Goal: Task Accomplishment & Management: Complete application form

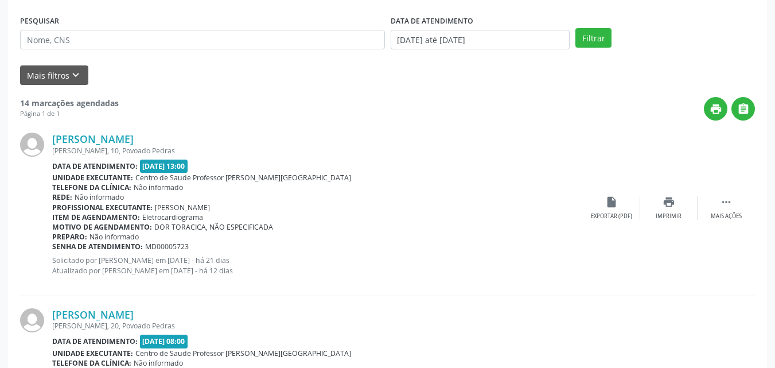
scroll to position [154, 0]
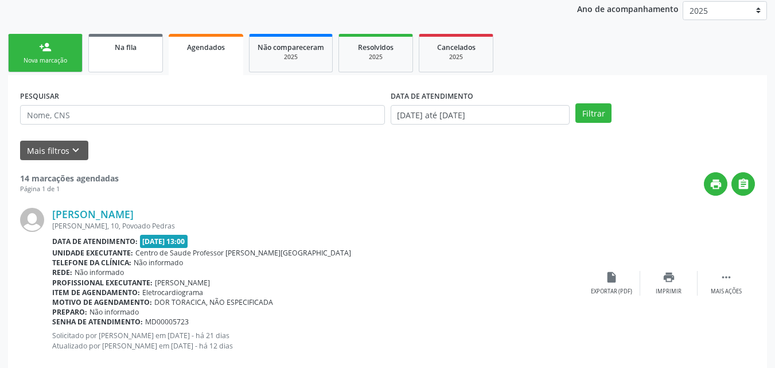
click at [128, 34] on link "Na fila" at bounding box center [125, 53] width 75 height 38
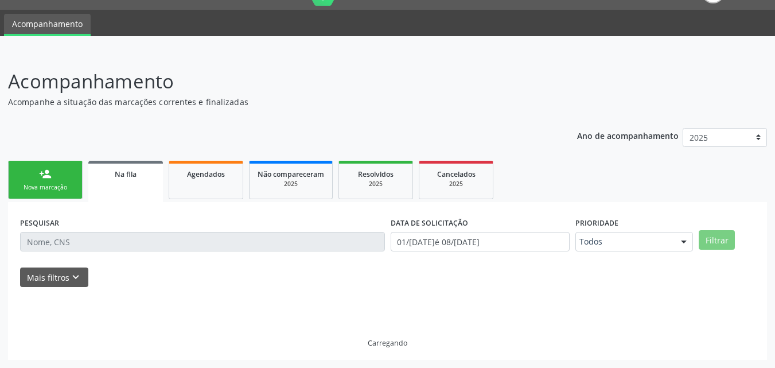
scroll to position [39, 0]
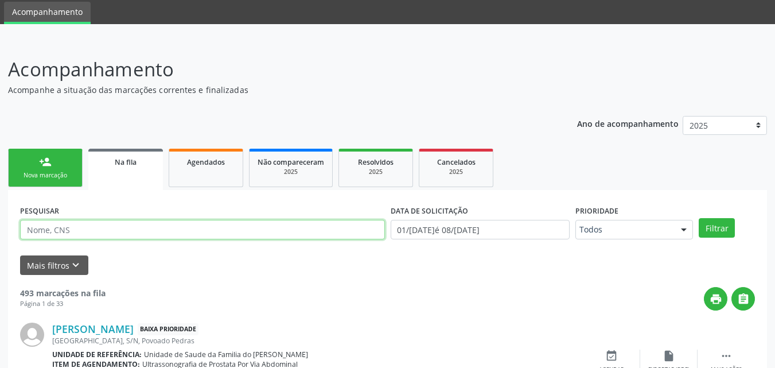
drag, startPoint x: 135, startPoint y: 250, endPoint x: 141, endPoint y: 239, distance: 12.6
click at [141, 239] on form "PESQUISAR DATA DE SOLICITAÇÃO 01/01/2025 até 08/09/2025 Prioridade Todos Todos …" at bounding box center [387, 238] width 735 height 73
click at [141, 239] on input "text" at bounding box center [202, 230] width 365 height 20
click at [37, 230] on input "EV AVILMA" at bounding box center [202, 230] width 365 height 20
click at [699, 218] on button "Filtrar" at bounding box center [717, 228] width 36 height 20
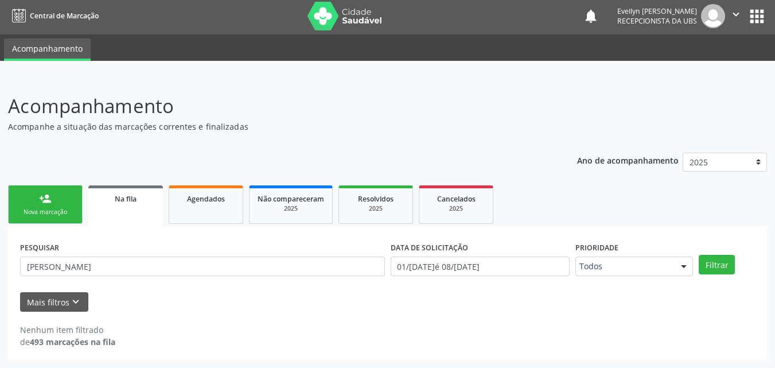
scroll to position [2, 0]
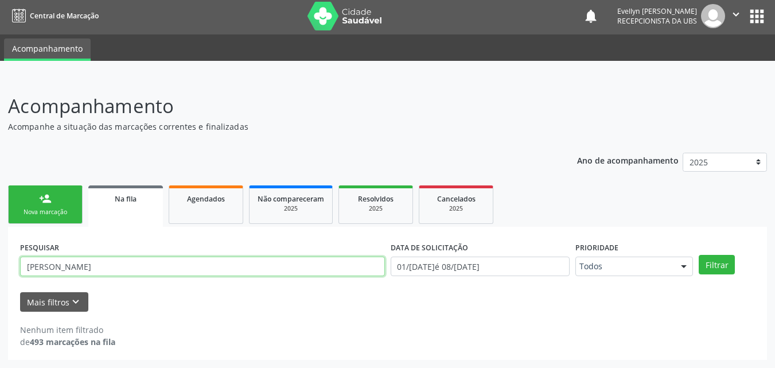
click at [46, 268] on input "EVA AVILMA" at bounding box center [202, 266] width 365 height 20
type input "EVA VILMA"
click at [699, 255] on button "Filtrar" at bounding box center [717, 265] width 36 height 20
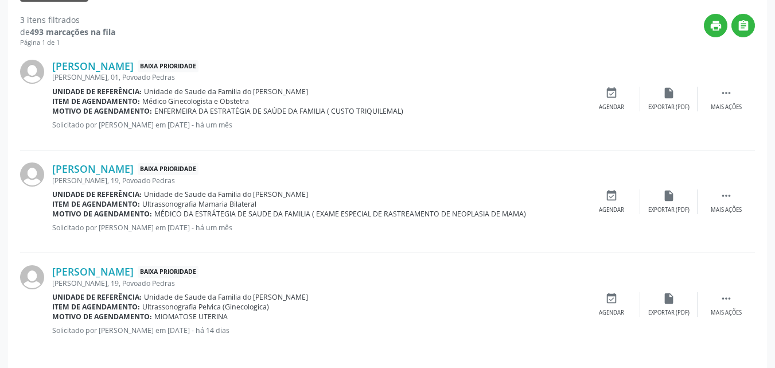
scroll to position [320, 0]
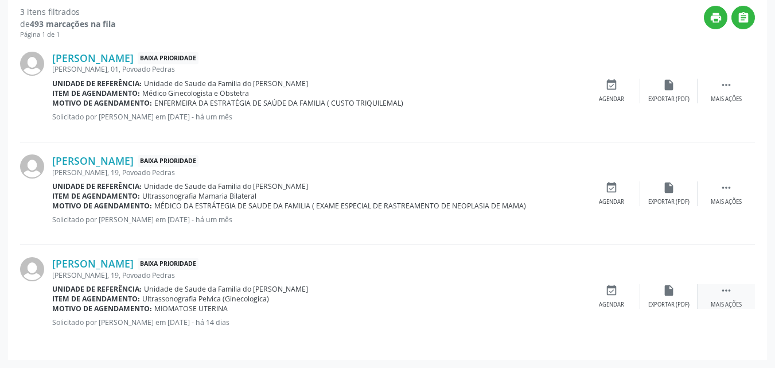
click at [725, 297] on div " Mais ações" at bounding box center [726, 296] width 57 height 25
click at [729, 85] on icon "" at bounding box center [726, 85] width 13 height 13
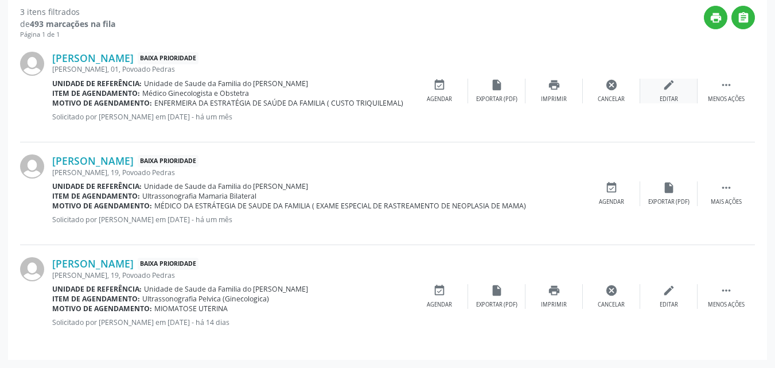
click at [665, 85] on icon "edit" at bounding box center [669, 85] width 13 height 13
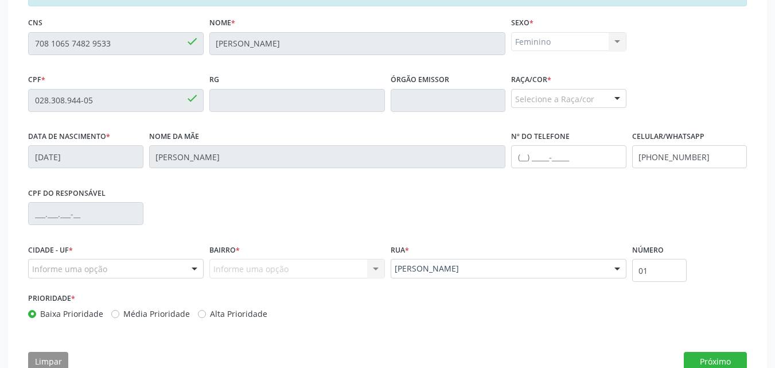
scroll to position [319, 0]
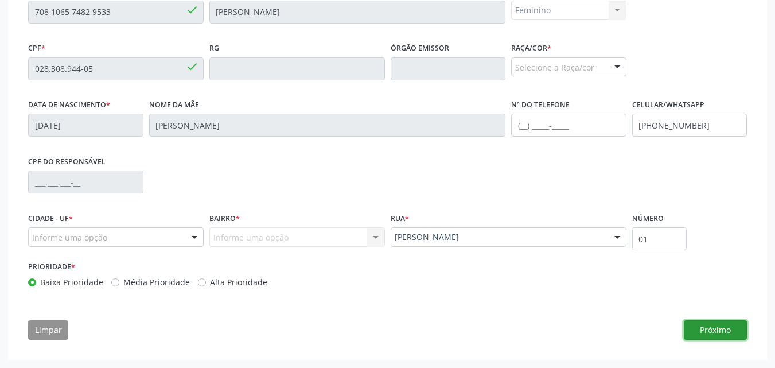
click at [725, 337] on button "Próximo" at bounding box center [715, 330] width 63 height 20
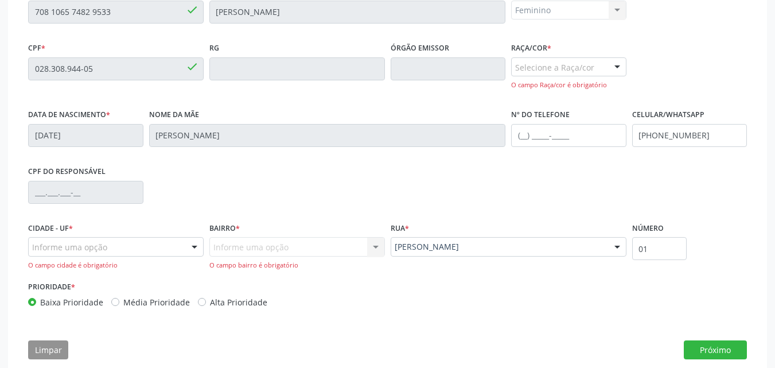
click at [562, 72] on div "Selecione a Raça/cor" at bounding box center [568, 67] width 115 height 20
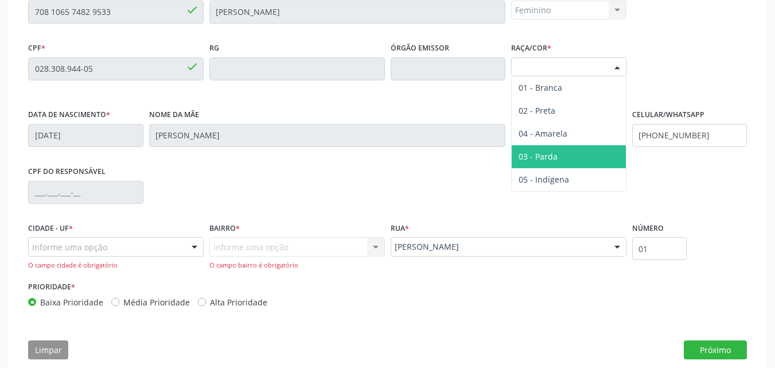
click at [557, 155] on span "03 - Parda" at bounding box center [538, 156] width 39 height 11
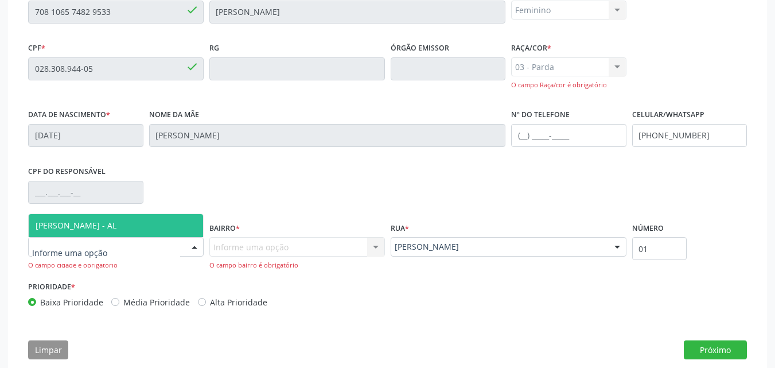
click at [165, 244] on div at bounding box center [116, 247] width 176 height 20
click at [145, 227] on span "[PERSON_NAME] - AL" at bounding box center [116, 225] width 174 height 23
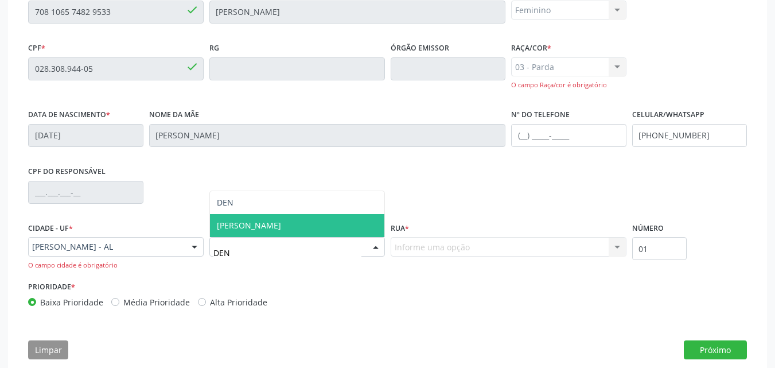
type input "DENI"
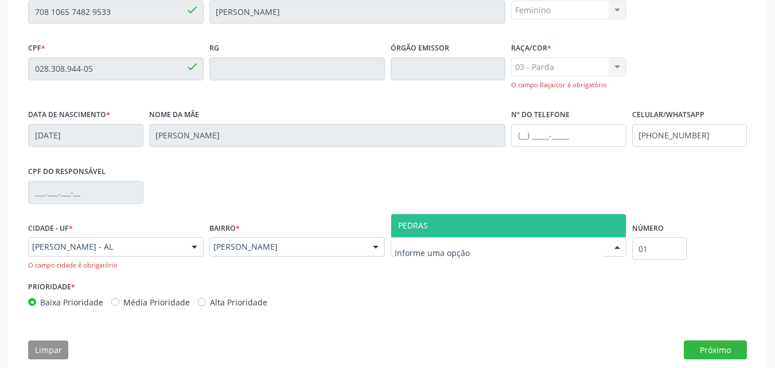
click at [477, 224] on span "PEDRAS" at bounding box center [508, 225] width 235 height 23
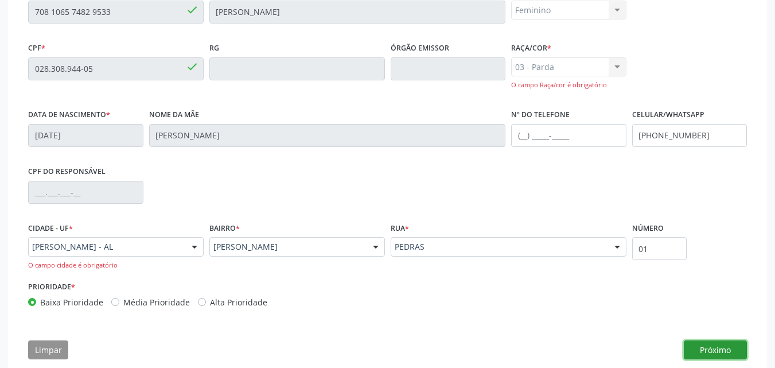
click at [737, 349] on button "Próximo" at bounding box center [715, 350] width 63 height 20
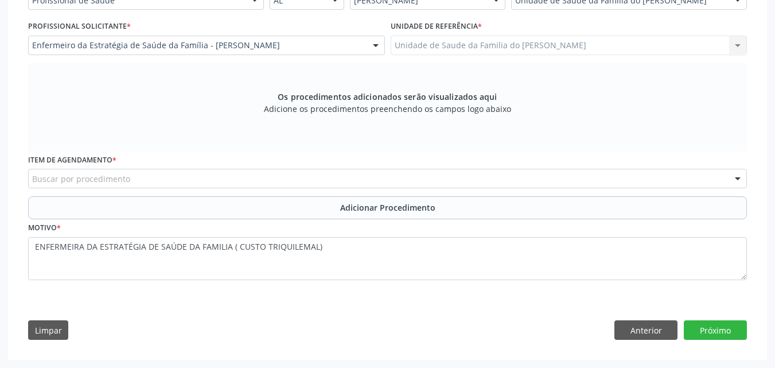
scroll to position [289, 0]
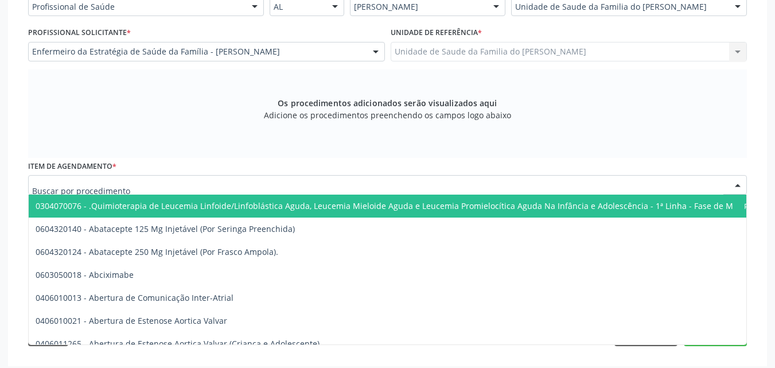
click at [520, 185] on div at bounding box center [387, 185] width 719 height 20
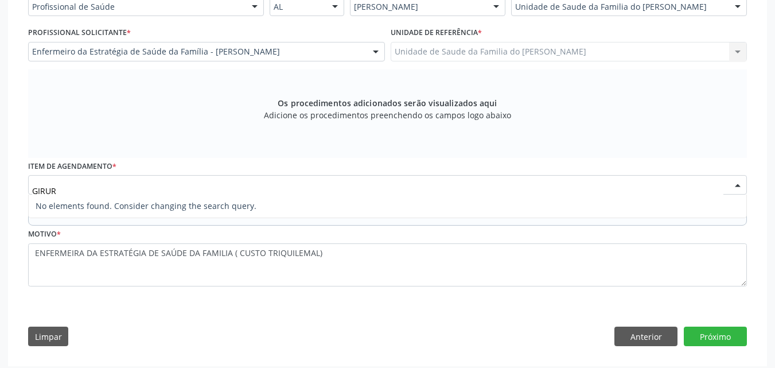
click at [36, 189] on input "GIRUR" at bounding box center [377, 190] width 691 height 23
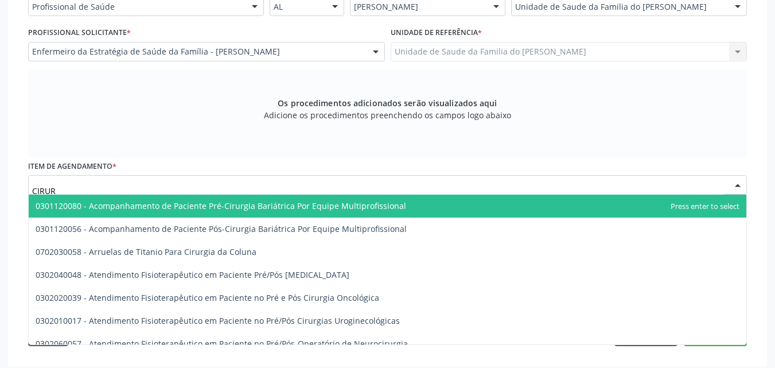
click at [62, 190] on input "CIRUR" at bounding box center [377, 190] width 691 height 23
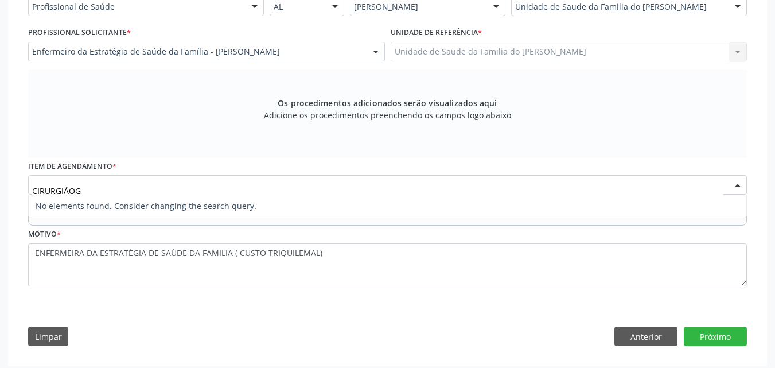
scroll to position [0, 0]
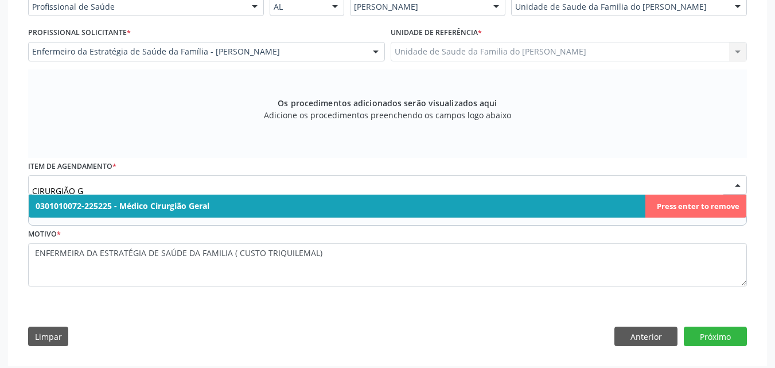
type input "CIRURGIÃO G"
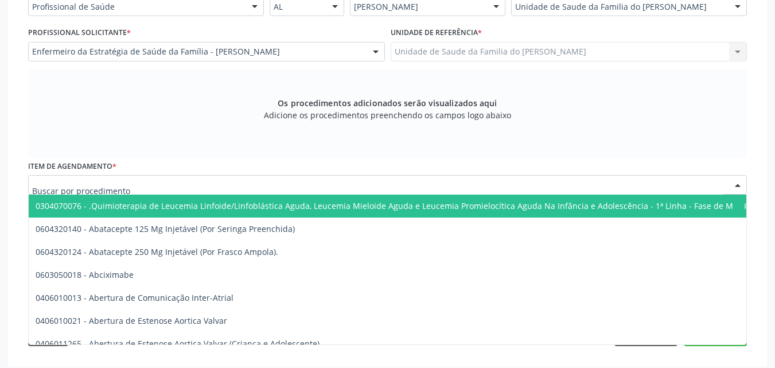
click at [181, 182] on div at bounding box center [387, 185] width 719 height 20
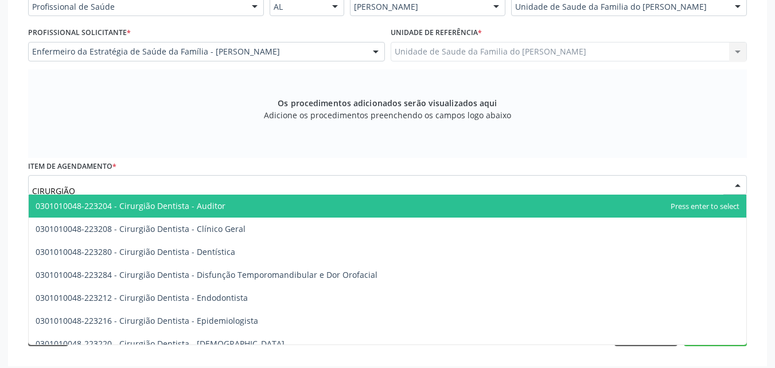
type input "CIRURGIÃO G"
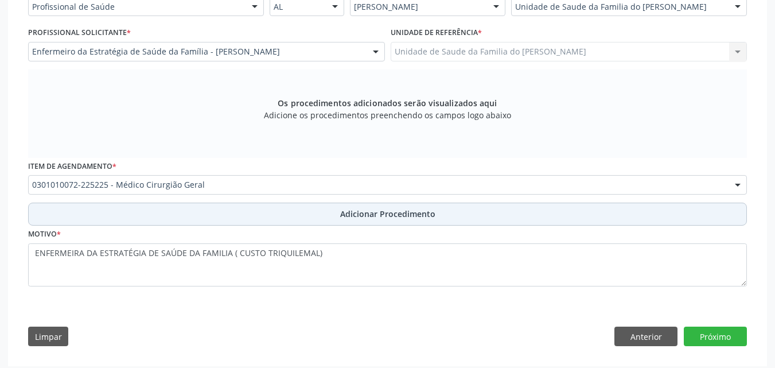
click at [208, 208] on button "Adicionar Procedimento" at bounding box center [387, 214] width 719 height 23
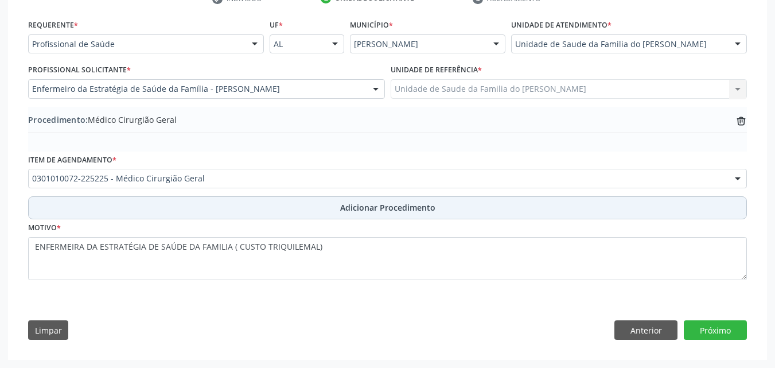
scroll to position [252, 0]
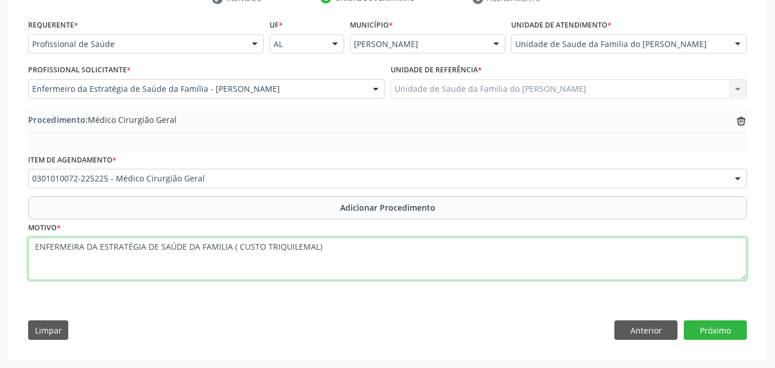
click at [227, 247] on textarea "ENFERMEIRA DA ESTRATÉGIA DE SAÚDE DA FAMILIA ( CUSTO TRIQUILEMAL)" at bounding box center [387, 259] width 719 height 44
drag, startPoint x: 230, startPoint y: 247, endPoint x: 66, endPoint y: 253, distance: 163.6
click at [66, 253] on textarea "ENFERMEIRA DA ESTRATÉGIA DE SAÚDE DA FAMILIA ( CUSTO TRIQUILEMAL)" at bounding box center [387, 259] width 719 height 44
click at [52, 244] on textarea "( CUSTO TRIQUILEMAL)" at bounding box center [387, 259] width 719 height 44
drag, startPoint x: 44, startPoint y: 248, endPoint x: 117, endPoint y: 249, distance: 73.4
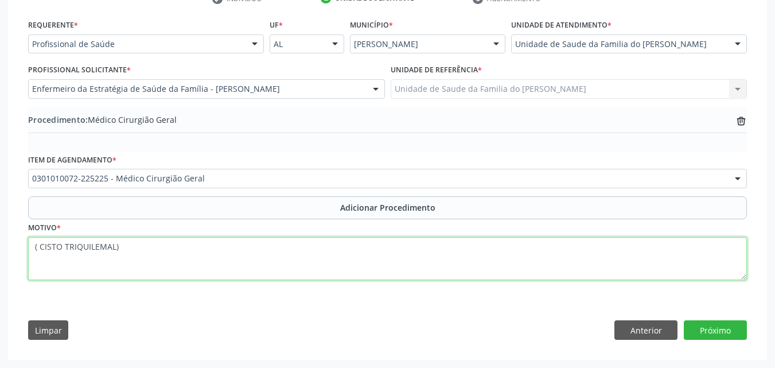
click at [117, 249] on textarea "( CISTO TRIQUILEMAL)" at bounding box center [387, 259] width 719 height 44
click at [134, 246] on textarea "( LEIMIOMA DO UTERO)" at bounding box center [387, 259] width 719 height 44
type textarea "( LEIMIOMA DO UTERO) CID25"
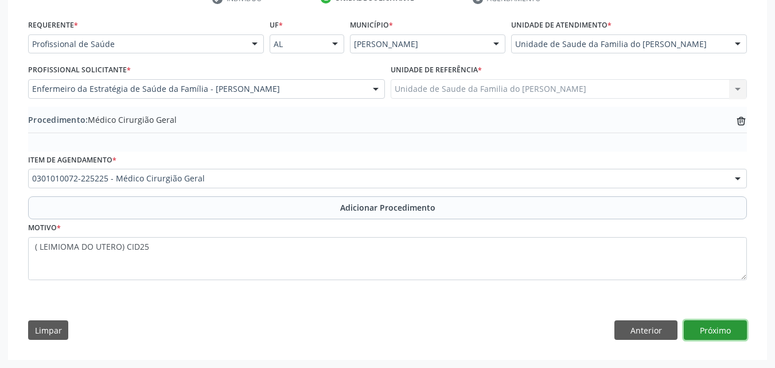
click at [706, 326] on button "Próximo" at bounding box center [715, 330] width 63 height 20
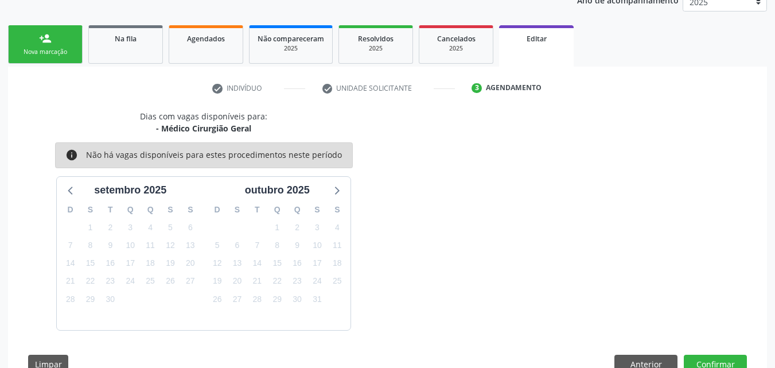
scroll to position [196, 0]
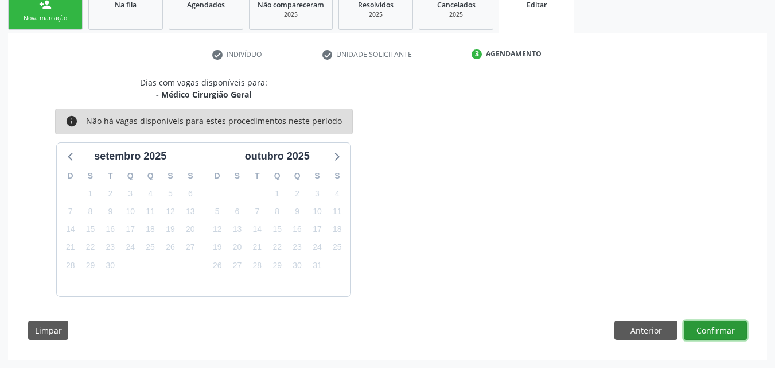
click at [727, 328] on button "Confirmar" at bounding box center [715, 331] width 63 height 20
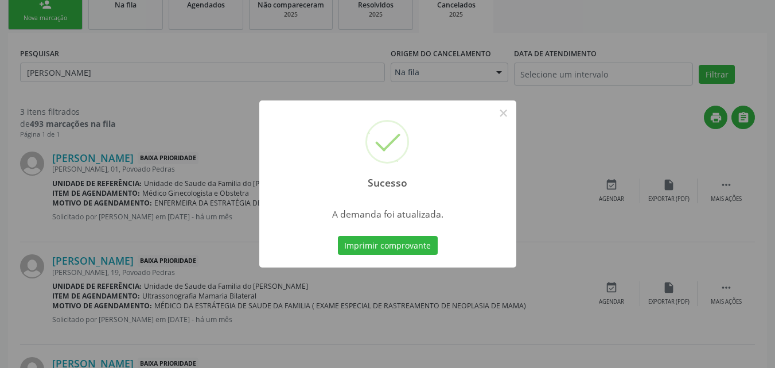
scroll to position [0, 0]
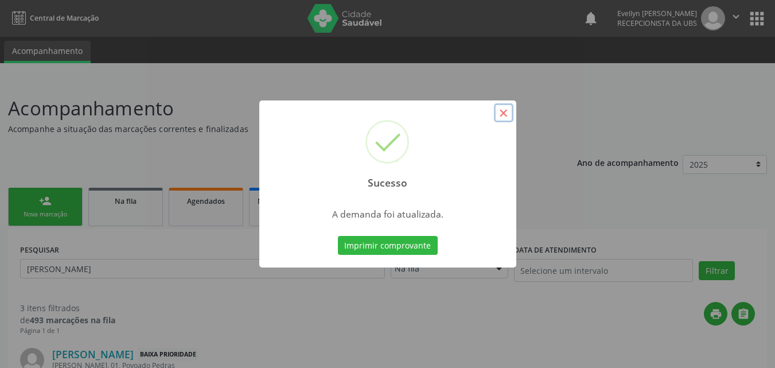
click at [506, 117] on button "×" at bounding box center [504, 113] width 20 height 20
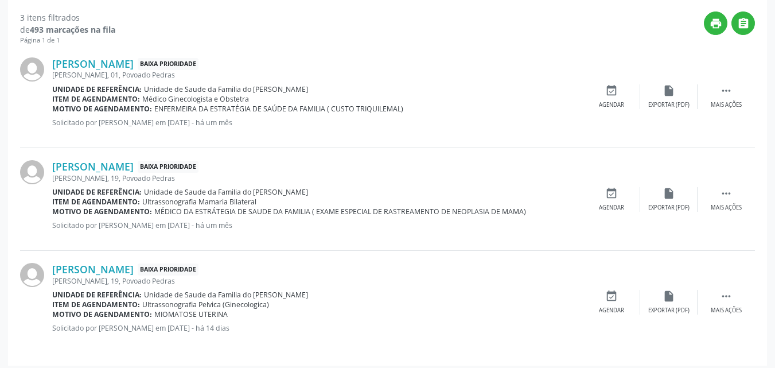
scroll to position [296, 0]
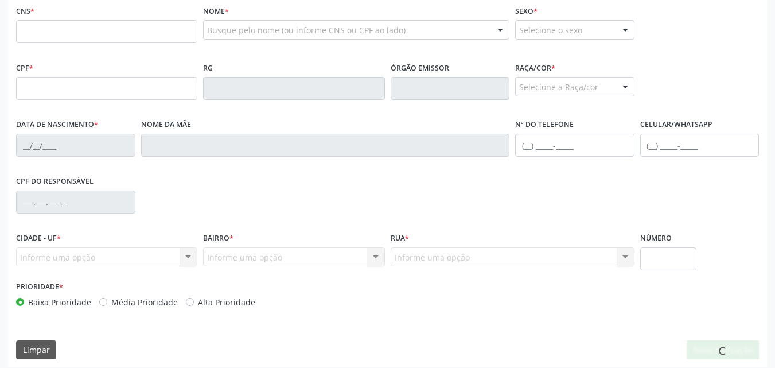
scroll to position [75, 0]
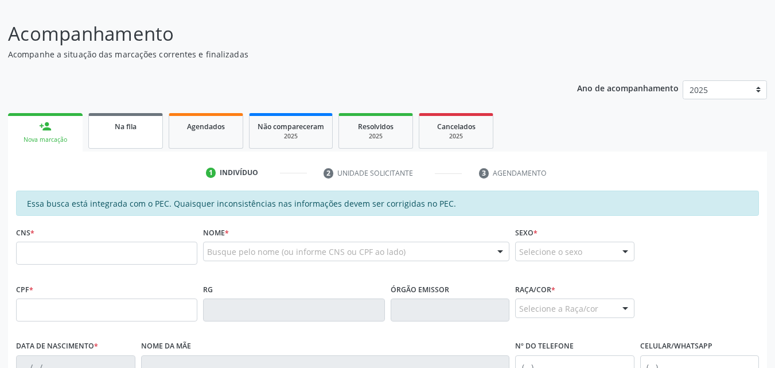
click at [135, 127] on span "Na fila" at bounding box center [126, 127] width 22 height 10
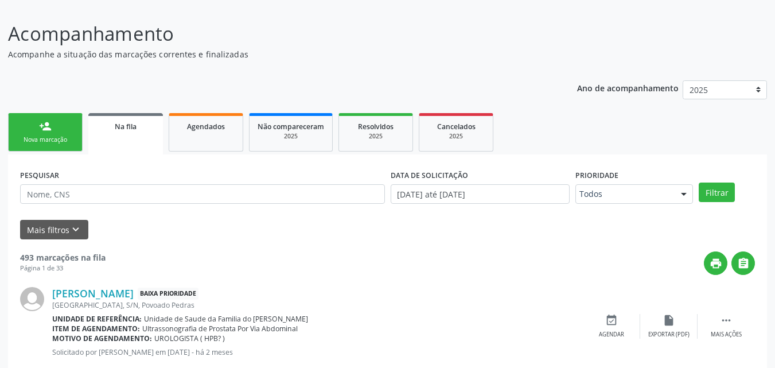
click at [347, 188] on div "PESQUISAR" at bounding box center [202, 188] width 371 height 45
click at [347, 188] on input "text" at bounding box center [202, 194] width 365 height 20
click at [699, 182] on button "Filtrar" at bounding box center [717, 192] width 36 height 20
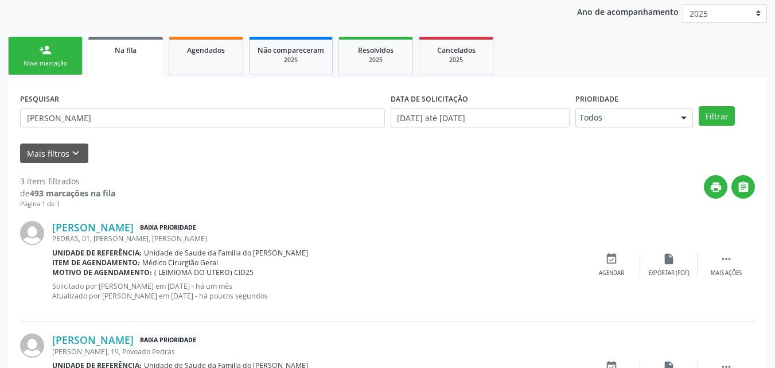
scroll to position [142, 0]
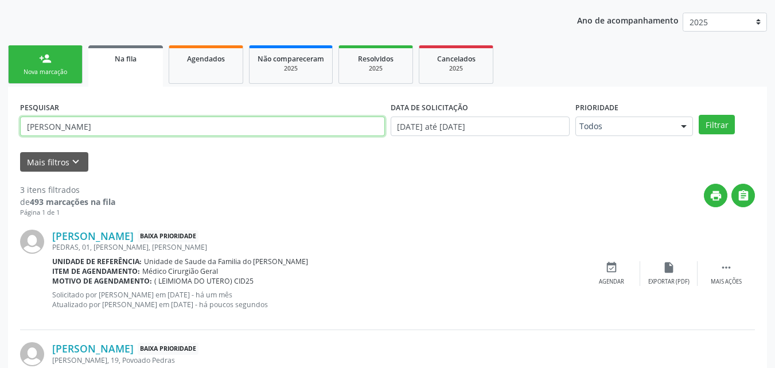
click at [72, 134] on input "EVA VILMA" at bounding box center [202, 126] width 365 height 20
type input "CHEILA"
click at [699, 115] on button "Filtrar" at bounding box center [717, 125] width 36 height 20
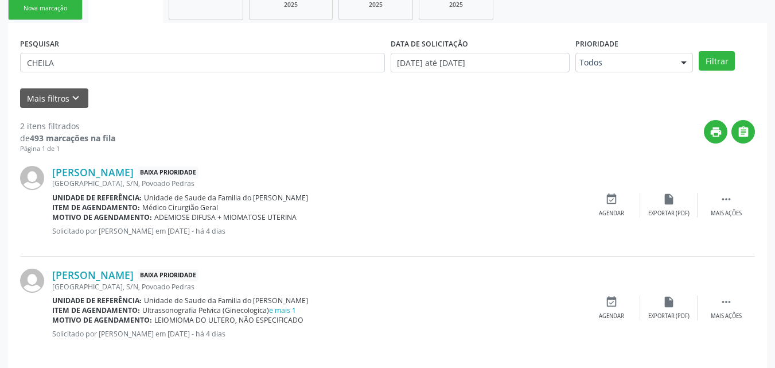
scroll to position [212, 0]
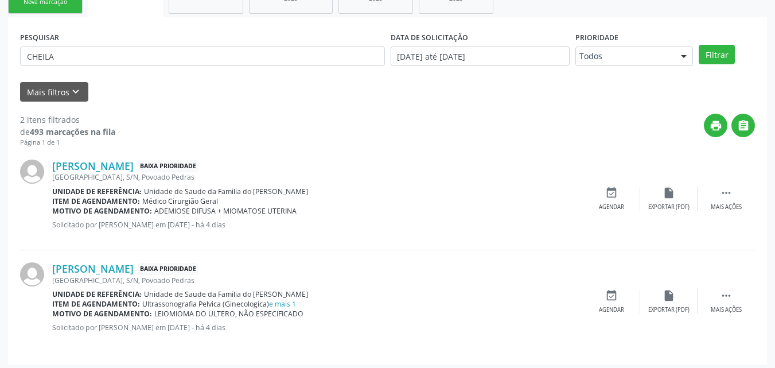
click at [205, 201] on span "Médico Cirurgião Geral" at bounding box center [180, 201] width 76 height 10
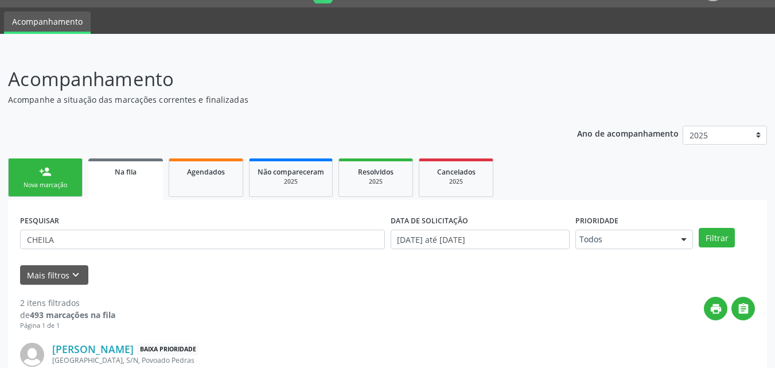
scroll to position [9, 0]
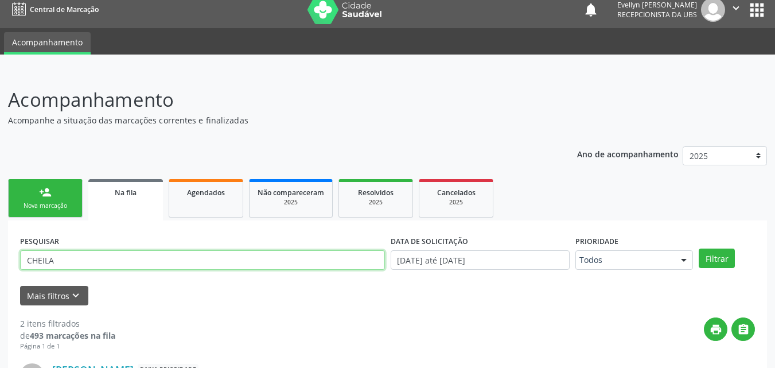
click at [110, 265] on input "CHEILA" at bounding box center [202, 260] width 365 height 20
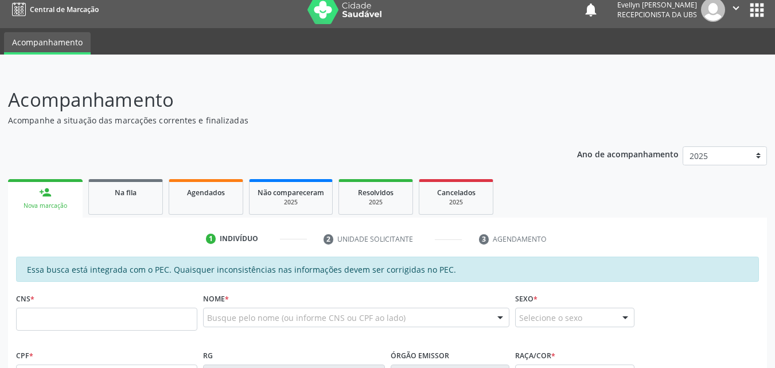
scroll to position [9, 0]
click at [115, 192] on span "Na fila" at bounding box center [126, 193] width 22 height 10
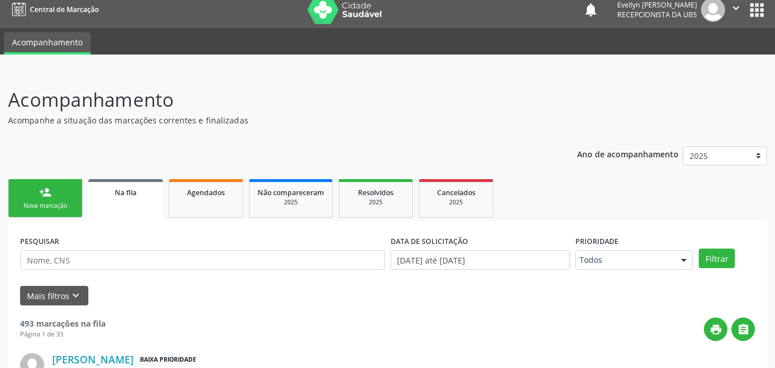
click at [49, 197] on div "person_add" at bounding box center [45, 192] width 13 height 13
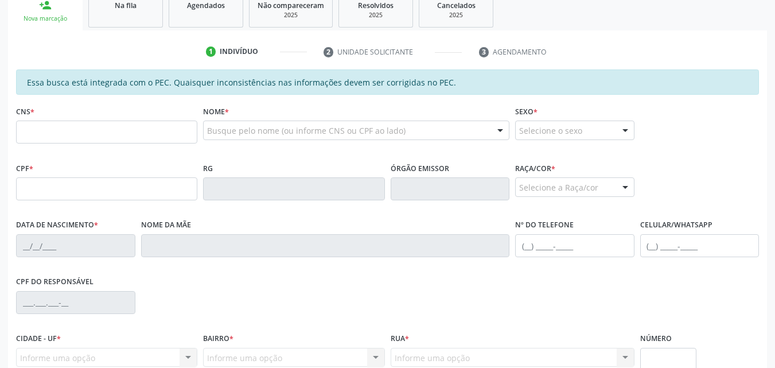
scroll to position [212, 0]
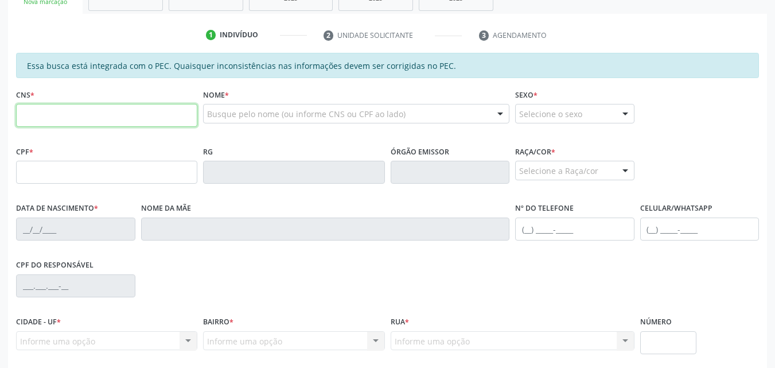
click at [165, 115] on input "text" at bounding box center [106, 115] width 181 height 23
click at [60, 169] on input "text" at bounding box center [106, 172] width 181 height 23
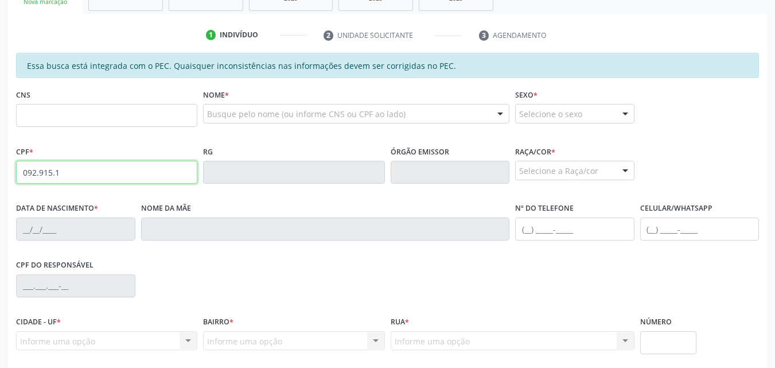
type input "092.915.154-26"
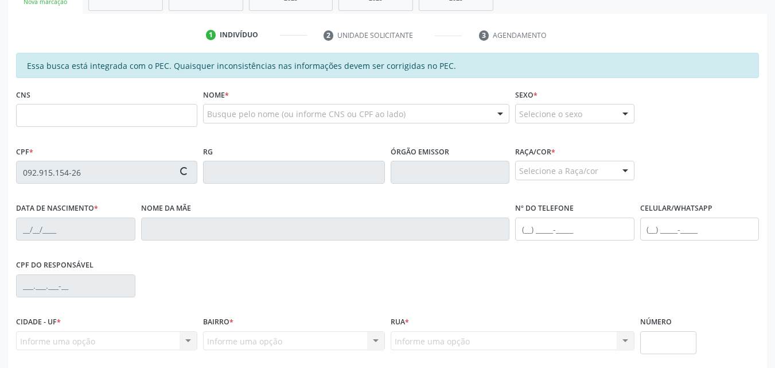
type input "29/06/1990"
type input "Maria Jose da Silva"
type input "(82) 99128-6201"
type input "03"
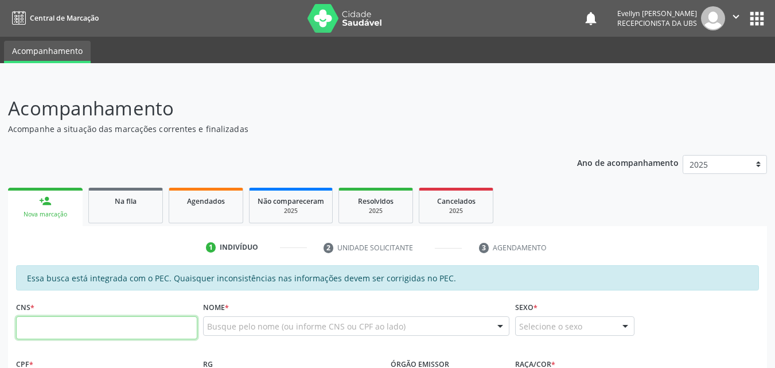
paste input "702 0028 7011 5289"
type input "702 0028 7011 5289"
type input "148.595.234-40"
type input "07[DATE]"
type input "[PERSON_NAME]"
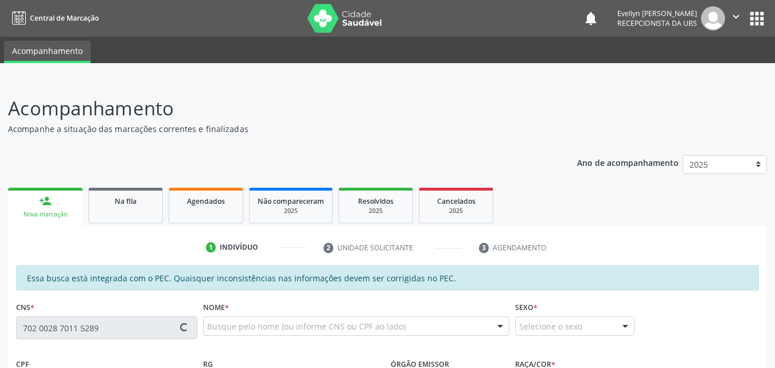
type input "[PHONE_NUMBER]"
type input "10"
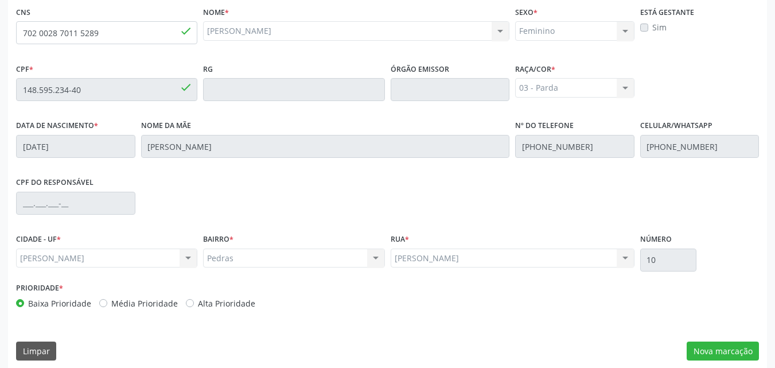
scroll to position [304, 0]
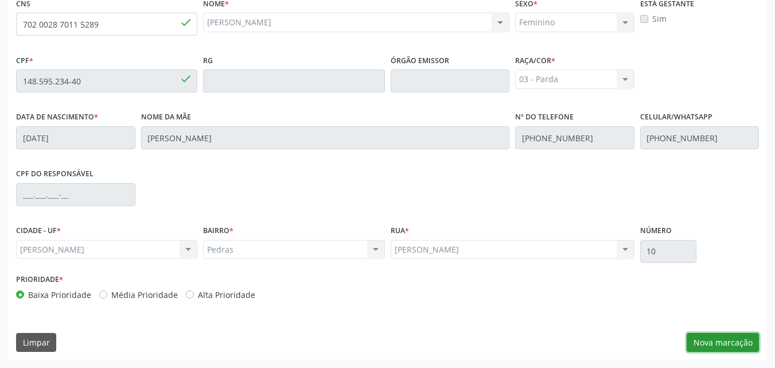
click at [723, 349] on button "Nova marcação" at bounding box center [723, 343] width 72 height 20
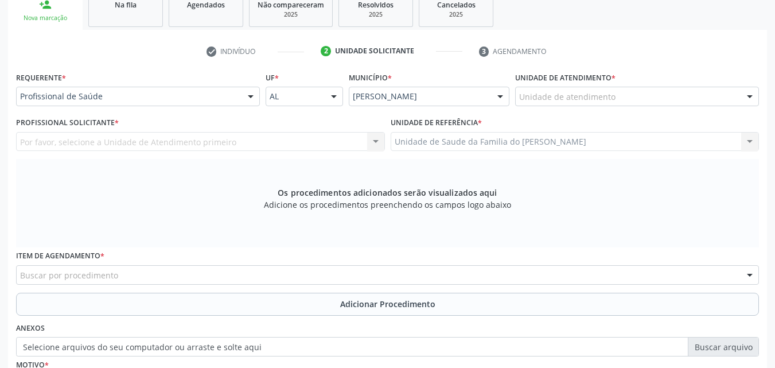
scroll to position [185, 0]
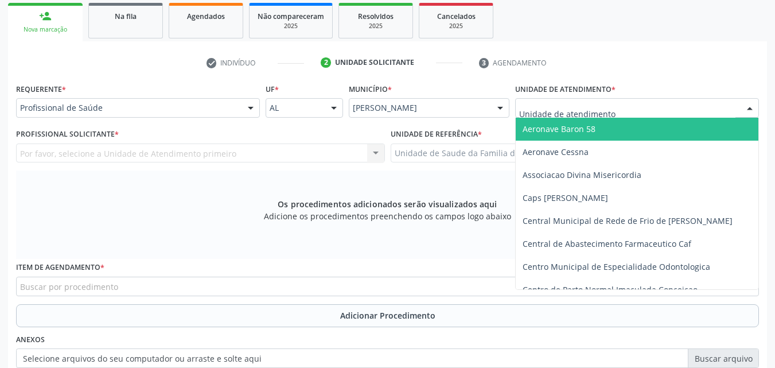
click at [653, 111] on div at bounding box center [637, 108] width 244 height 20
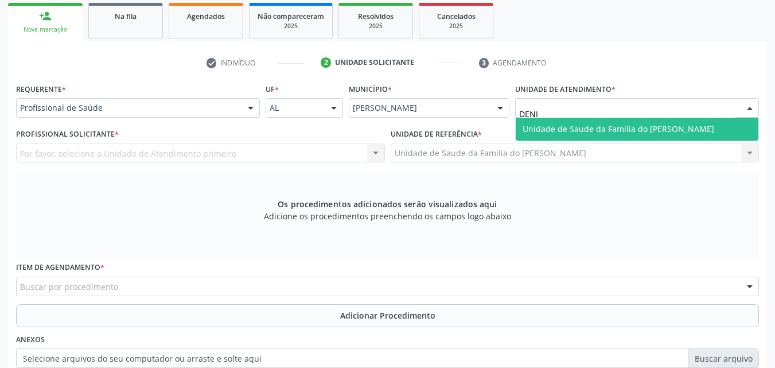
type input "DENIS"
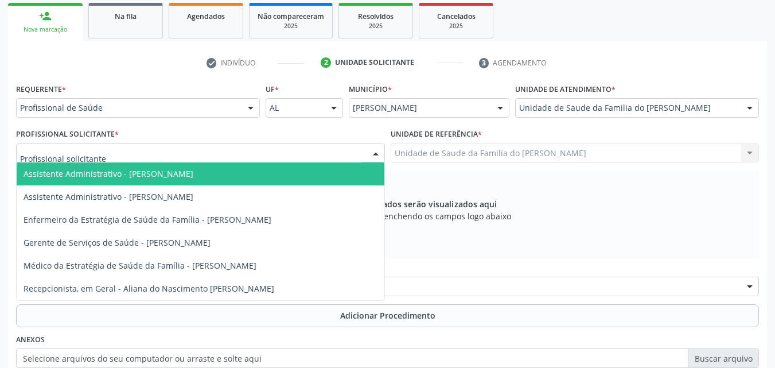
click at [268, 156] on div at bounding box center [200, 153] width 369 height 20
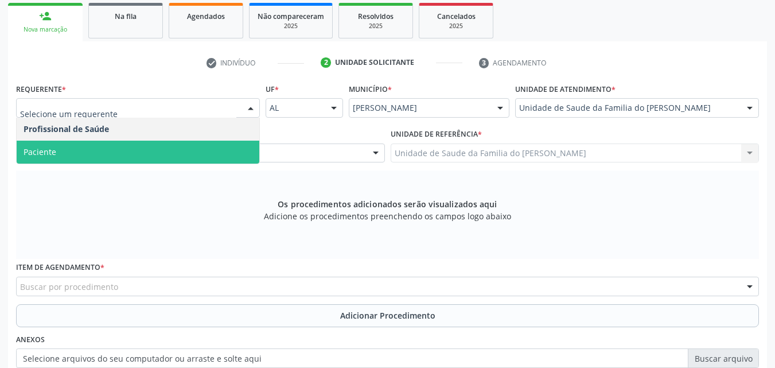
click at [157, 150] on span "Paciente" at bounding box center [138, 152] width 243 height 23
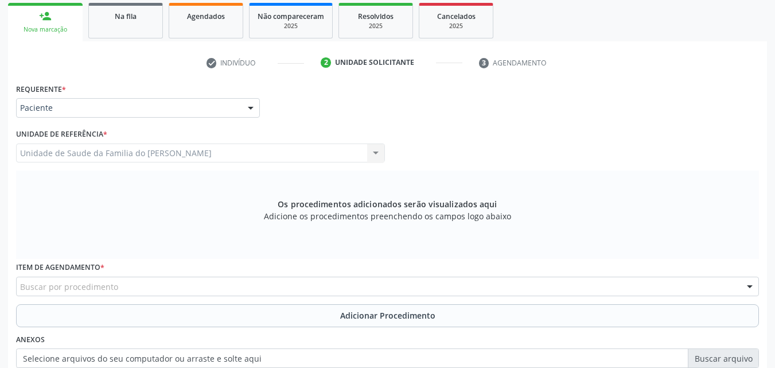
click at [145, 289] on div "Buscar por procedimento" at bounding box center [387, 287] width 743 height 20
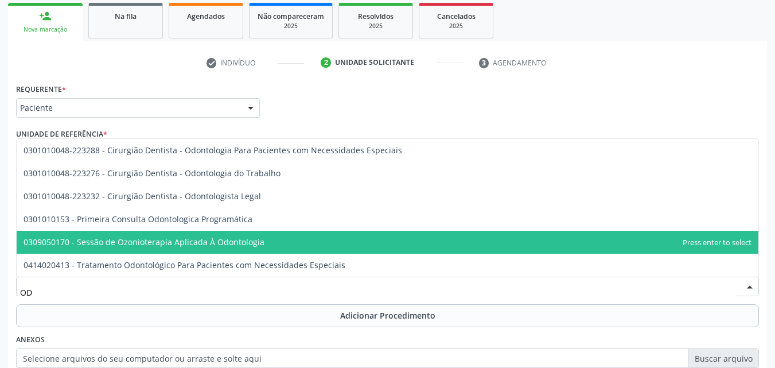
type input "O"
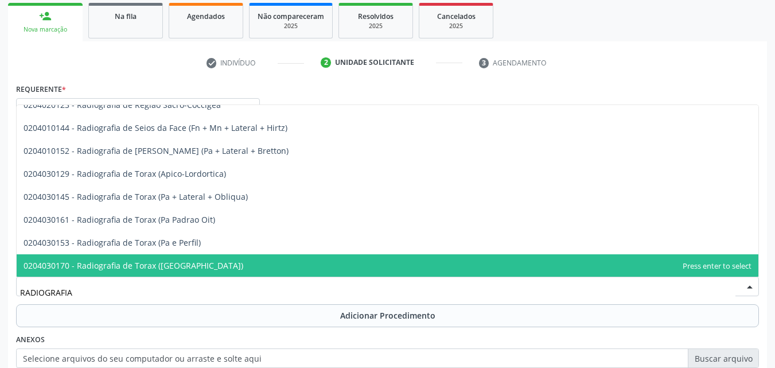
scroll to position [1480, 0]
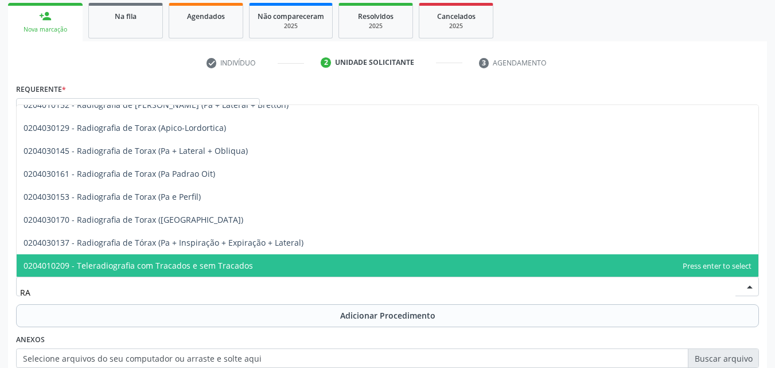
type input "R"
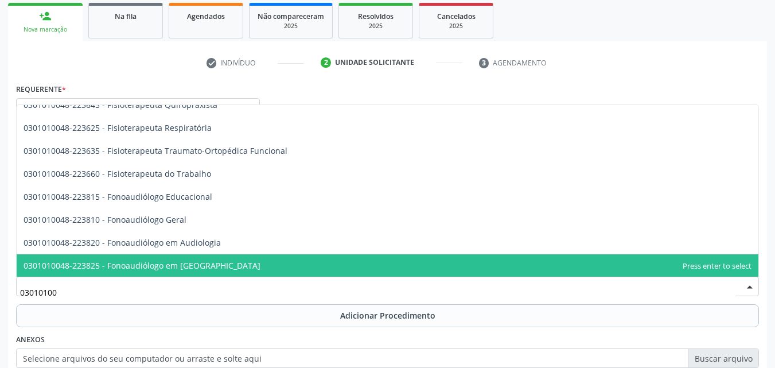
type input "030101004"
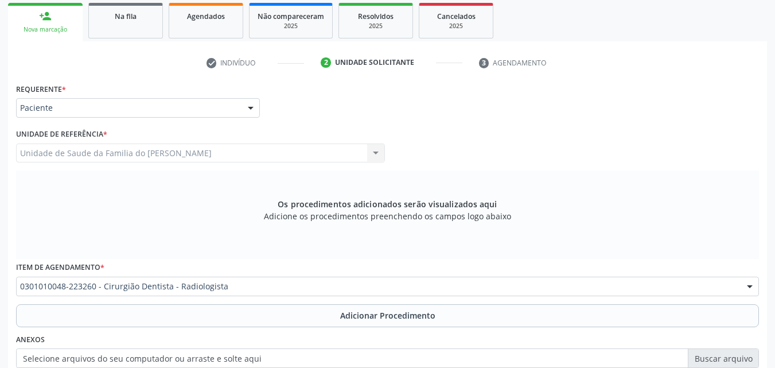
scroll to position [0, 0]
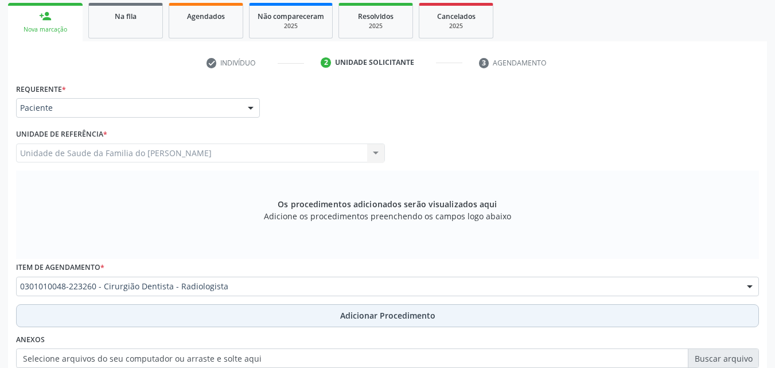
click at [283, 311] on button "Adicionar Procedimento" at bounding box center [387, 315] width 743 height 23
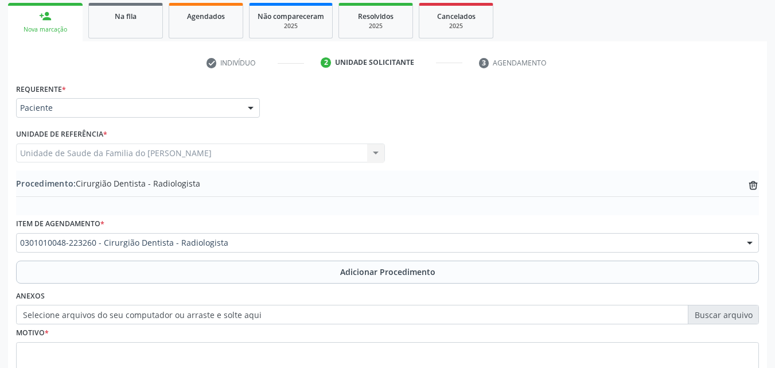
scroll to position [278, 0]
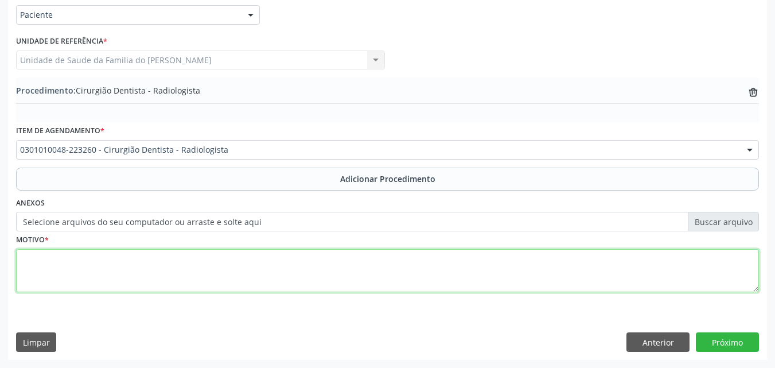
click at [516, 268] on textarea at bounding box center [387, 271] width 743 height 44
type textarea "RAIO-X DO 36 E 46 DEGENERAÇÃO DA POLPA"
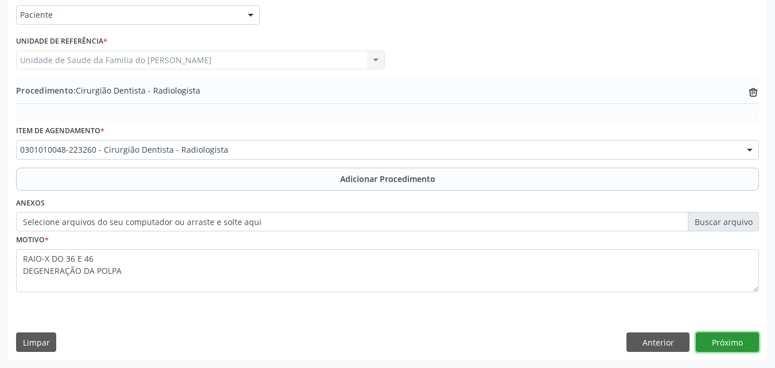
click at [733, 347] on button "Próximo" at bounding box center [727, 342] width 63 height 20
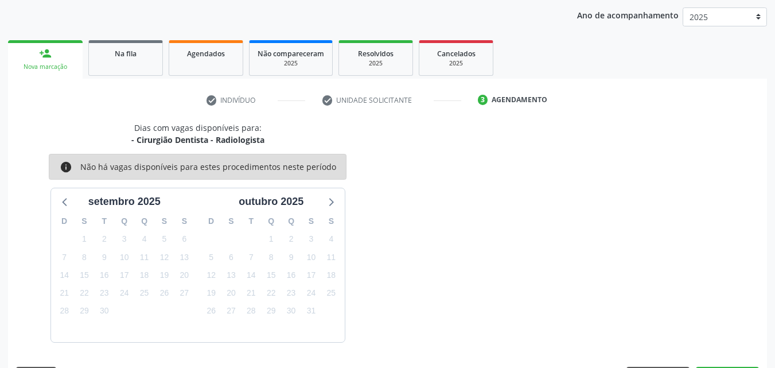
scroll to position [181, 0]
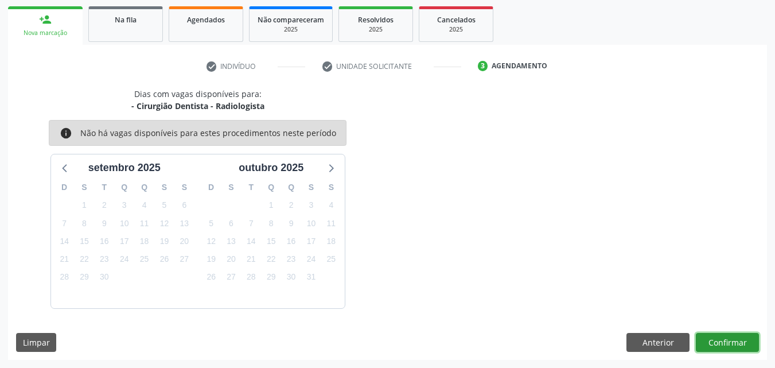
click at [740, 343] on button "Confirmar" at bounding box center [727, 343] width 63 height 20
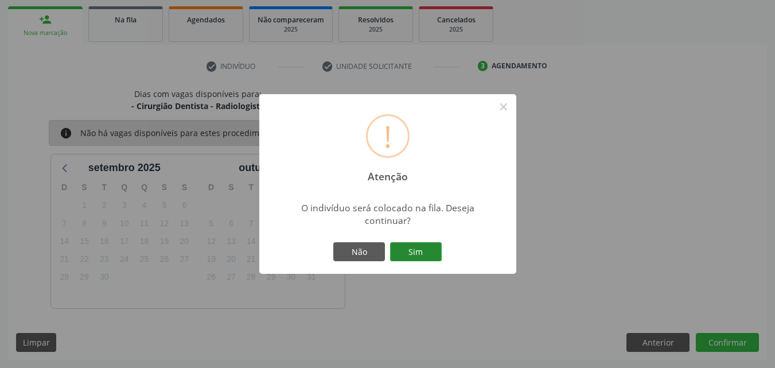
click at [417, 246] on button "Sim" at bounding box center [416, 252] width 52 height 20
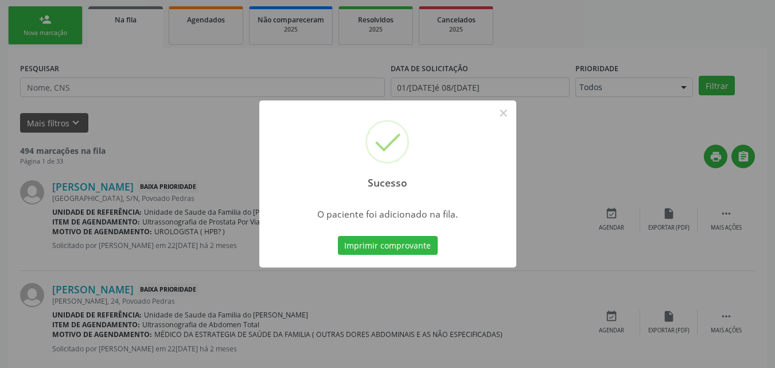
scroll to position [27, 0]
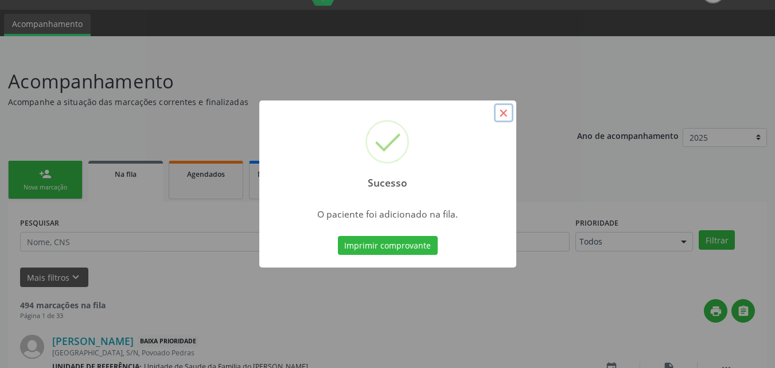
click at [496, 111] on button "×" at bounding box center [504, 113] width 20 height 20
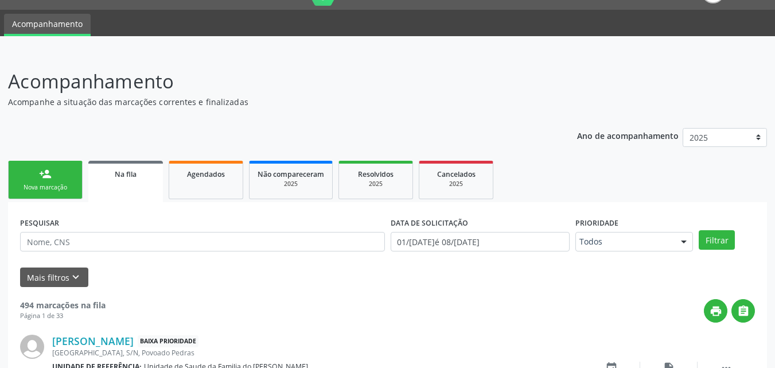
click at [65, 177] on link "person_add Nova marcação" at bounding box center [45, 180] width 75 height 38
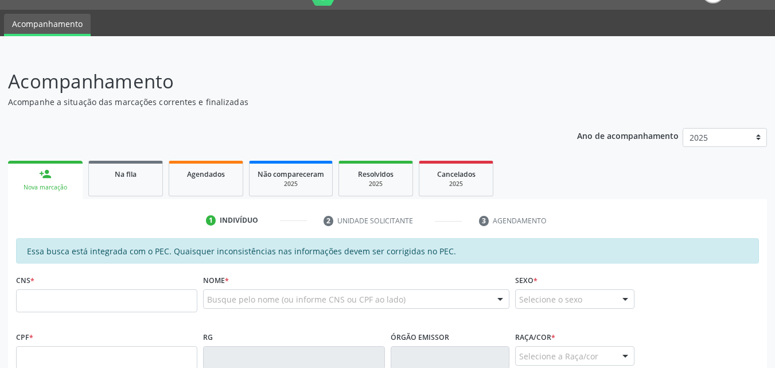
click at [84, 314] on fieldset "CNS *" at bounding box center [106, 295] width 181 height 49
click at [88, 307] on input "text" at bounding box center [106, 300] width 181 height 23
paste input "702 0028 7011 5289"
type input "702 0028 7011 5289"
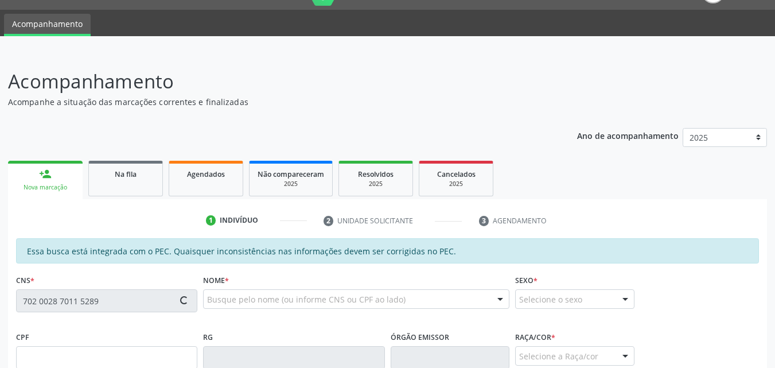
type input "148.595.234-40"
type input "07/05/2010"
type input "Monalisa Cristina dos Santos"
type input "(82) 98728-2216"
type input "(82) 98870-1308"
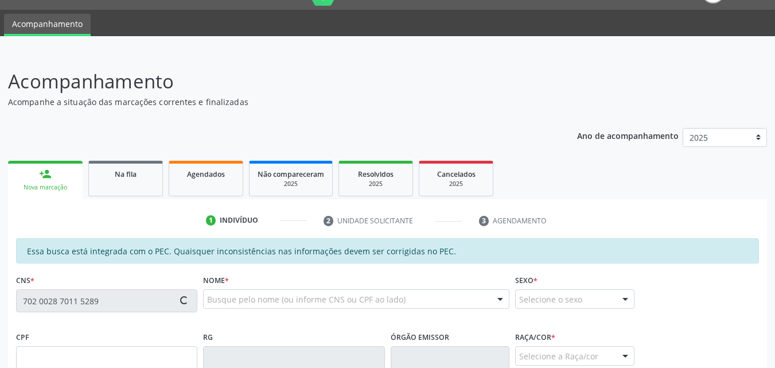
type input "10"
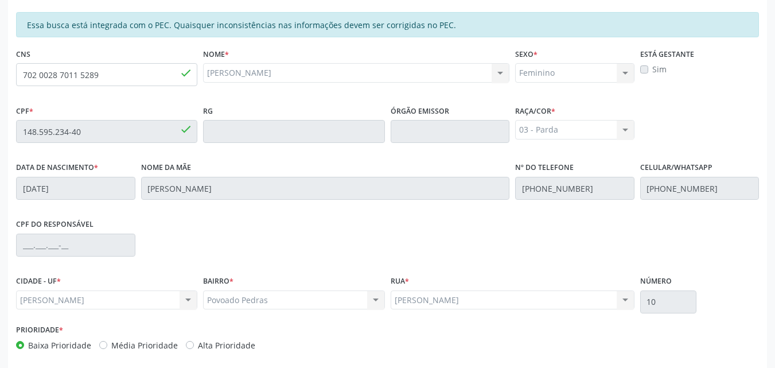
scroll to position [304, 0]
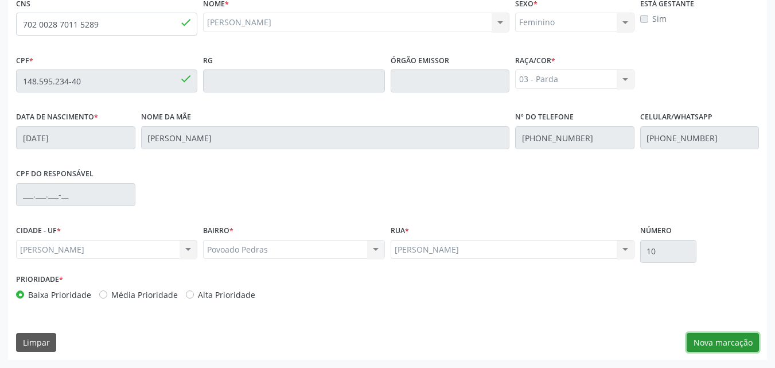
click at [727, 343] on button "Nova marcação" at bounding box center [723, 343] width 72 height 20
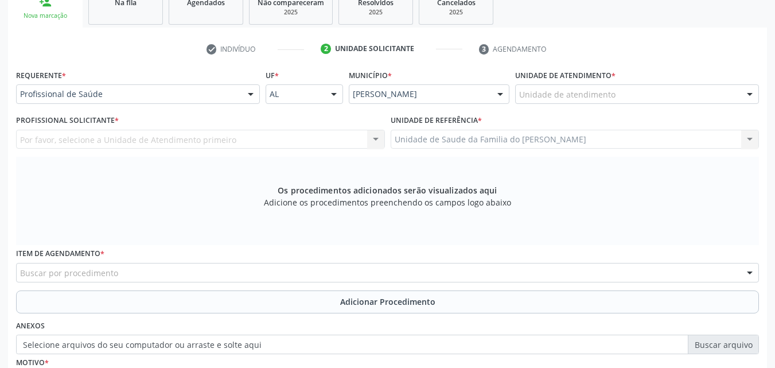
scroll to position [180, 0]
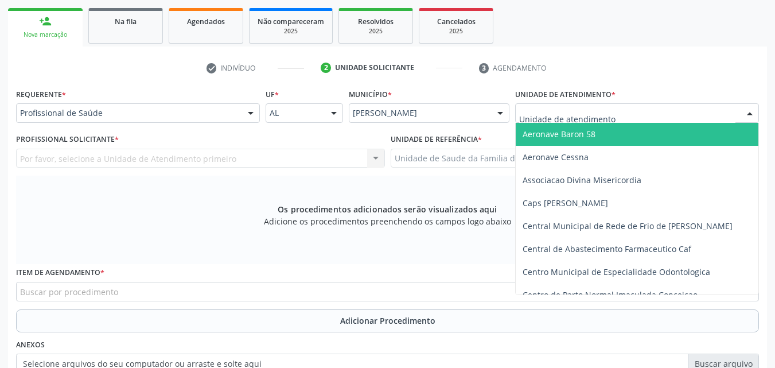
click at [534, 104] on div at bounding box center [637, 113] width 244 height 20
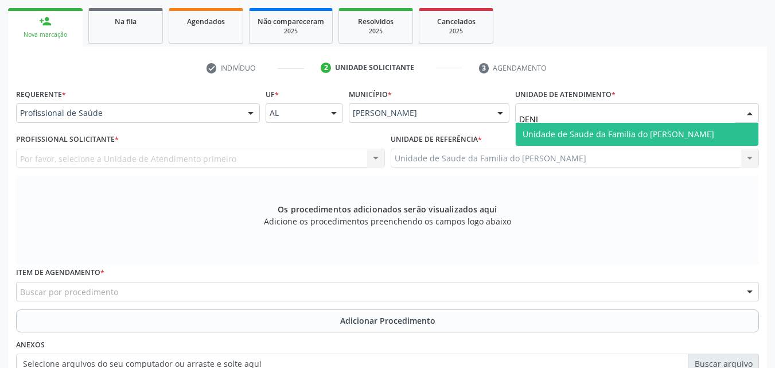
type input "[PERSON_NAME]"
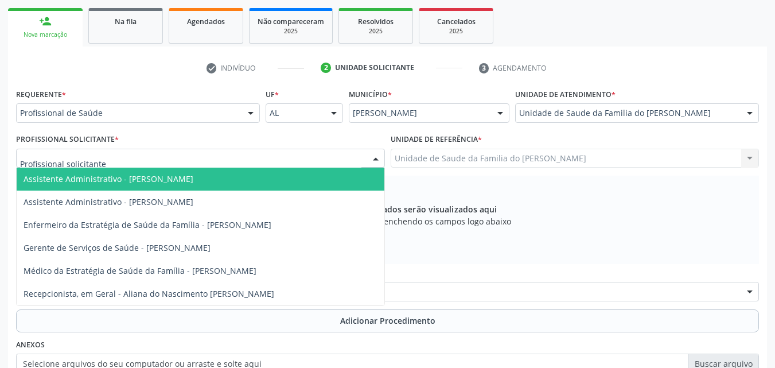
click at [149, 165] on div at bounding box center [200, 159] width 369 height 20
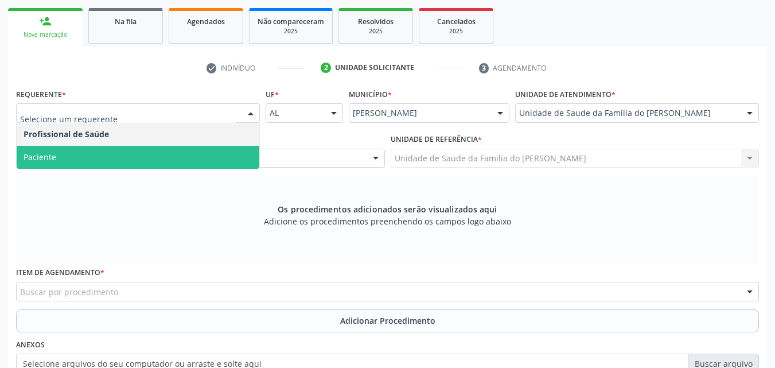
click at [165, 151] on span "Paciente" at bounding box center [138, 157] width 243 height 23
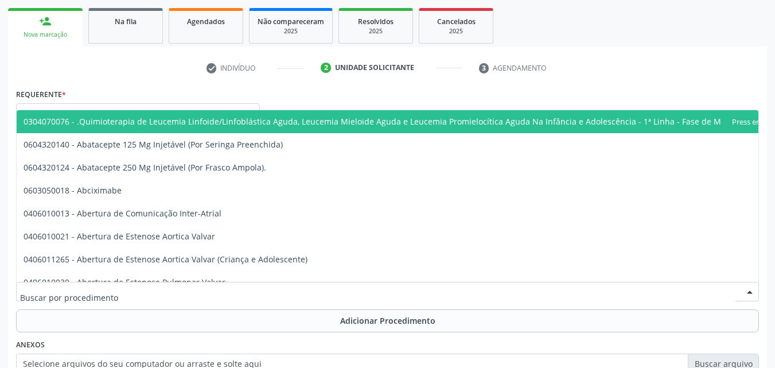
click at [143, 293] on div at bounding box center [387, 292] width 743 height 20
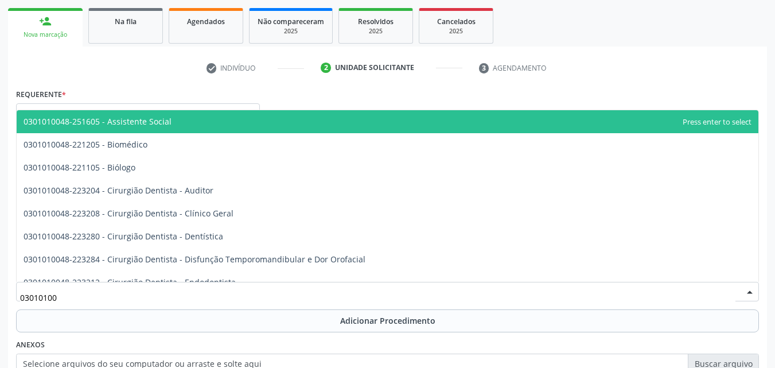
type input "030101004"
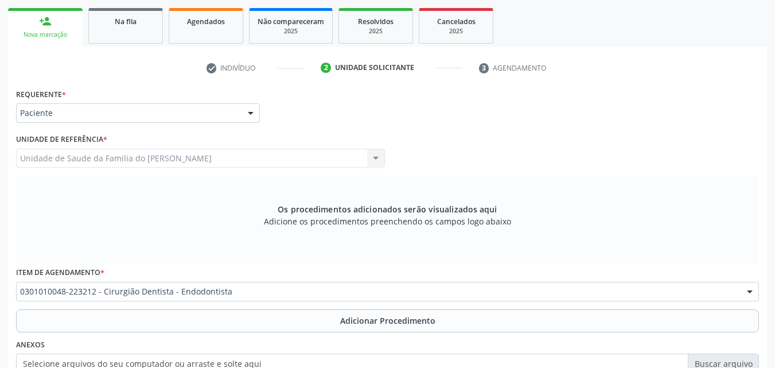
scroll to position [0, 0]
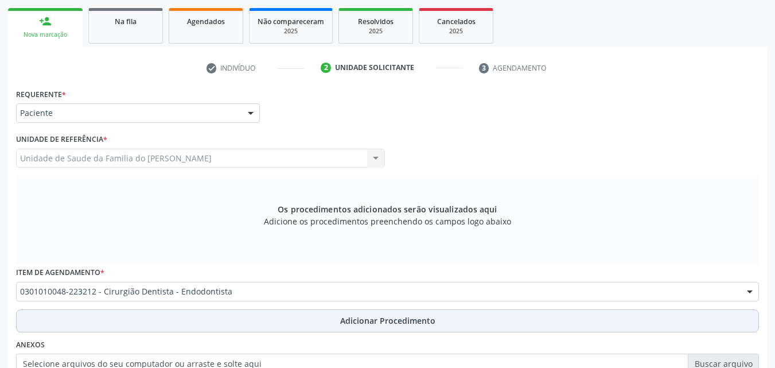
click at [168, 314] on button "Adicionar Procedimento" at bounding box center [387, 320] width 743 height 23
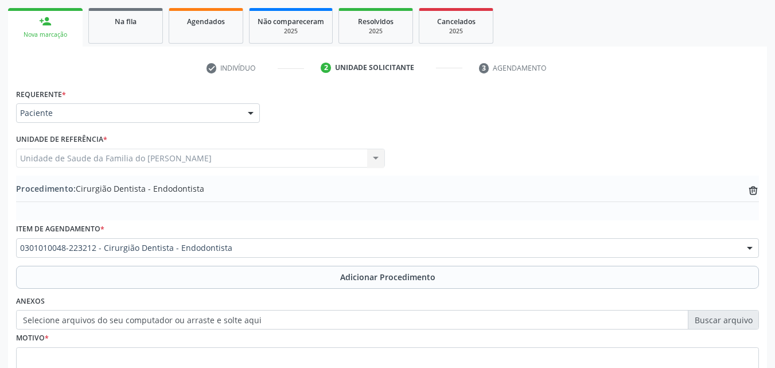
scroll to position [278, 0]
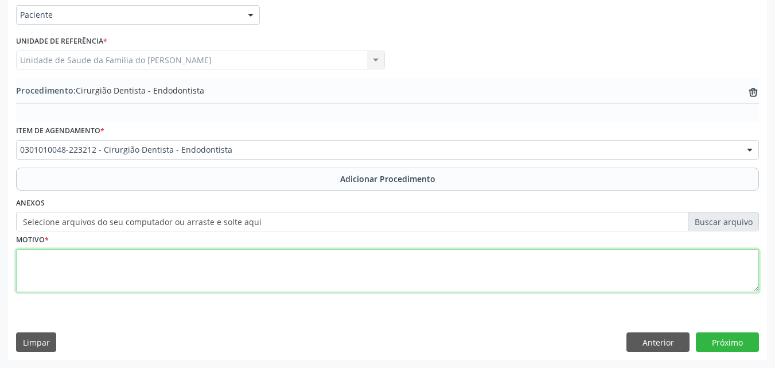
click at [643, 275] on textarea at bounding box center [387, 271] width 743 height 44
type textarea "ENDODONTIA DO 46. JÁ COM ACESSO"
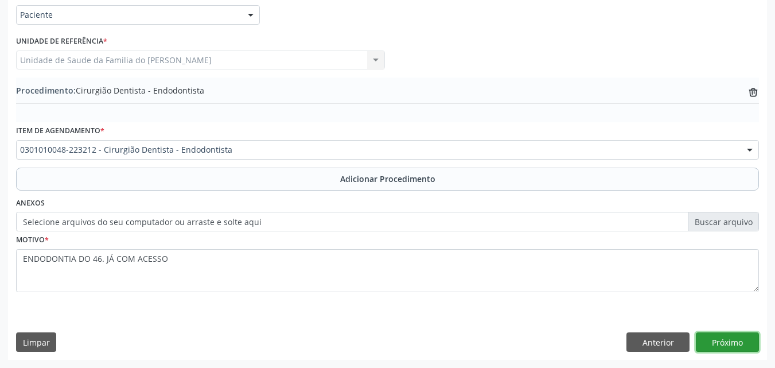
click at [740, 349] on button "Próximo" at bounding box center [727, 342] width 63 height 20
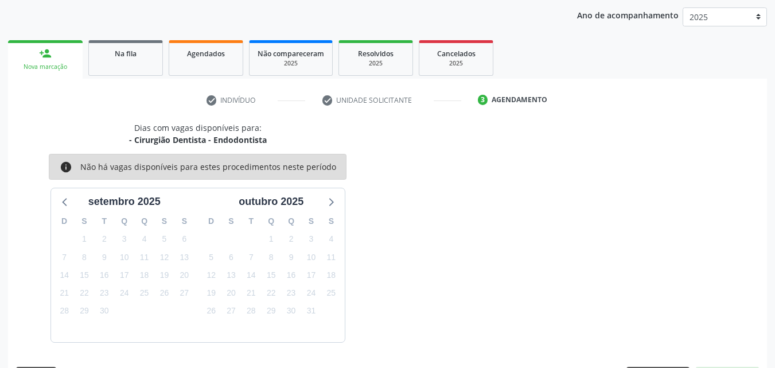
scroll to position [181, 0]
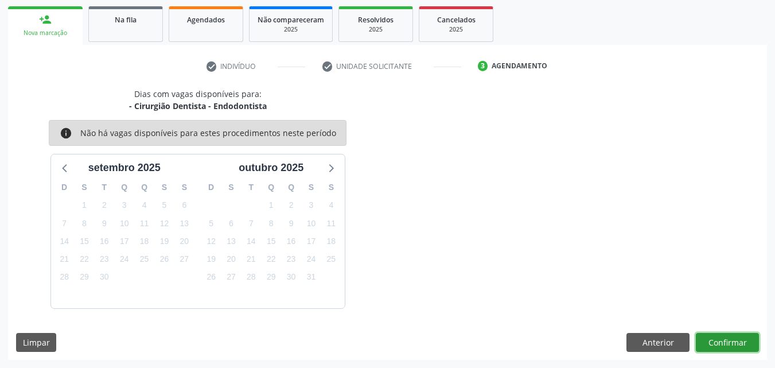
click at [734, 341] on button "Confirmar" at bounding box center [727, 343] width 63 height 20
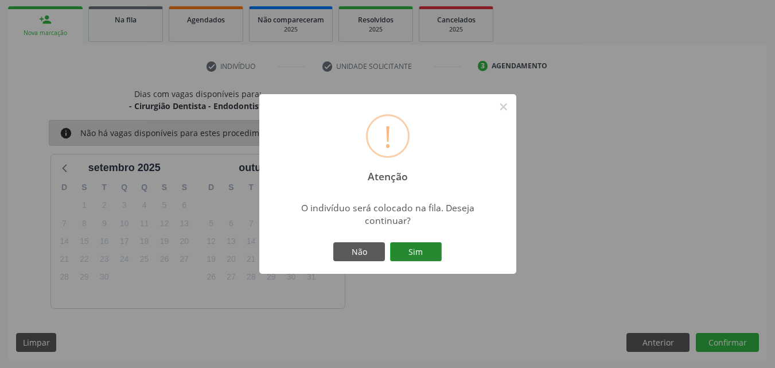
click at [421, 254] on button "Sim" at bounding box center [416, 252] width 52 height 20
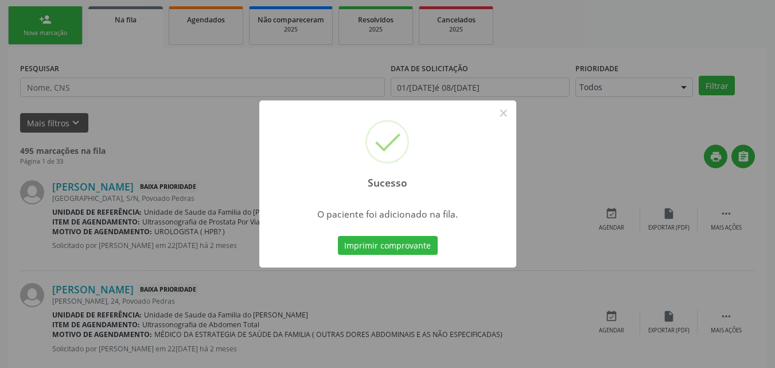
scroll to position [27, 0]
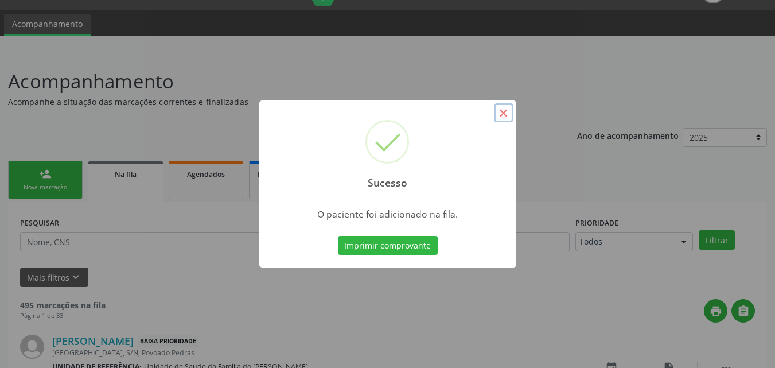
click at [503, 112] on button "×" at bounding box center [504, 113] width 20 height 20
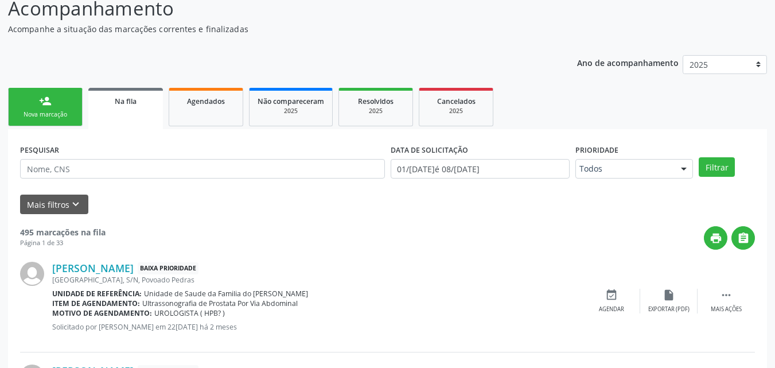
scroll to position [0, 0]
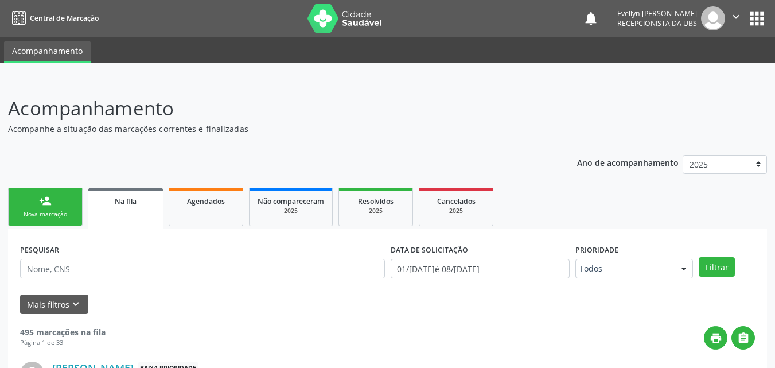
click at [61, 208] on link "person_add Nova marcação" at bounding box center [45, 207] width 75 height 38
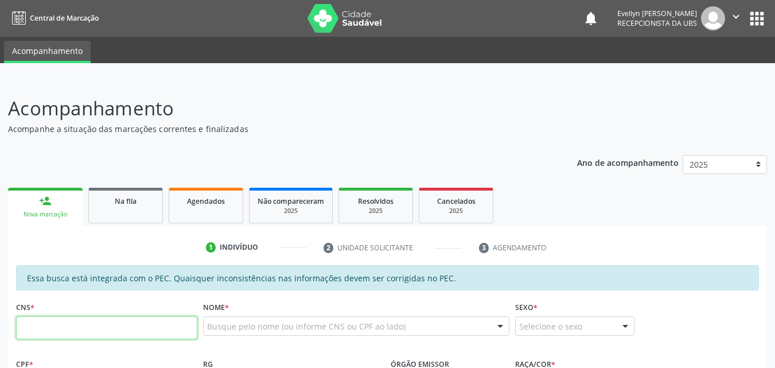
click at [66, 331] on input "text" at bounding box center [106, 327] width 181 height 23
type input "708 6040 2334 9687"
type input "132.083.834-01"
type input "[DATE]"
type input "Janicleide dos Santos"
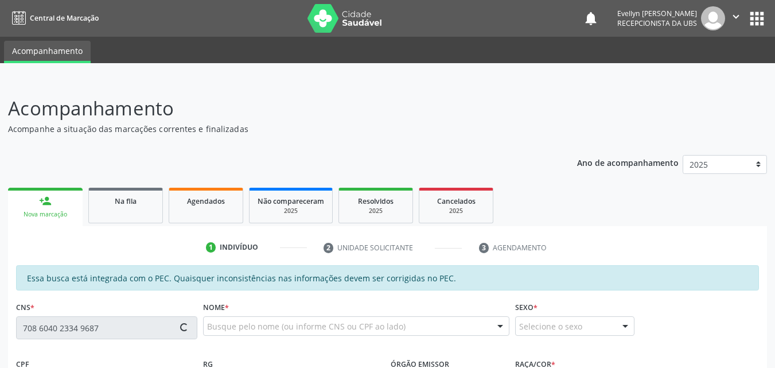
type input "[PHONE_NUMBER]"
type input "S/N"
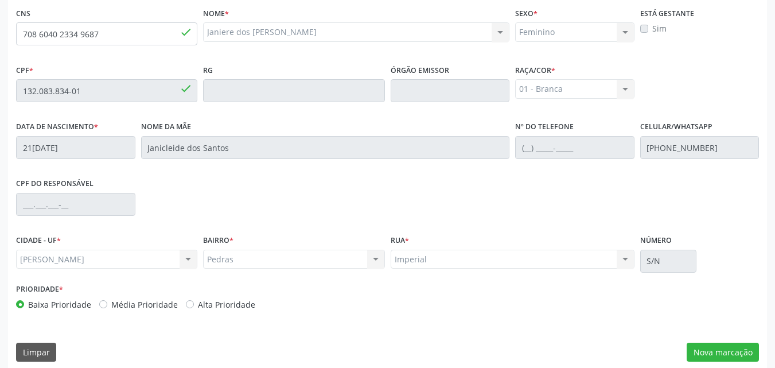
scroll to position [304, 0]
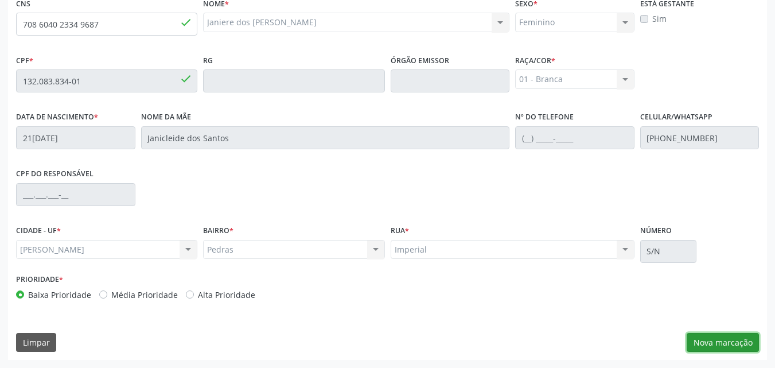
click at [733, 348] on button "Nova marcação" at bounding box center [723, 343] width 72 height 20
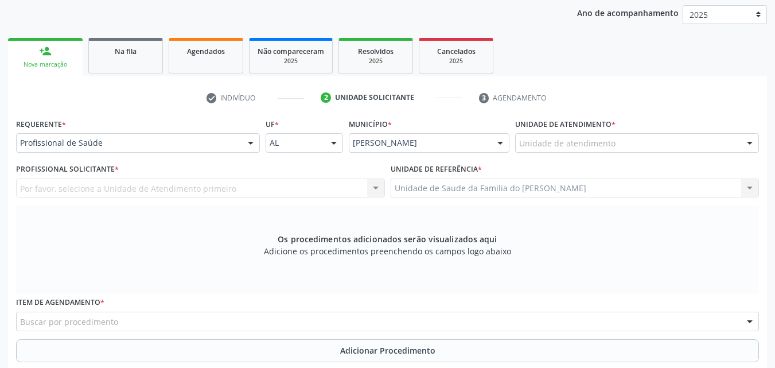
scroll to position [137, 0]
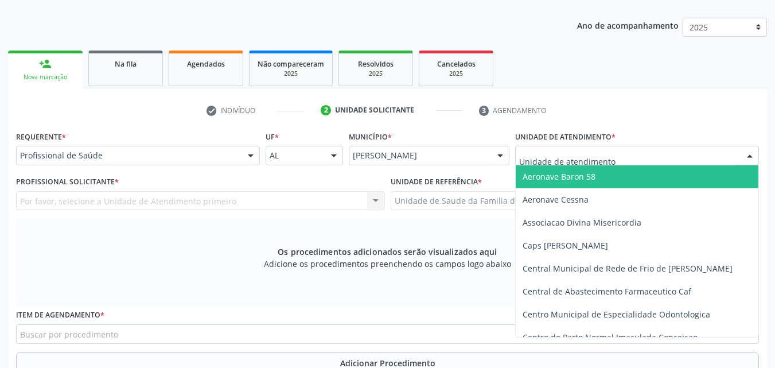
click at [671, 155] on div at bounding box center [637, 156] width 244 height 20
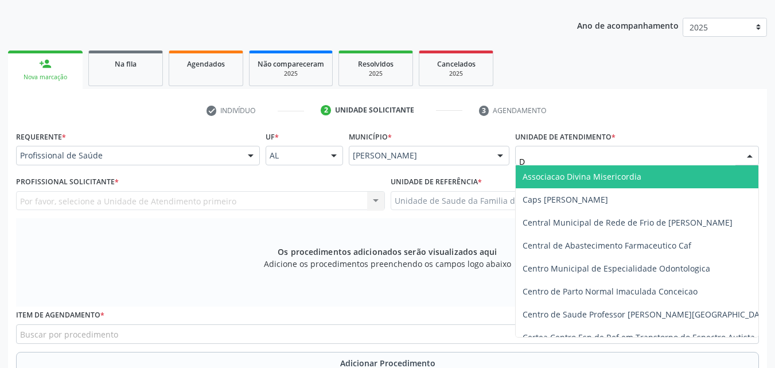
type input "DE"
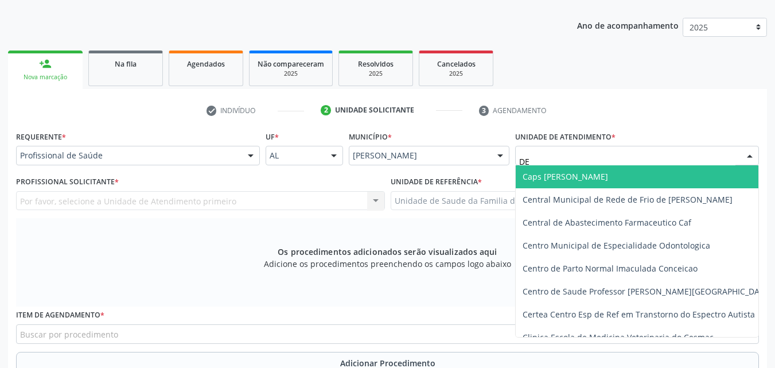
click at [591, 150] on input "DE" at bounding box center [627, 161] width 216 height 23
click at [124, 144] on div "Requerente * Profissional de Saúde Profissional de Saúde Paciente Nenhum result…" at bounding box center [138, 146] width 244 height 37
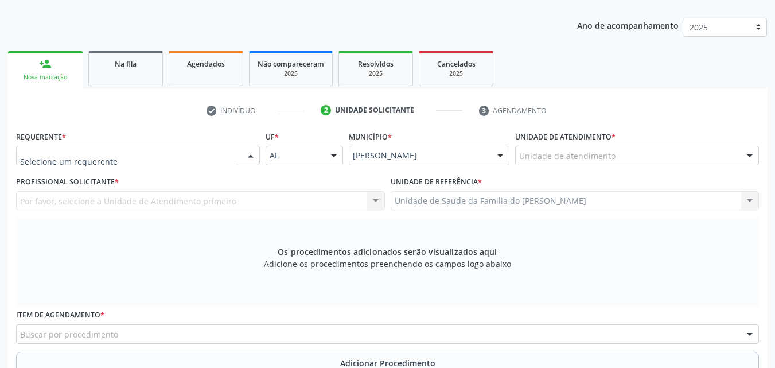
click at [123, 149] on div at bounding box center [138, 156] width 244 height 20
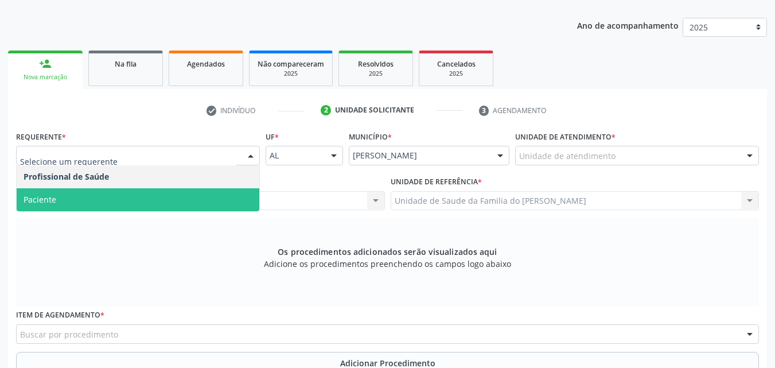
click at [112, 190] on span "Paciente" at bounding box center [138, 199] width 243 height 23
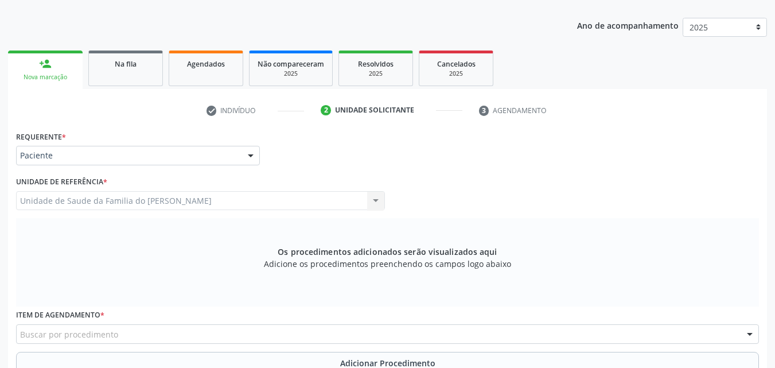
click at [108, 201] on div "Unidade de Saude da Familia do Denison Amorim Unidade de Saude da Familia do De…" at bounding box center [200, 201] width 369 height 20
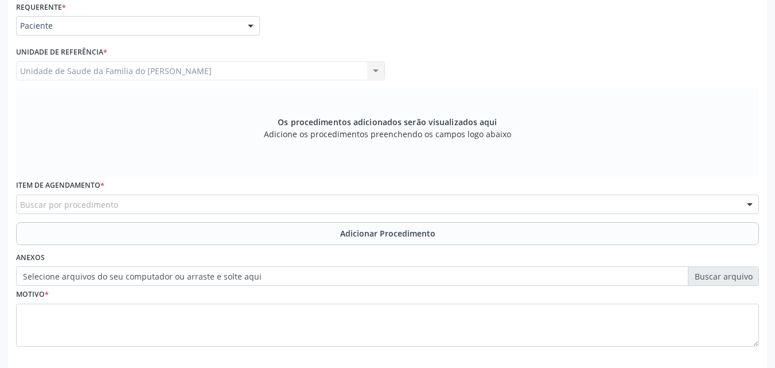
scroll to position [308, 0]
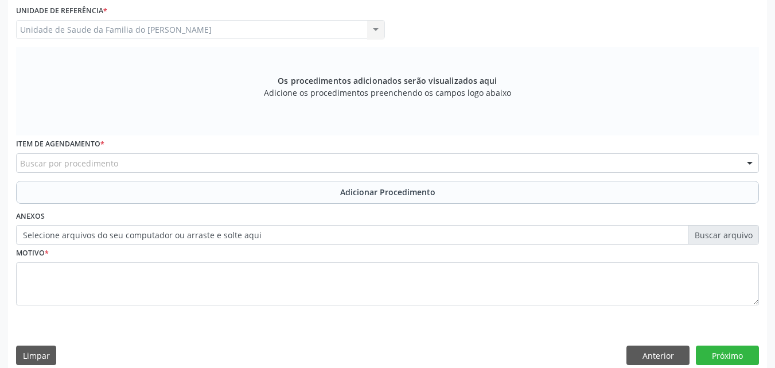
click at [568, 165] on div "Buscar por procedimento" at bounding box center [387, 163] width 743 height 20
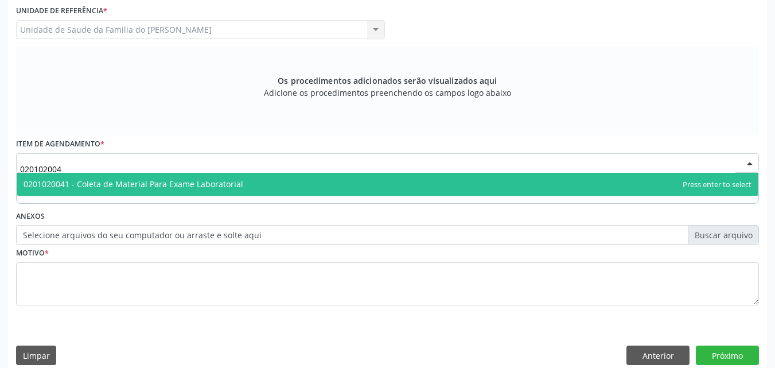
type input "0201020041"
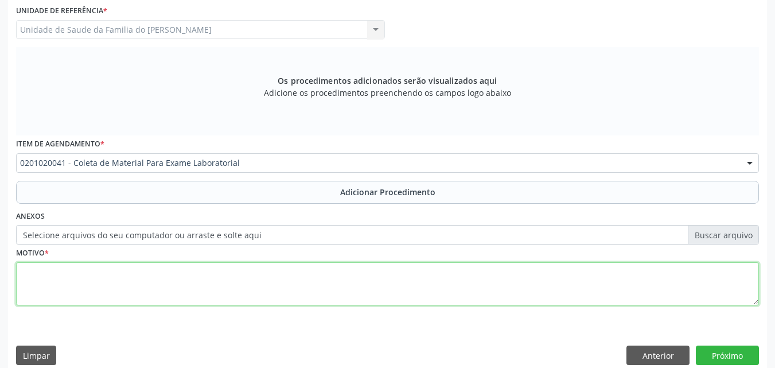
click at [494, 296] on textarea at bounding box center [387, 284] width 743 height 44
click at [31, 267] on textarea "AOLICITAÇÕES" at bounding box center [387, 284] width 743 height 44
type textarea "SOLICITAÇÕES"
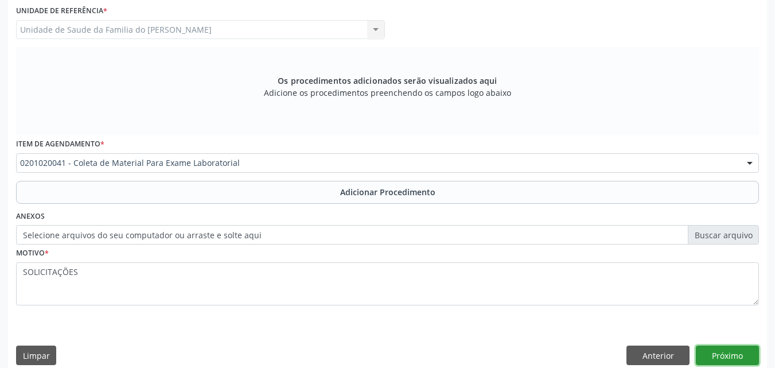
click at [739, 352] on button "Próximo" at bounding box center [727, 355] width 63 height 20
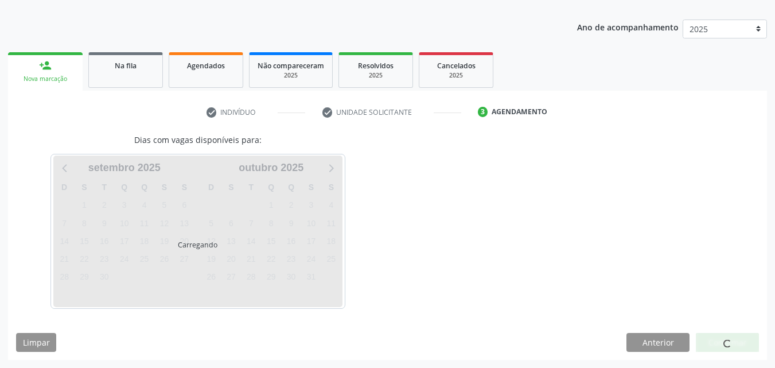
scroll to position [169, 0]
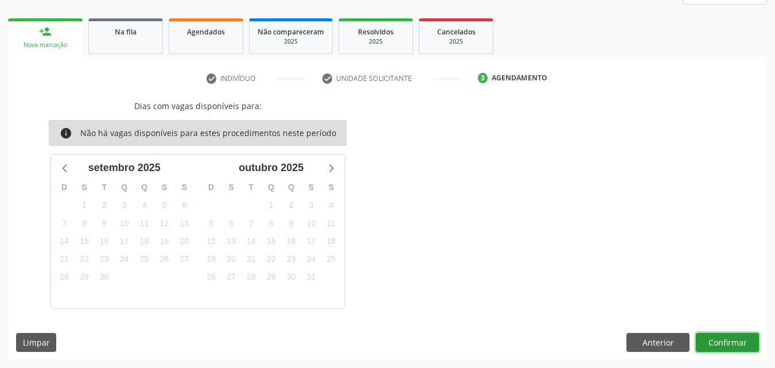
click at [744, 342] on button "Confirmar" at bounding box center [727, 343] width 63 height 20
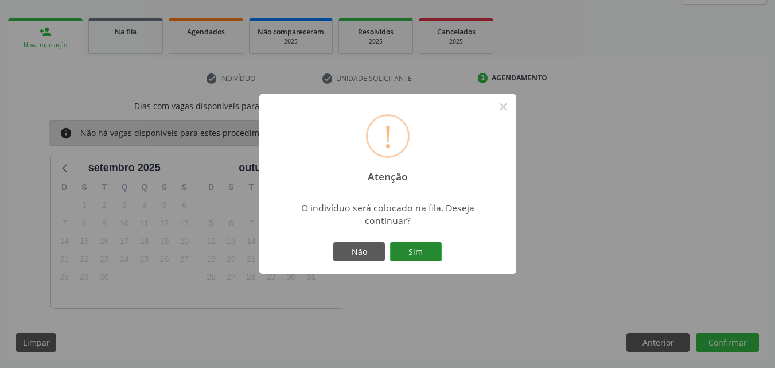
click at [418, 247] on button "Sim" at bounding box center [416, 252] width 52 height 20
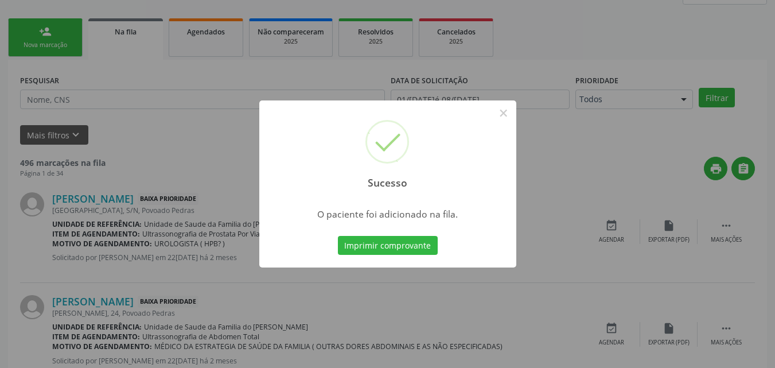
scroll to position [27, 0]
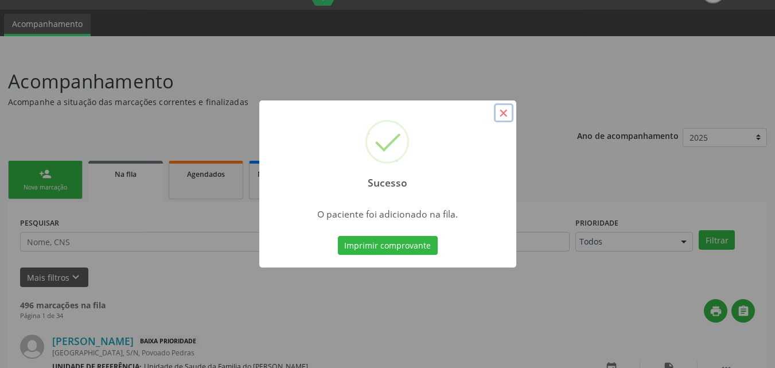
click at [503, 110] on button "×" at bounding box center [504, 113] width 20 height 20
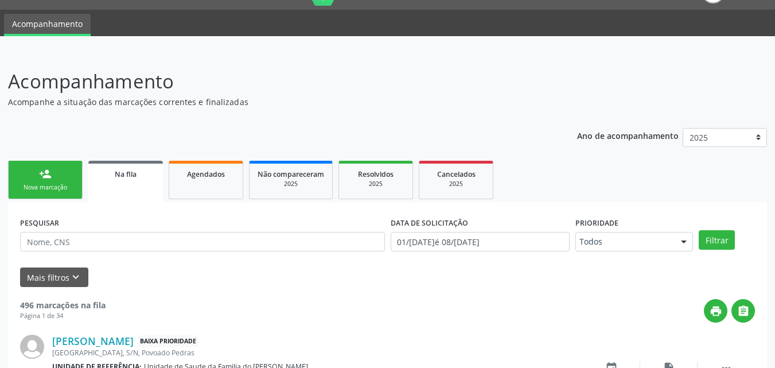
click at [40, 184] on div "Nova marcação" at bounding box center [45, 187] width 57 height 9
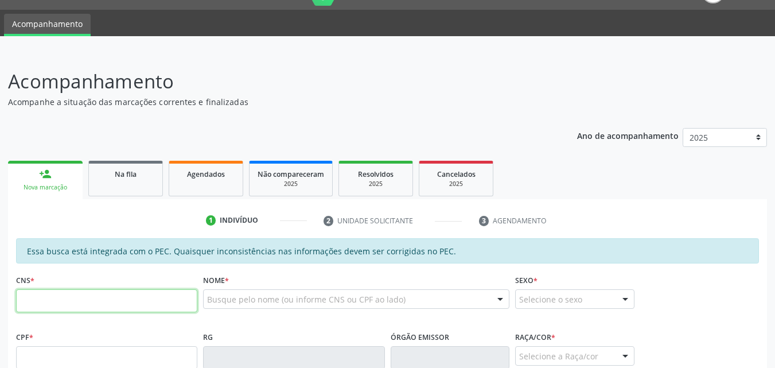
click at [65, 302] on input "text" at bounding box center [106, 300] width 181 height 23
type input "701 0058 2557 7591"
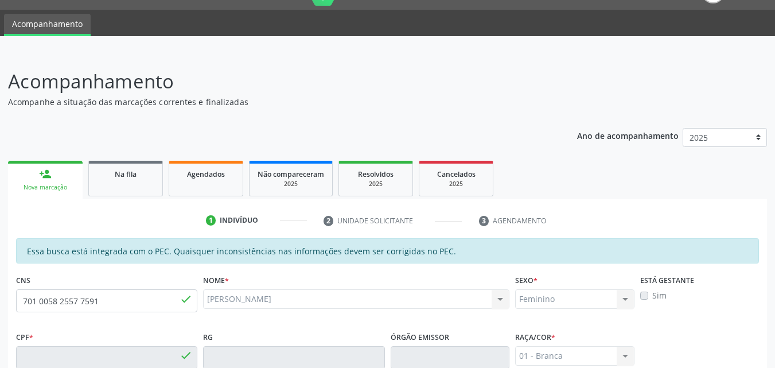
type input "132.083.784-08"
type input "07/08/2011"
type input "Janicleide dos Santos"
type input "[PHONE_NUMBER]"
type input "S/N"
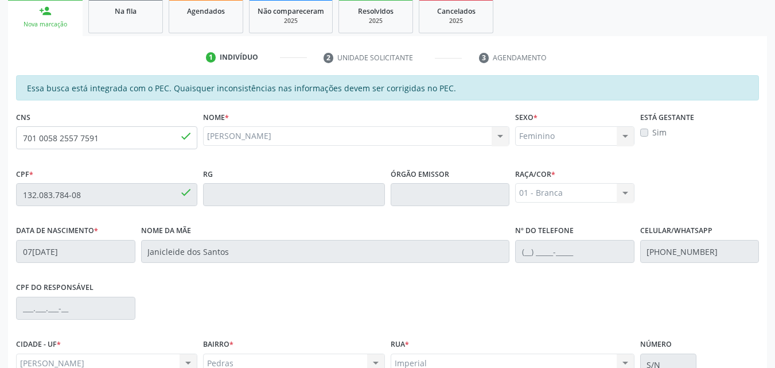
scroll to position [304, 0]
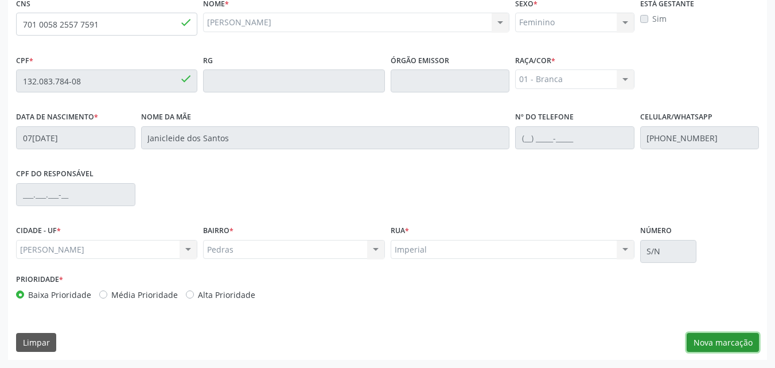
click at [748, 339] on button "Nova marcação" at bounding box center [723, 343] width 72 height 20
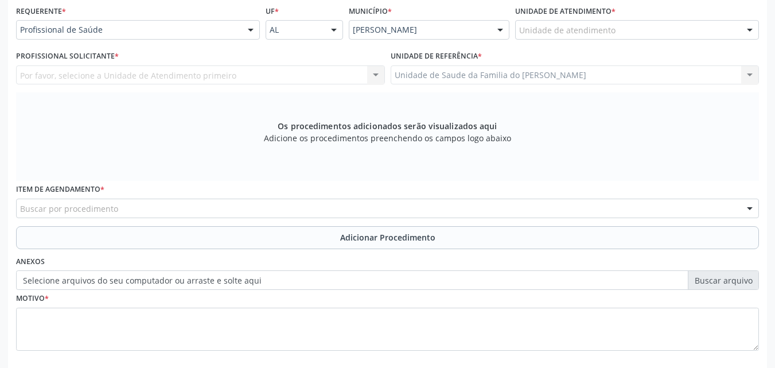
scroll to position [321, 0]
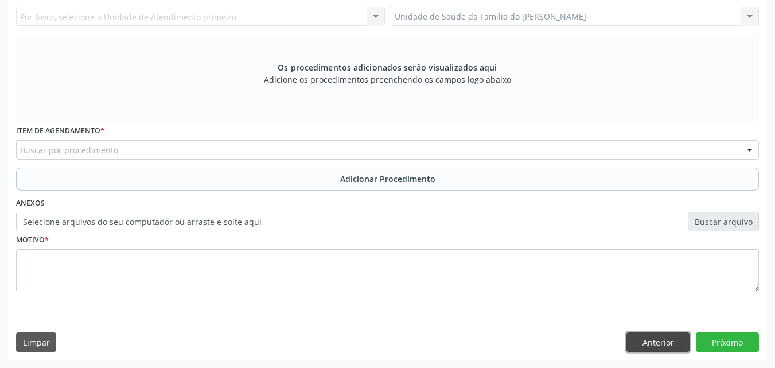
click at [671, 340] on button "Anterior" at bounding box center [658, 342] width 63 height 20
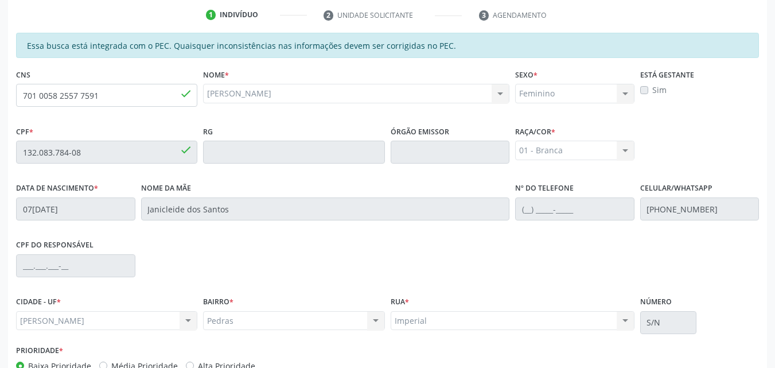
scroll to position [304, 0]
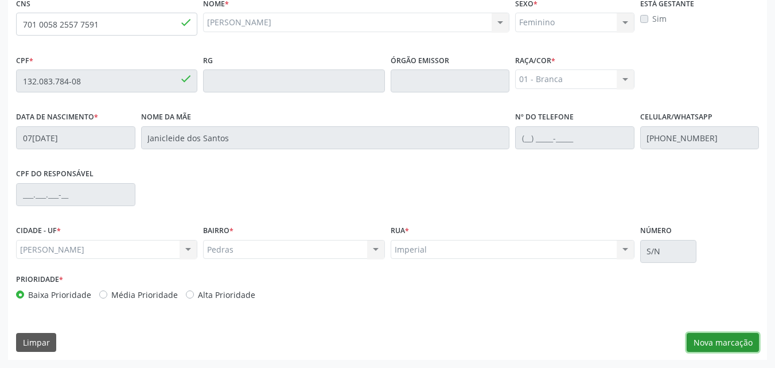
click at [726, 343] on button "Nova marcação" at bounding box center [723, 343] width 72 height 20
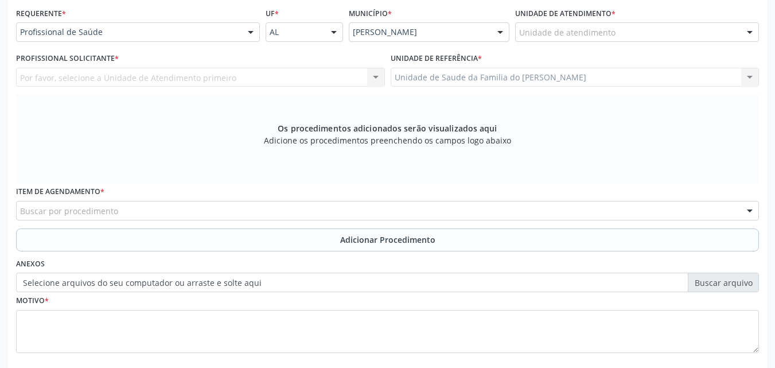
scroll to position [250, 0]
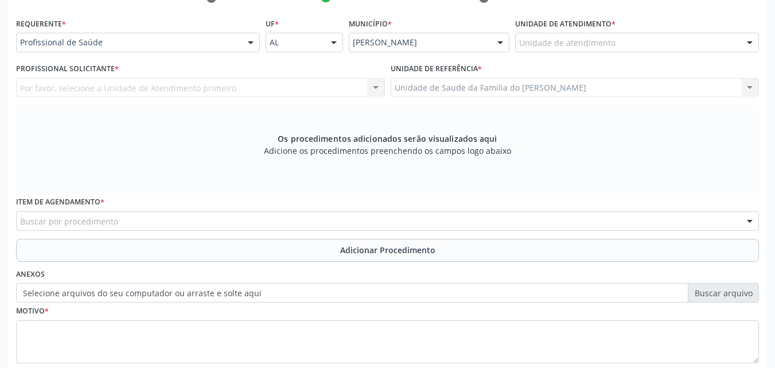
click at [230, 32] on div "Requerente * Profissional de Saúde Profissional de Saúde Paciente Nenhum result…" at bounding box center [138, 33] width 244 height 37
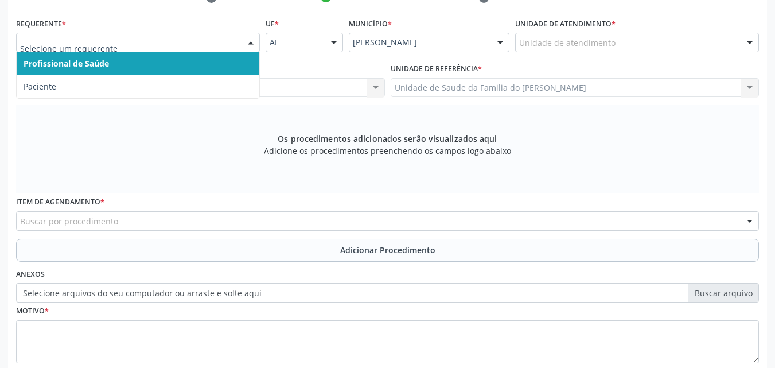
click at [242, 34] on div at bounding box center [250, 43] width 17 height 20
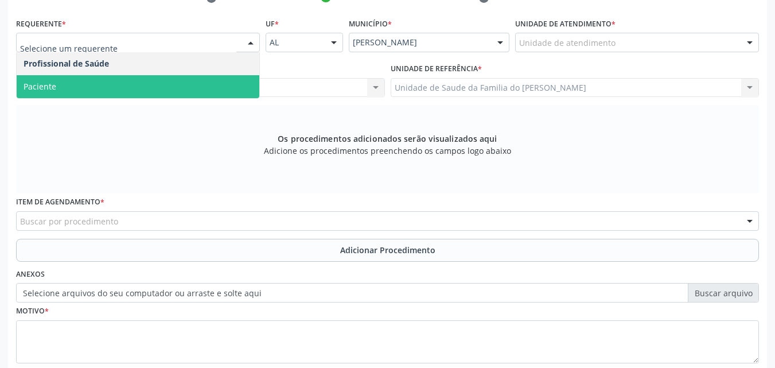
click at [189, 82] on span "Paciente" at bounding box center [138, 86] width 243 height 23
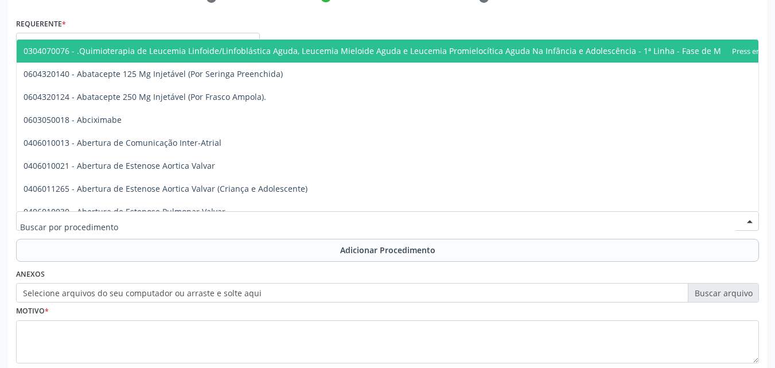
click at [158, 219] on div at bounding box center [387, 221] width 743 height 20
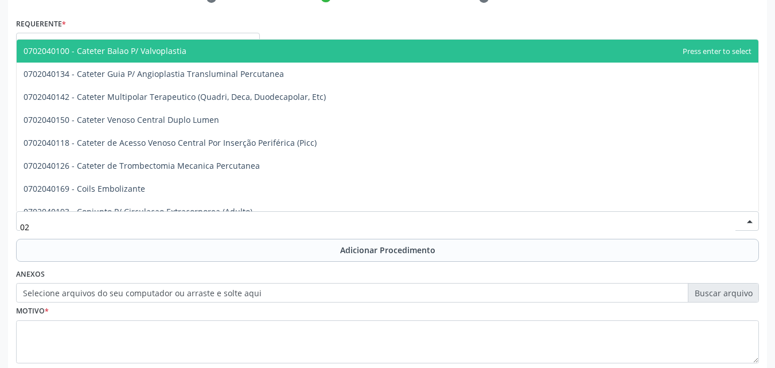
type input "0"
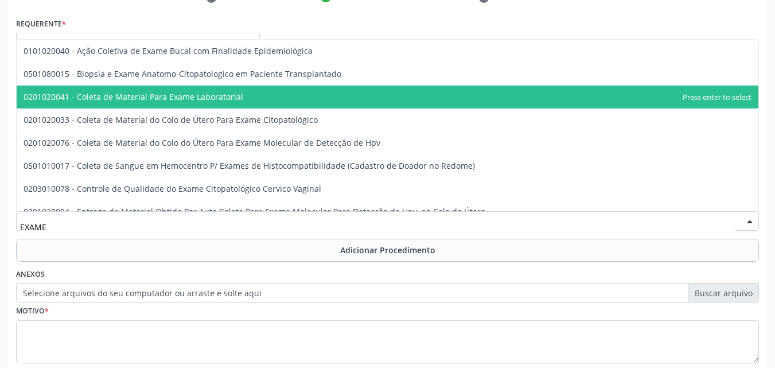
click at [194, 104] on span "0201020041 - Coleta de Material Para Exame Laboratorial" at bounding box center [388, 96] width 742 height 23
type input "EXAME"
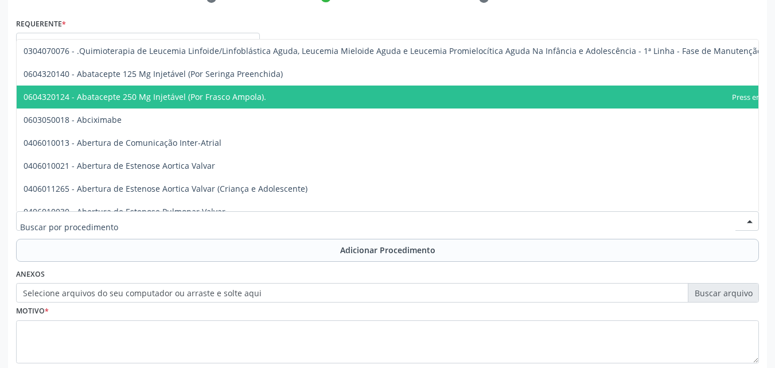
drag, startPoint x: 63, startPoint y: 223, endPoint x: 23, endPoint y: 222, distance: 39.6
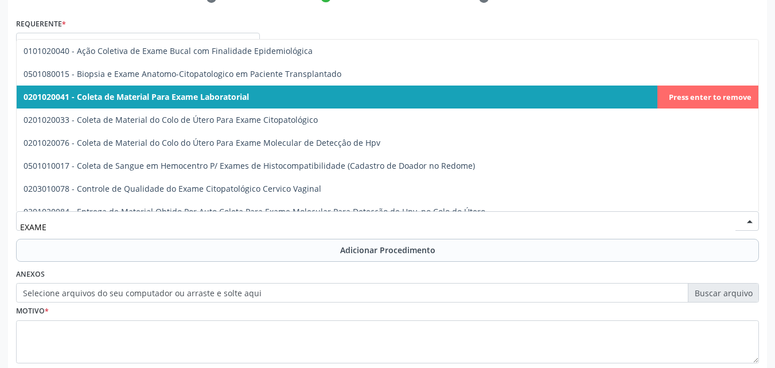
type input "EXAME"
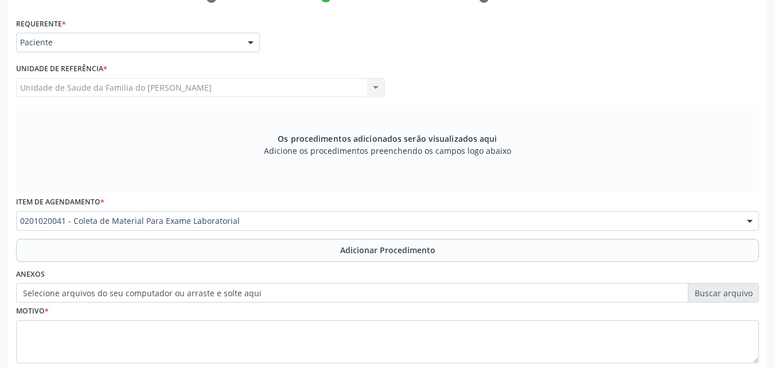
click at [75, 270] on div "Anexos Selecione arquivos do seu computador ou arraste e solte aqui" at bounding box center [387, 284] width 749 height 37
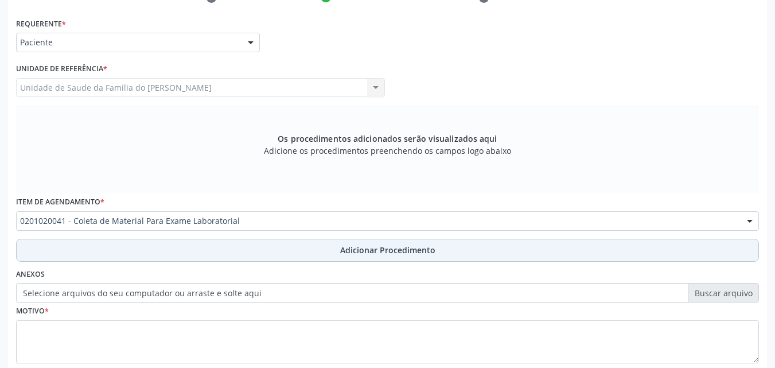
click at [115, 249] on button "Adicionar Procedimento" at bounding box center [387, 250] width 743 height 23
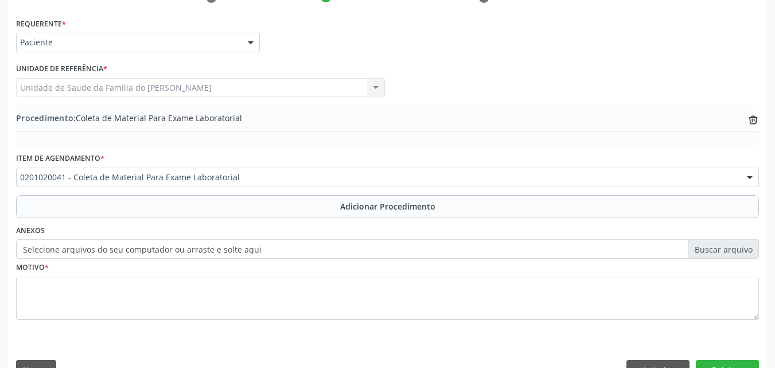
scroll to position [259, 0]
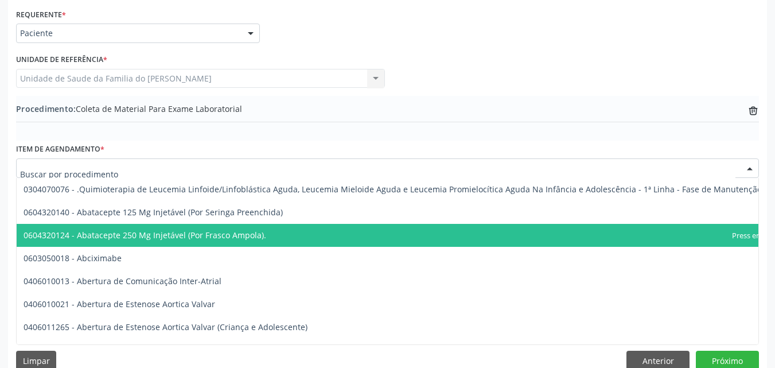
drag, startPoint x: 67, startPoint y: 170, endPoint x: 44, endPoint y: 169, distance: 22.4
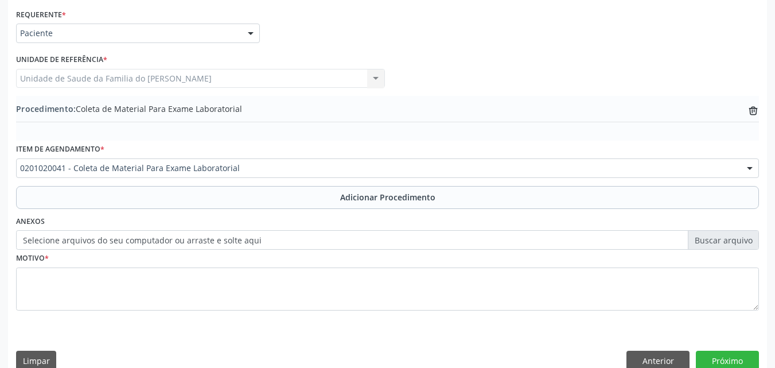
click at [92, 110] on span "Procedimento: Coleta de Material Para Exame Laboratorial" at bounding box center [129, 109] width 226 height 12
drag, startPoint x: 225, startPoint y: 170, endPoint x: 185, endPoint y: 139, distance: 51.1
click at [185, 139] on div "Procedimento: Coleta de Material Para Exame Laboratorial trash-outline icon" at bounding box center [387, 118] width 743 height 45
drag, startPoint x: 77, startPoint y: 108, endPoint x: 146, endPoint y: 116, distance: 69.8
click at [146, 116] on div "Procedimento: Coleta de Material Para Exame Laboratorial trash-outline icon" at bounding box center [387, 110] width 743 height 14
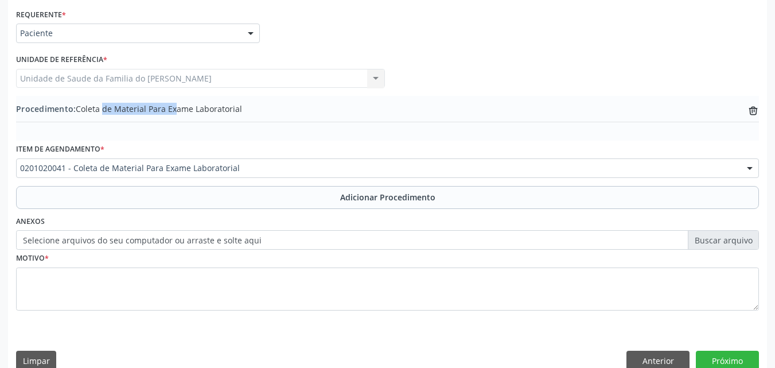
copy span "Coleta de Material"
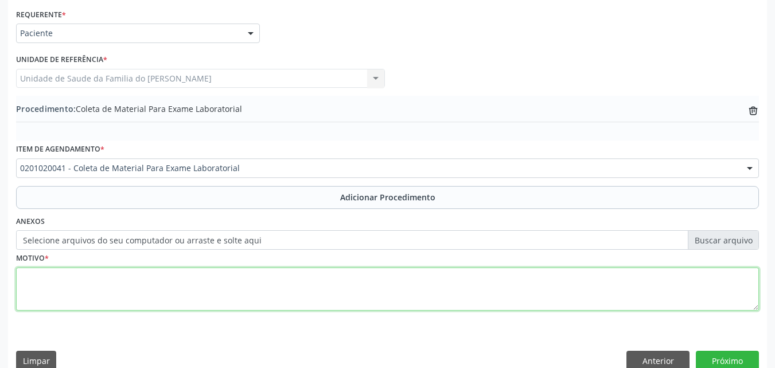
click at [358, 308] on textarea at bounding box center [387, 289] width 743 height 44
type textarea "E"
type textarea "LABORATÓRIO"
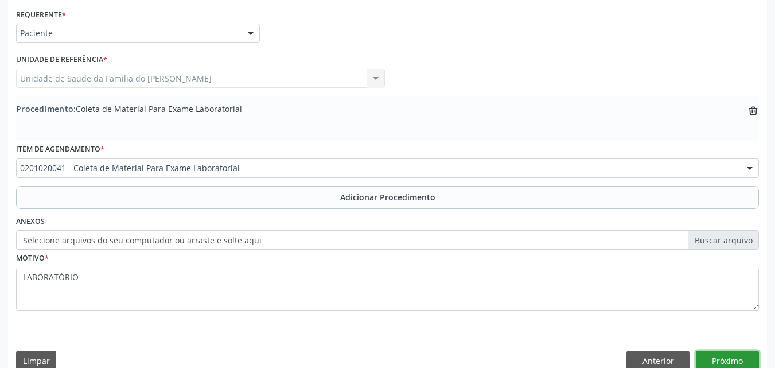
click at [748, 359] on button "Próximo" at bounding box center [727, 361] width 63 height 20
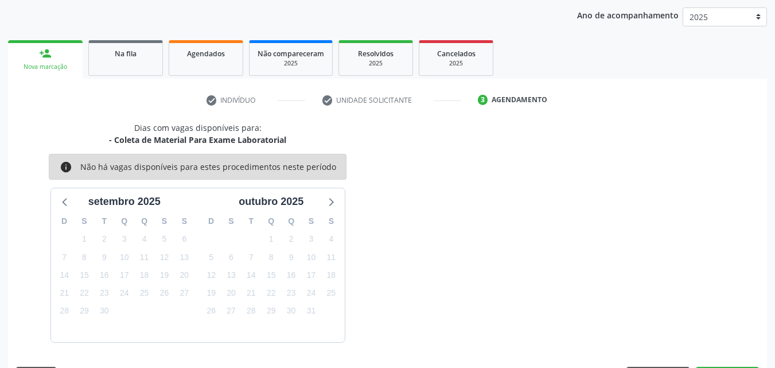
scroll to position [181, 0]
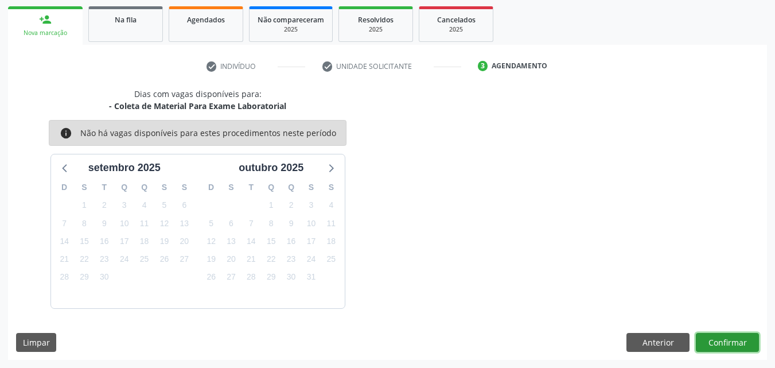
click at [736, 336] on button "Confirmar" at bounding box center [727, 343] width 63 height 20
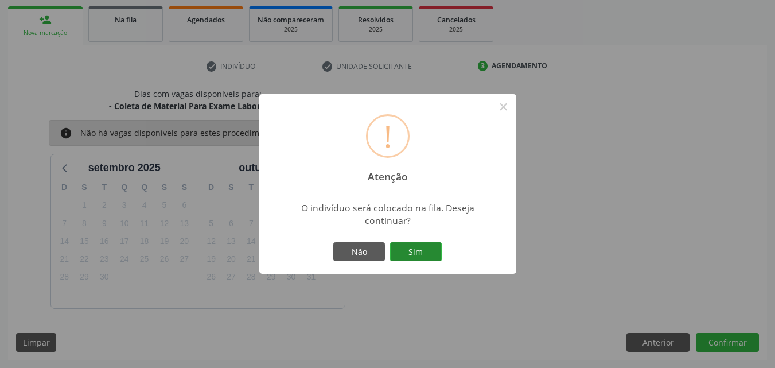
click at [437, 251] on button "Sim" at bounding box center [416, 252] width 52 height 20
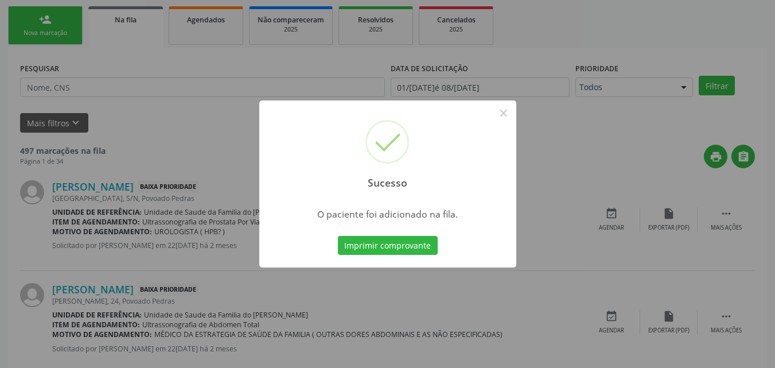
scroll to position [27, 0]
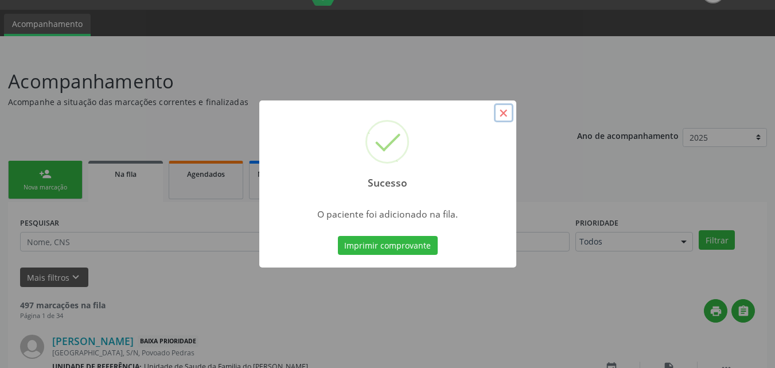
click at [501, 109] on button "×" at bounding box center [504, 113] width 20 height 20
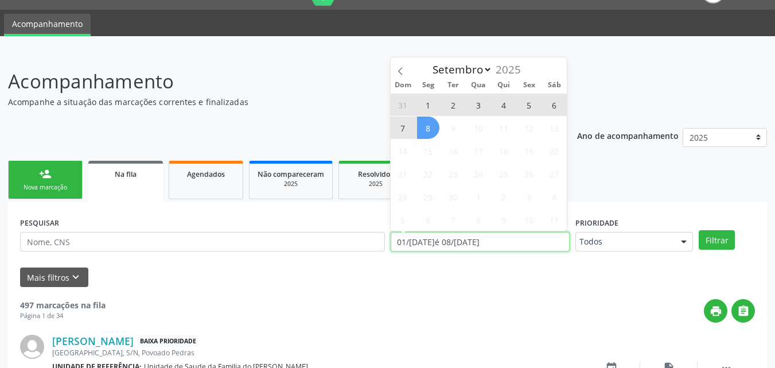
click at [520, 238] on input "[DATE] até [DATE]" at bounding box center [481, 242] width 180 height 20
click at [433, 129] on span "8" at bounding box center [428, 127] width 22 height 22
type input "[DATE]"
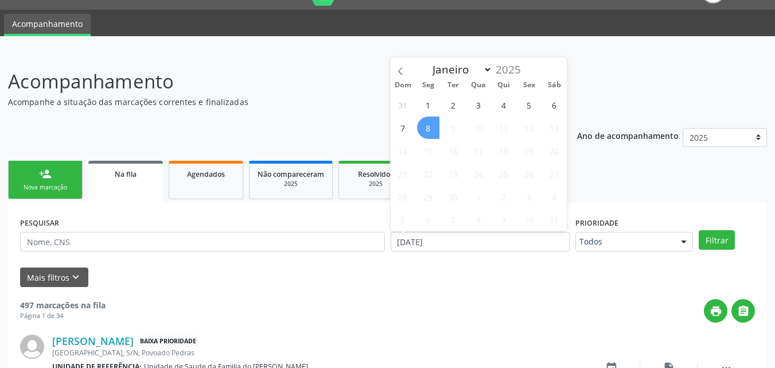
click at [433, 129] on span "8" at bounding box center [428, 127] width 22 height 22
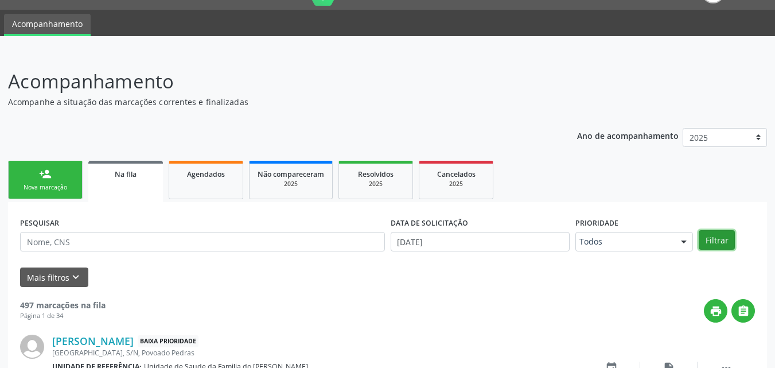
click at [714, 241] on button "Filtrar" at bounding box center [717, 240] width 36 height 20
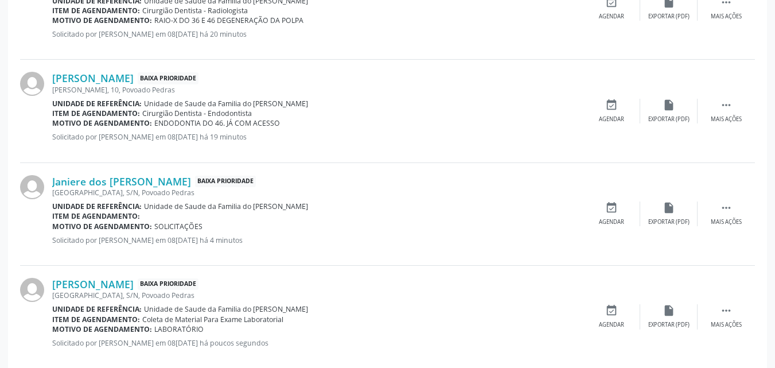
scroll to position [526, 0]
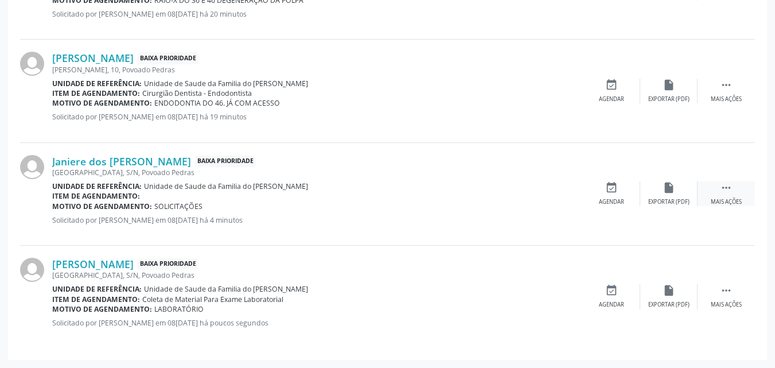
click at [714, 196] on div " Mais ações" at bounding box center [726, 193] width 57 height 25
click at [660, 185] on div "edit Editar" at bounding box center [668, 193] width 57 height 25
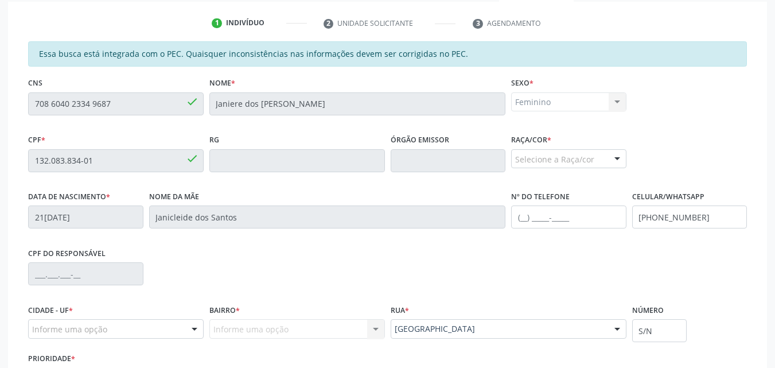
scroll to position [319, 0]
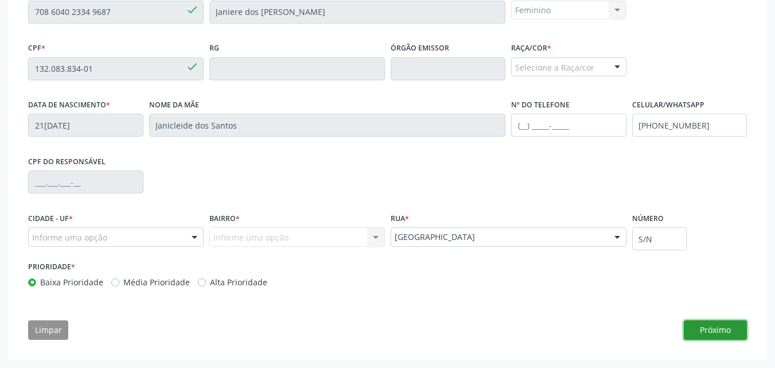
click at [711, 333] on button "Próximo" at bounding box center [715, 330] width 63 height 20
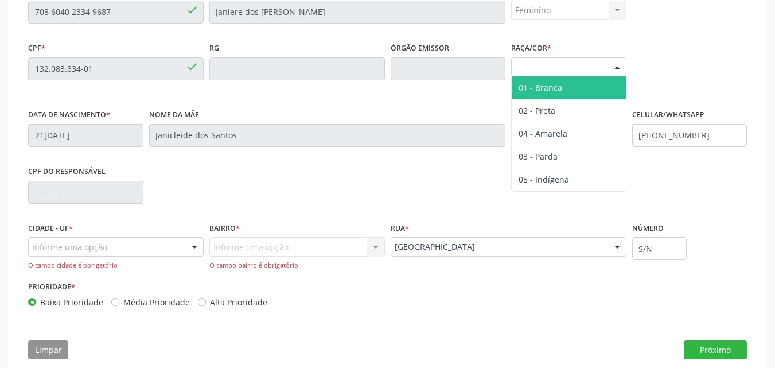
click at [561, 72] on div "Selecione a Raça/cor" at bounding box center [568, 67] width 115 height 20
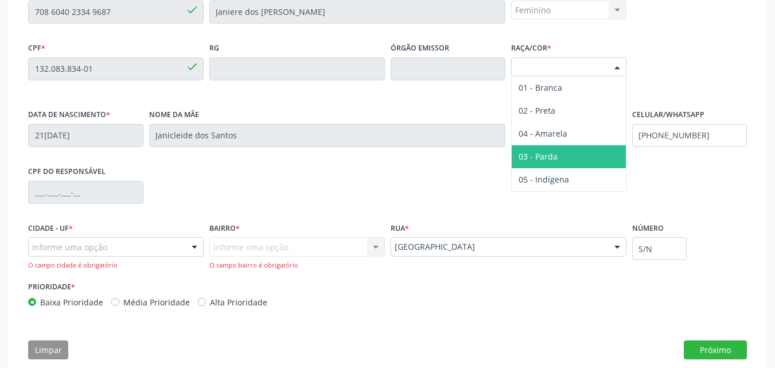
click at [543, 153] on span "03 - Parda" at bounding box center [538, 156] width 39 height 11
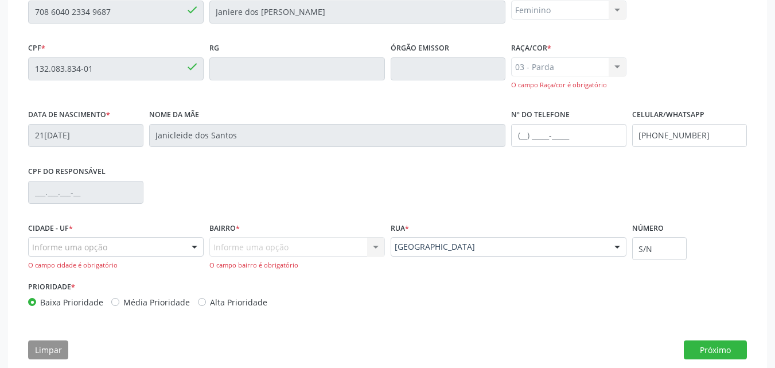
click at [177, 232] on div "Cidade - UF * Informe uma opção Marechal Deodoro - AL Nenhum resultado encontra…" at bounding box center [116, 245] width 176 height 50
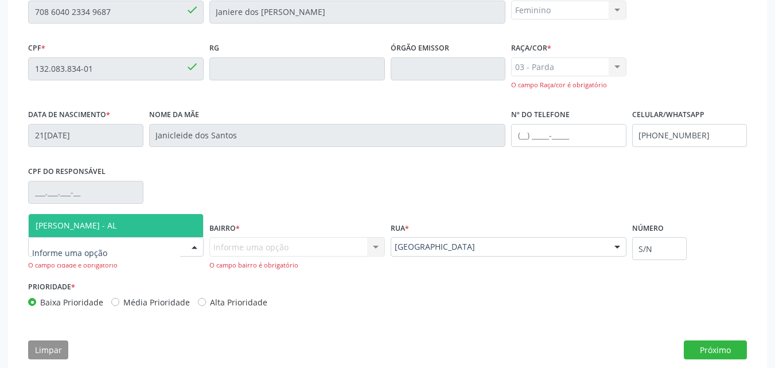
click at [176, 240] on div at bounding box center [116, 247] width 176 height 20
click at [161, 226] on span "[PERSON_NAME] - AL" at bounding box center [116, 225] width 174 height 23
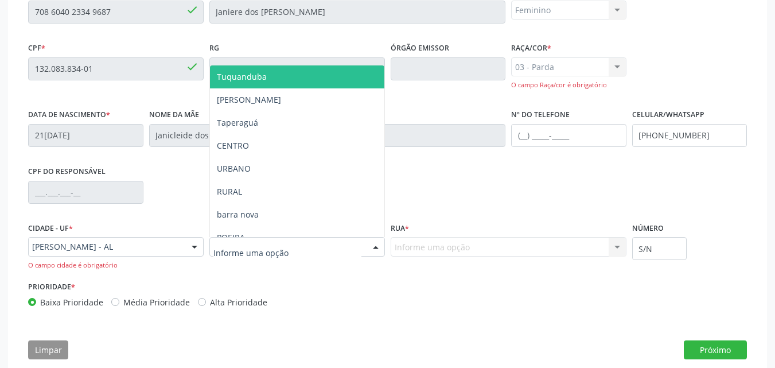
type input "P"
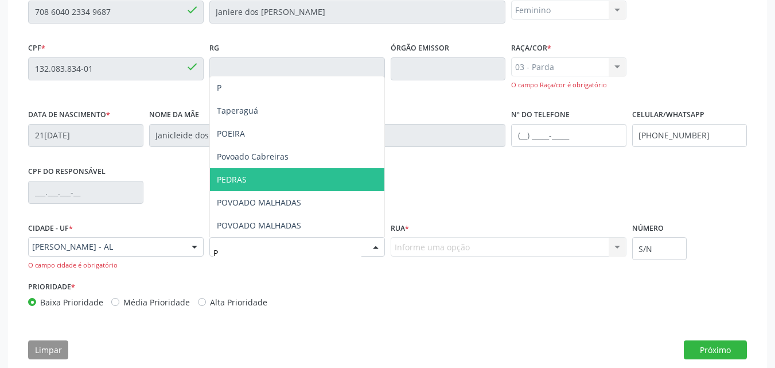
click at [244, 171] on span "PEDRAS" at bounding box center [297, 179] width 174 height 23
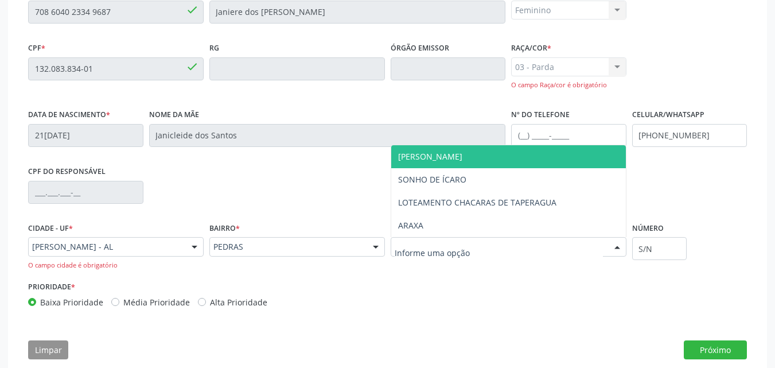
click at [413, 239] on div at bounding box center [509, 247] width 236 height 20
click at [444, 157] on span "[PERSON_NAME]" at bounding box center [430, 156] width 64 height 11
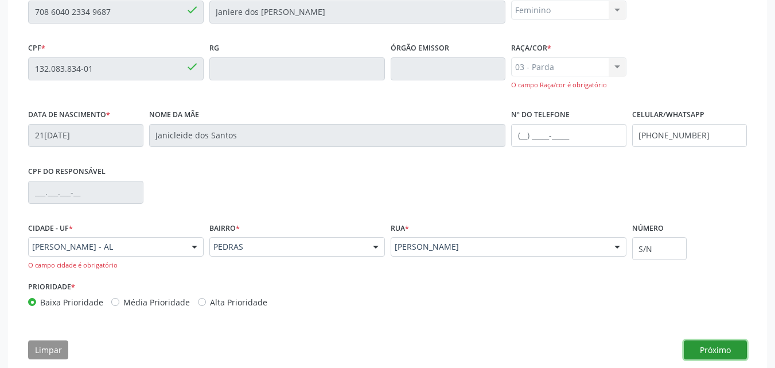
click at [717, 341] on button "Próximo" at bounding box center [715, 350] width 63 height 20
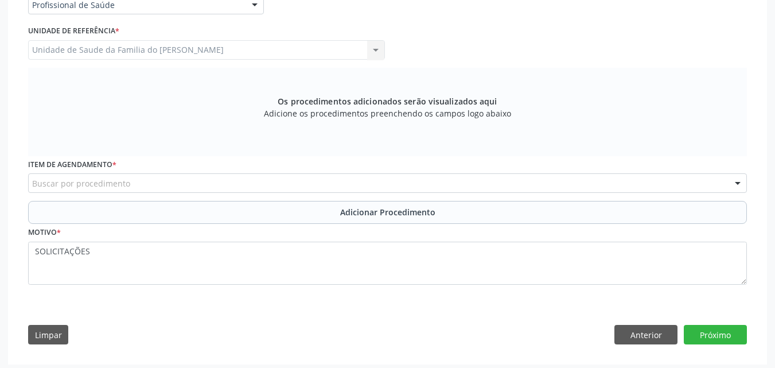
scroll to position [296, 0]
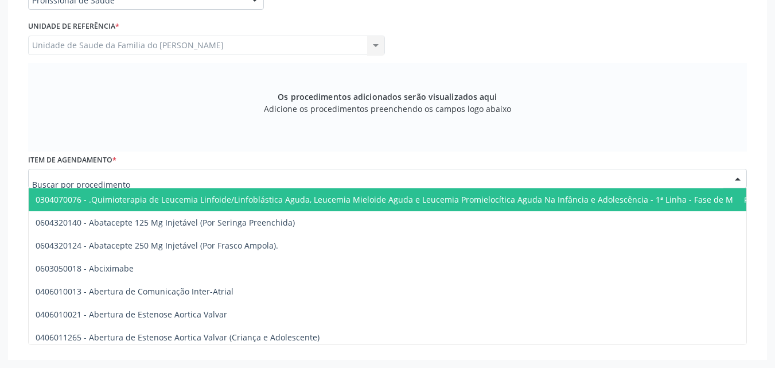
click at [598, 174] on div at bounding box center [387, 179] width 719 height 20
paste input "Coleta de Material"
type input "Coleta de Material"
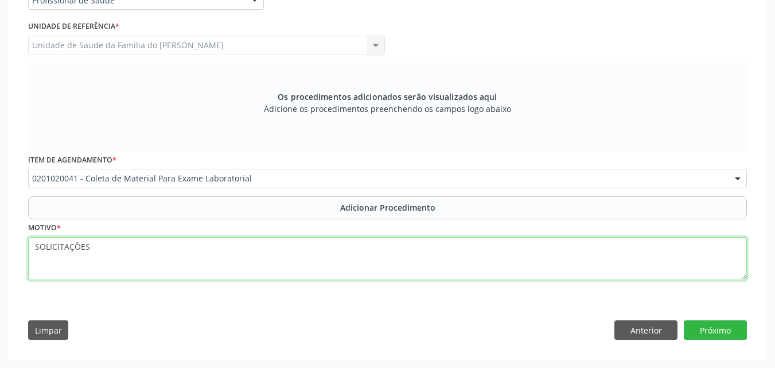
click at [588, 247] on textarea "SOLICITAÇÕES" at bounding box center [387, 259] width 719 height 44
click at [525, 249] on textarea "SOLICITAÇÕES" at bounding box center [387, 259] width 719 height 44
type textarea "LABORATÓRIO"
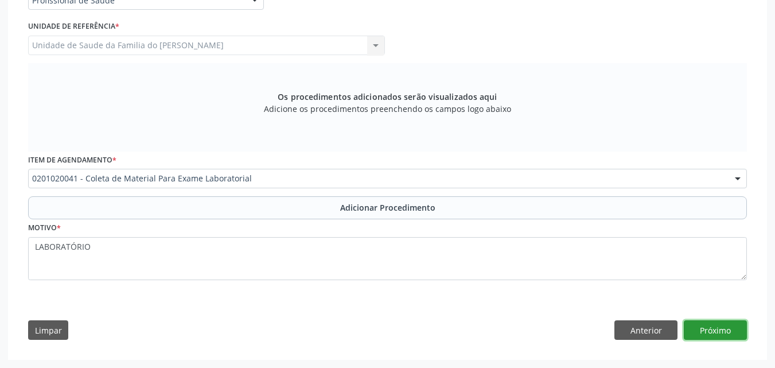
click at [714, 322] on button "Próximo" at bounding box center [715, 330] width 63 height 20
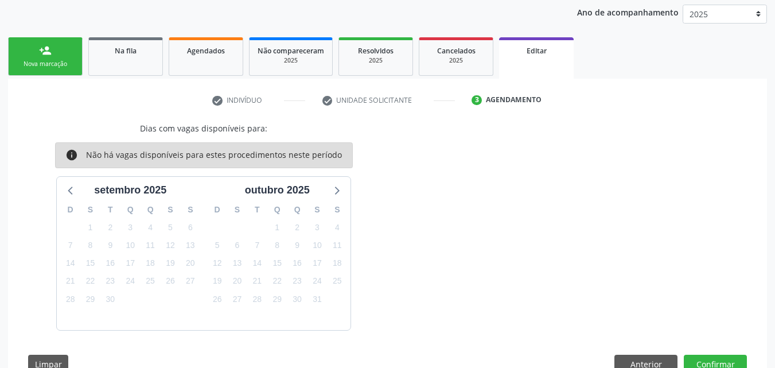
scroll to position [184, 0]
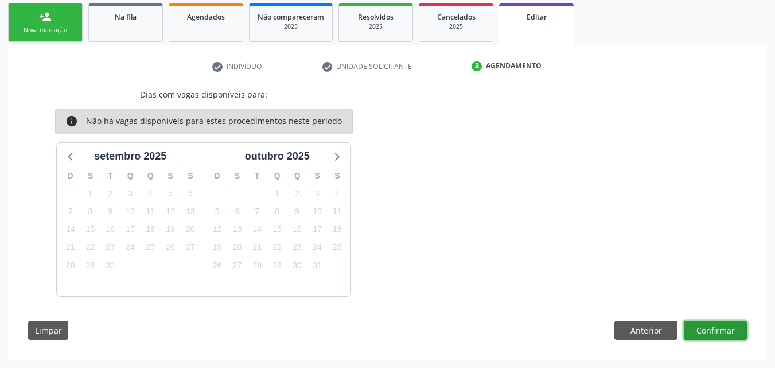
click at [714, 322] on button "Confirmar" at bounding box center [715, 331] width 63 height 20
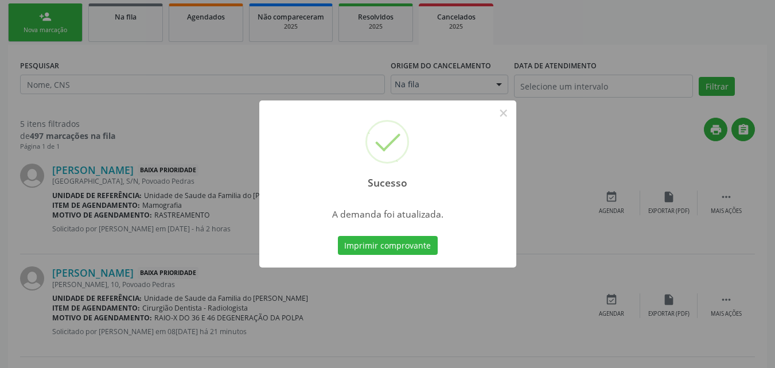
scroll to position [0, 0]
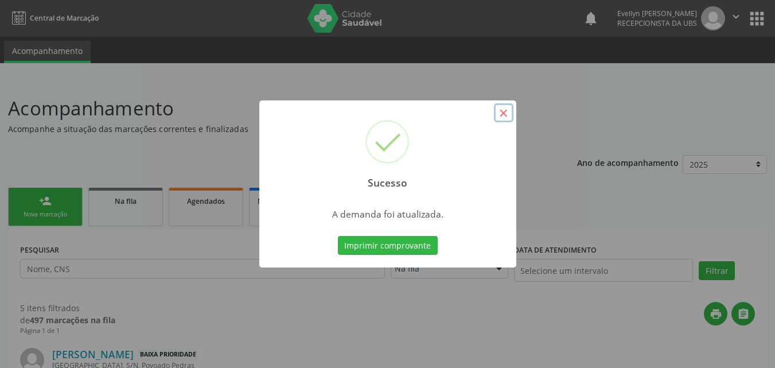
click at [498, 110] on button "×" at bounding box center [504, 113] width 20 height 20
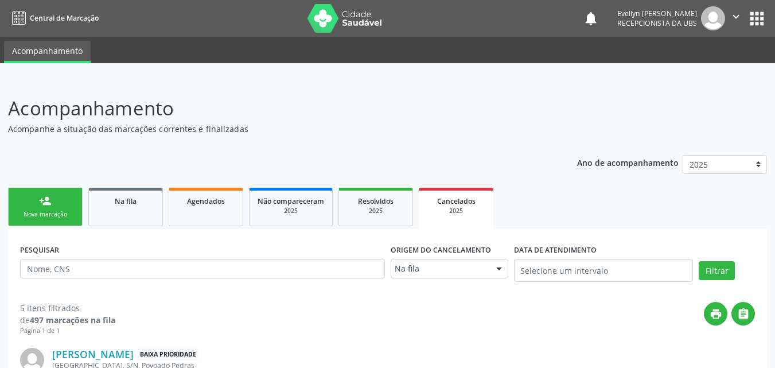
click at [42, 215] on div "Nova marcação" at bounding box center [45, 214] width 57 height 9
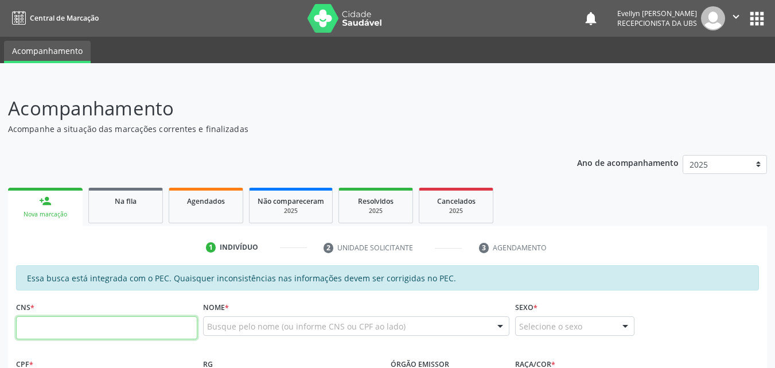
click at [78, 319] on input "text" at bounding box center [106, 327] width 181 height 23
type input "898 0051 2995 7484"
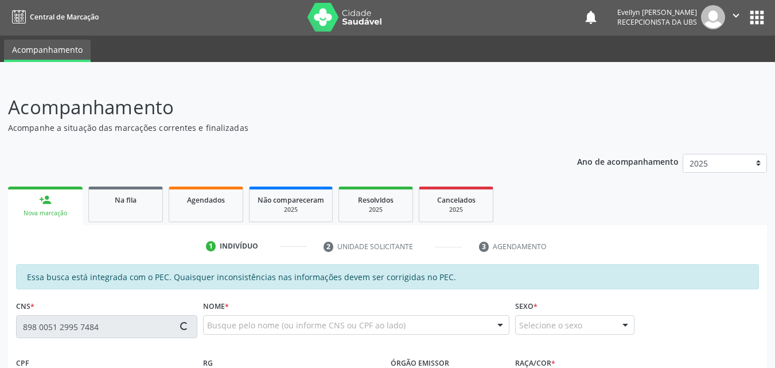
type input "22/12/2015"
type input "Janicleide dos Santos"
type input "[PHONE_NUMBER]"
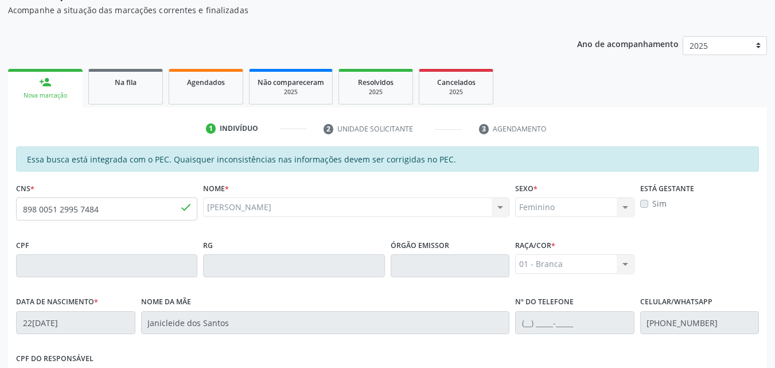
scroll to position [84, 0]
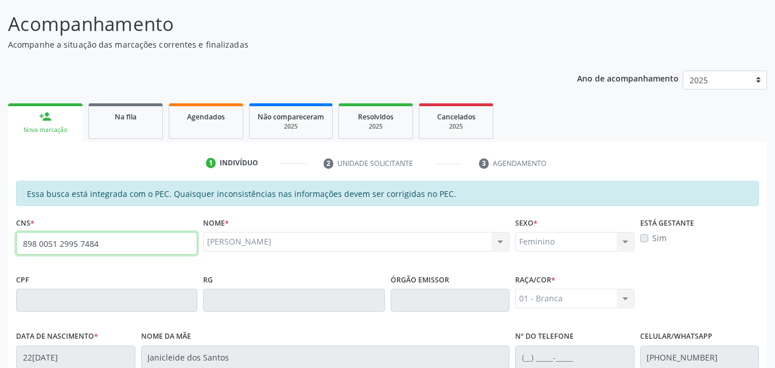
drag, startPoint x: 107, startPoint y: 250, endPoint x: 0, endPoint y: 238, distance: 108.0
click at [0, 238] on div "Acompanhamento Acompanhe a situação das marcações correntes e finalizadas Relat…" at bounding box center [387, 291] width 775 height 592
paste input "text"
type input "898 0051 2995 7484"
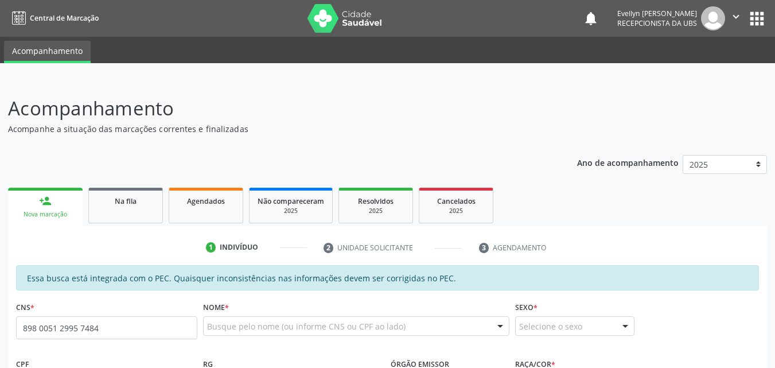
type input "898 0051 2995 7484"
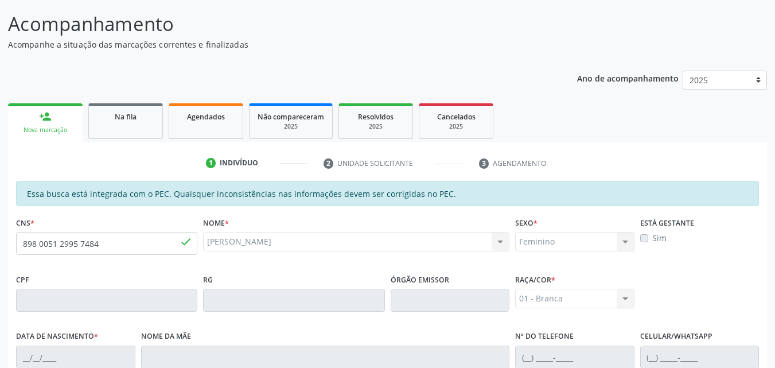
type input "2[DATE]"
type input "Janicleide dos Santos"
type input "[PHONE_NUMBER]"
type input "S/N"
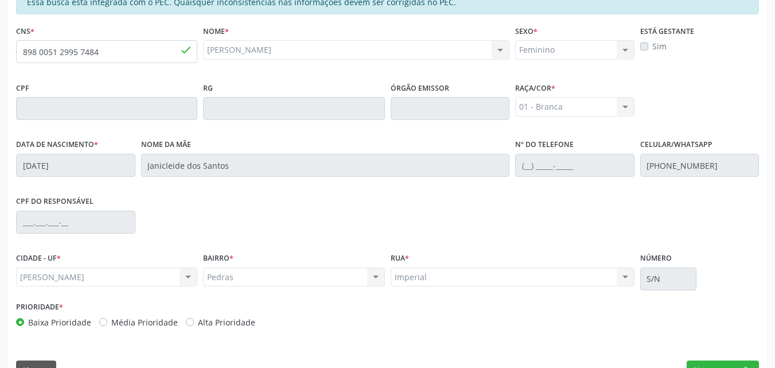
scroll to position [304, 0]
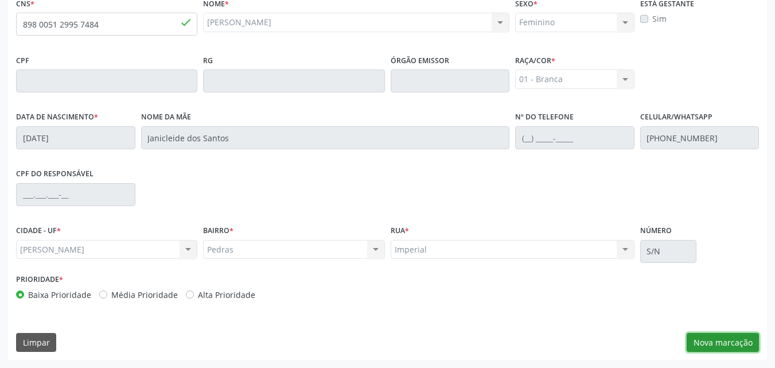
click at [723, 336] on button "Nova marcação" at bounding box center [723, 343] width 72 height 20
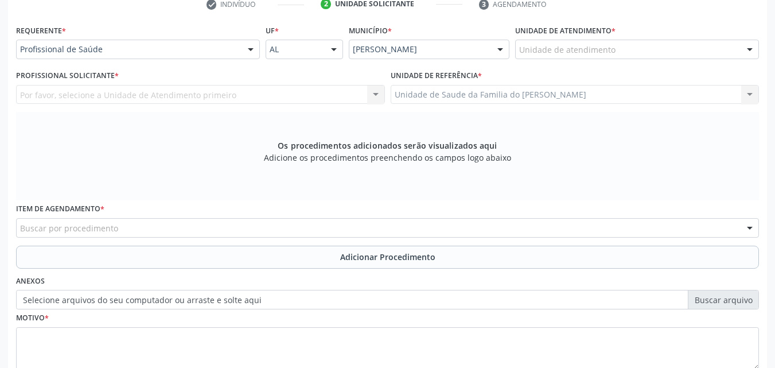
scroll to position [227, 0]
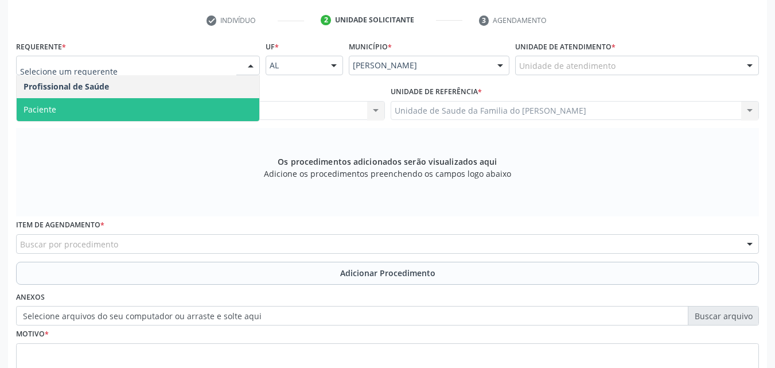
click at [100, 108] on span "Paciente" at bounding box center [138, 109] width 243 height 23
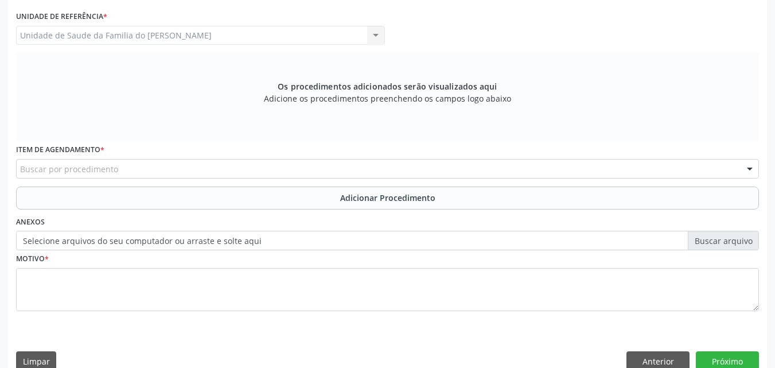
scroll to position [321, 0]
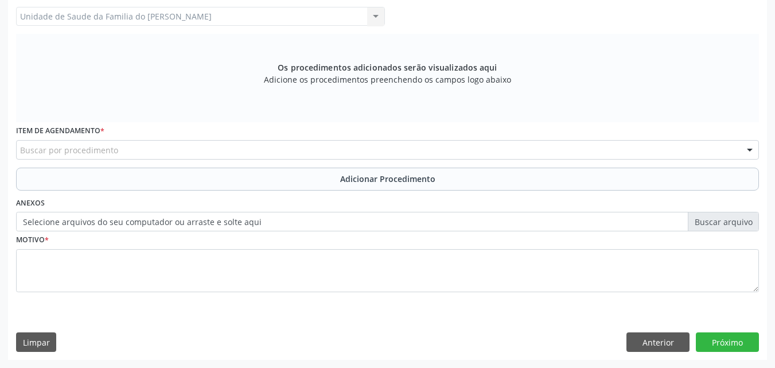
click at [451, 147] on div "Buscar por procedimento" at bounding box center [387, 150] width 743 height 20
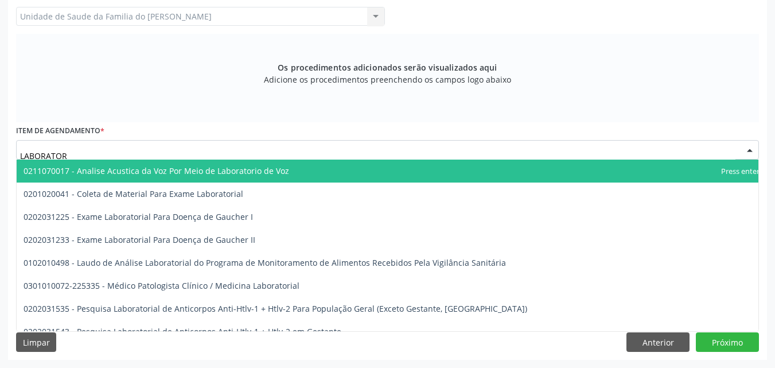
type input "LABORATORI"
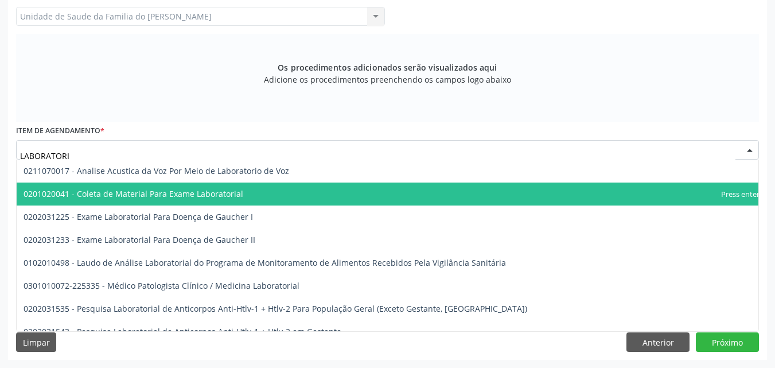
click at [443, 189] on span "0201020041 - Coleta de Material Para Exame Laboratorial" at bounding box center [407, 193] width 780 height 23
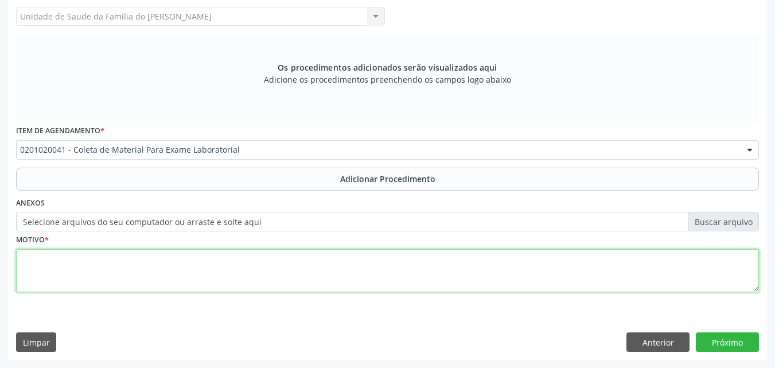
click at [461, 262] on textarea at bounding box center [387, 271] width 743 height 44
type textarea "LABORATÓRIO"
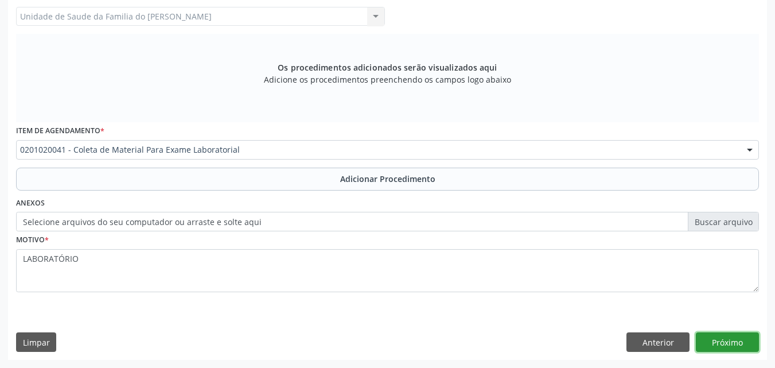
click at [732, 339] on button "Próximo" at bounding box center [727, 342] width 63 height 20
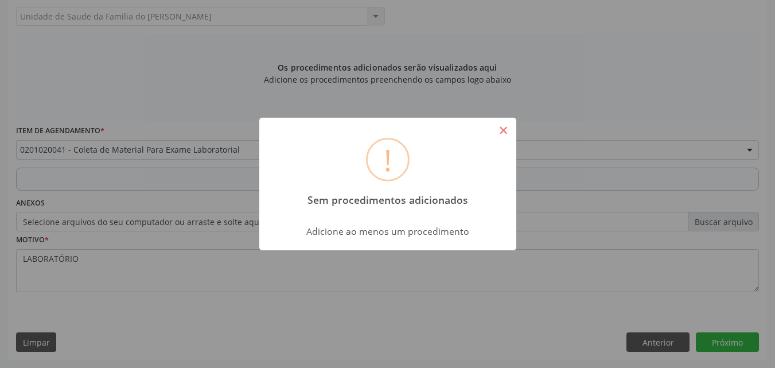
click at [506, 134] on button "×" at bounding box center [504, 130] width 20 height 20
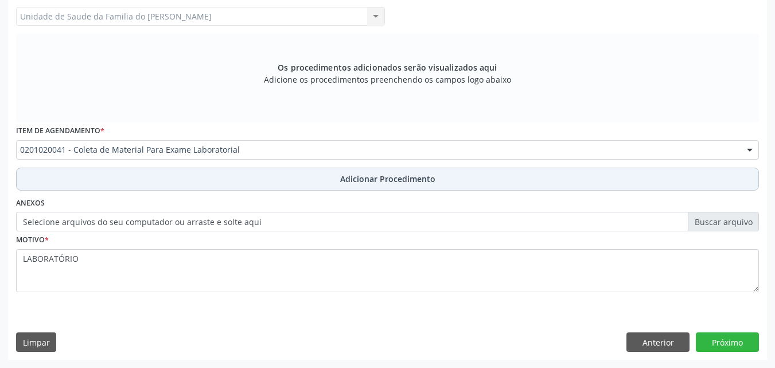
click at [492, 182] on button "Adicionar Procedimento" at bounding box center [387, 179] width 743 height 23
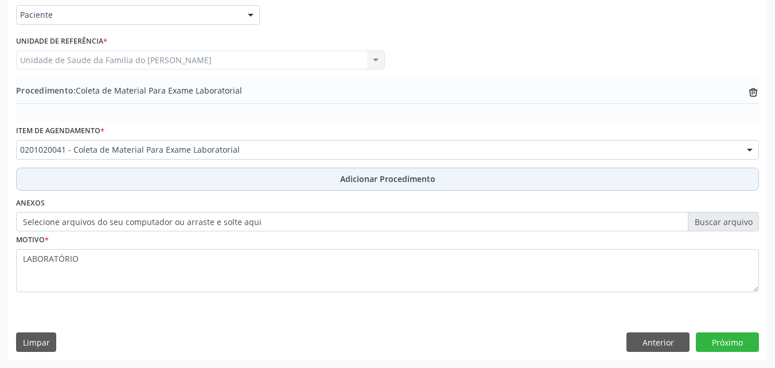
scroll to position [278, 0]
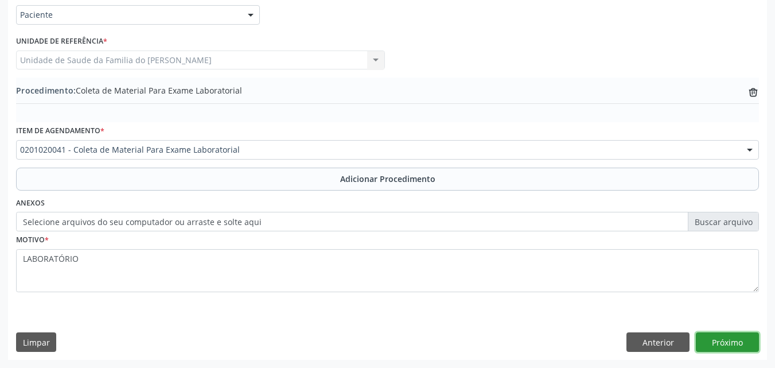
click at [746, 340] on button "Próximo" at bounding box center [727, 342] width 63 height 20
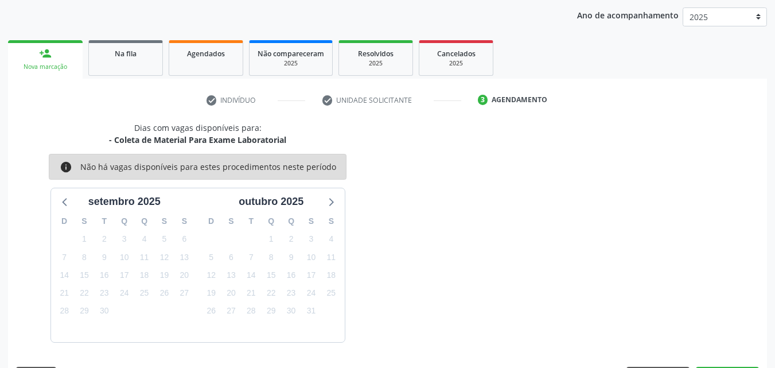
scroll to position [181, 0]
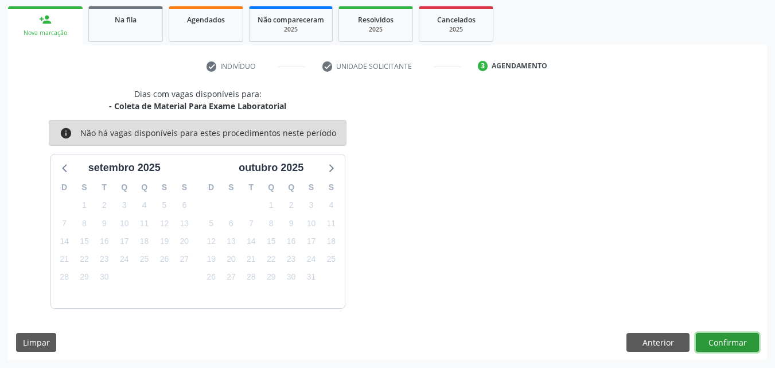
click at [748, 340] on button "Confirmar" at bounding box center [727, 343] width 63 height 20
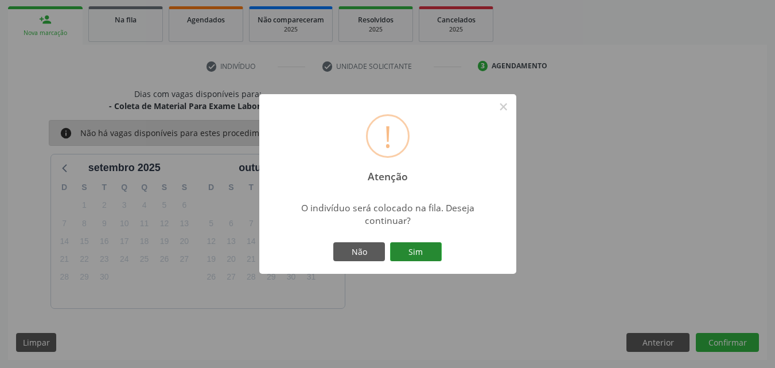
click at [425, 255] on button "Sim" at bounding box center [416, 252] width 52 height 20
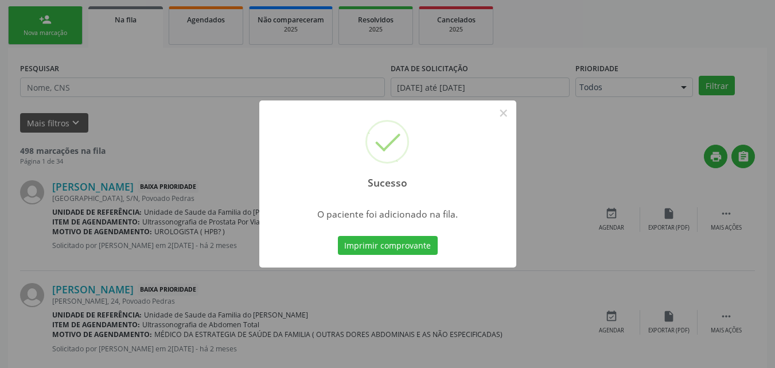
scroll to position [27, 0]
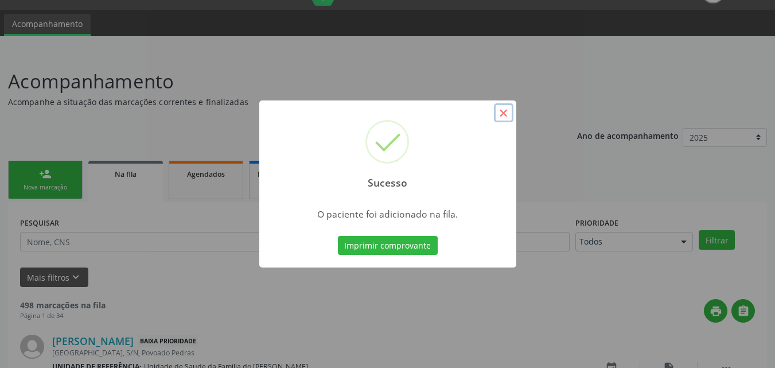
click at [510, 110] on button "×" at bounding box center [504, 113] width 20 height 20
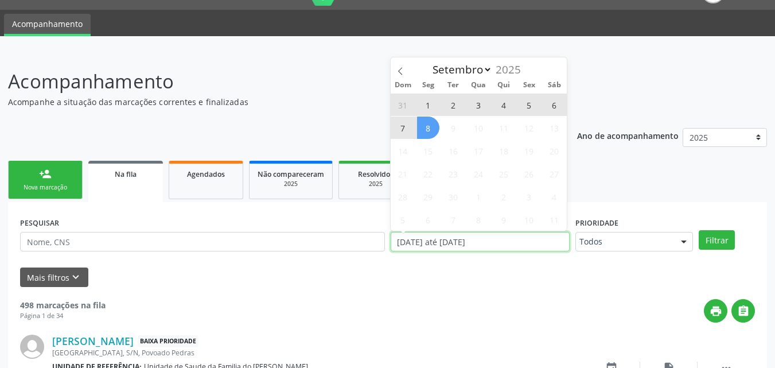
click at [523, 244] on input "[DATE] até [DATE]" at bounding box center [481, 242] width 180 height 20
click at [434, 132] on span "8" at bounding box center [428, 127] width 22 height 22
type input "[DATE]"
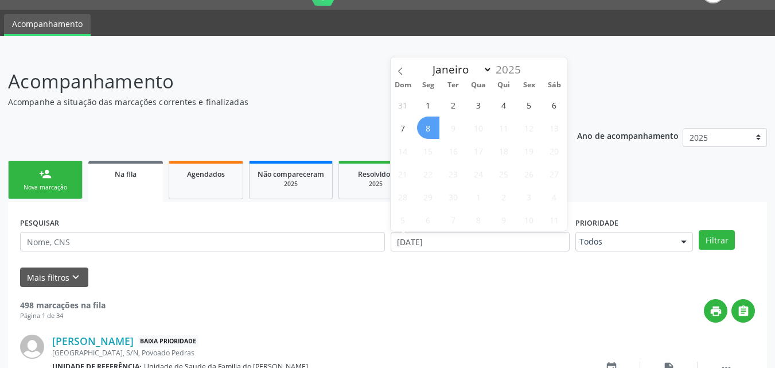
click at [434, 132] on span "8" at bounding box center [428, 127] width 22 height 22
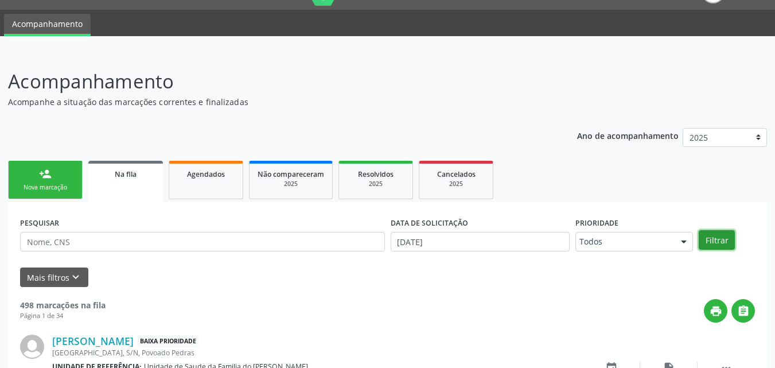
click at [723, 243] on button "Filtrar" at bounding box center [717, 240] width 36 height 20
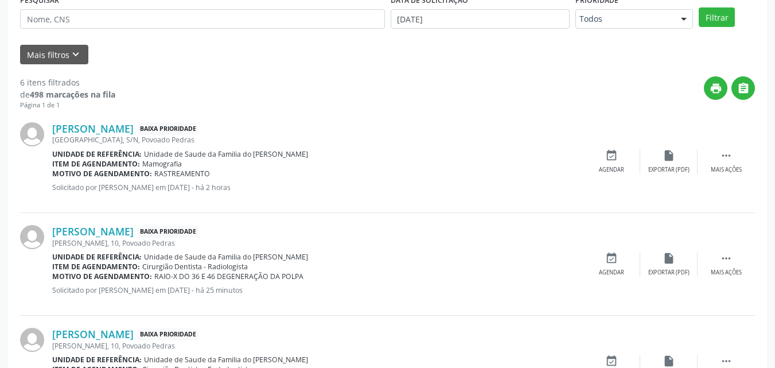
scroll to position [148, 0]
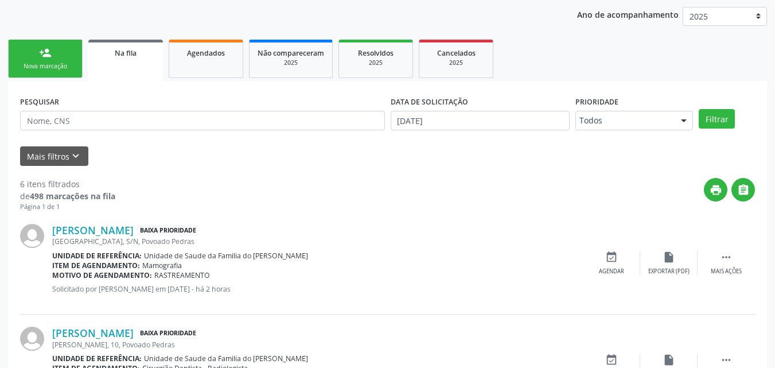
click at [74, 61] on link "person_add Nova marcação" at bounding box center [45, 59] width 75 height 38
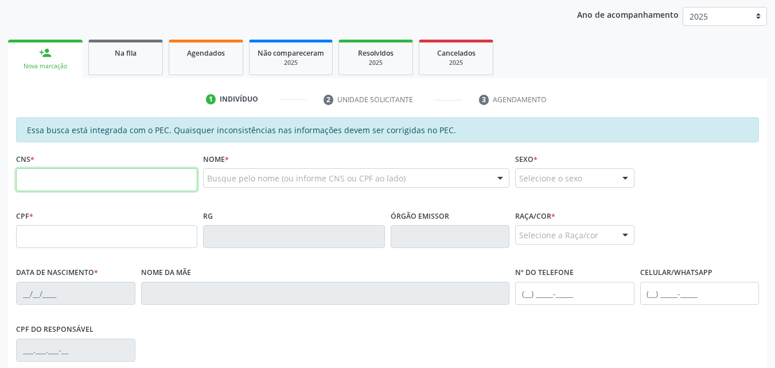
click at [81, 170] on input "text" at bounding box center [106, 179] width 181 height 23
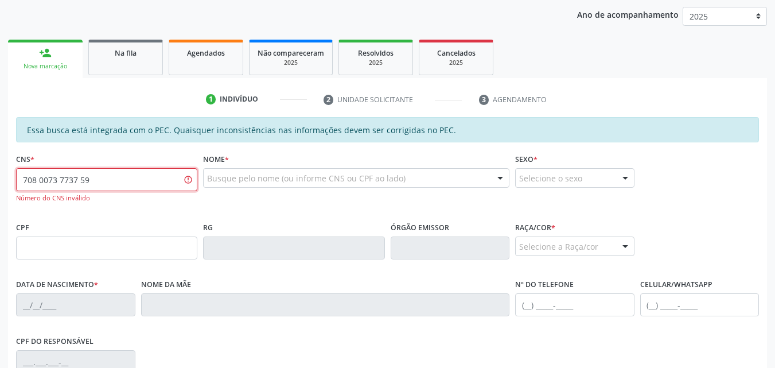
click at [54, 177] on input "708 0073 7737 59" at bounding box center [106, 179] width 181 height 23
click at [64, 178] on input "708 0073 7737 59" at bounding box center [106, 179] width 181 height 23
type input "708 0073 7375 9424"
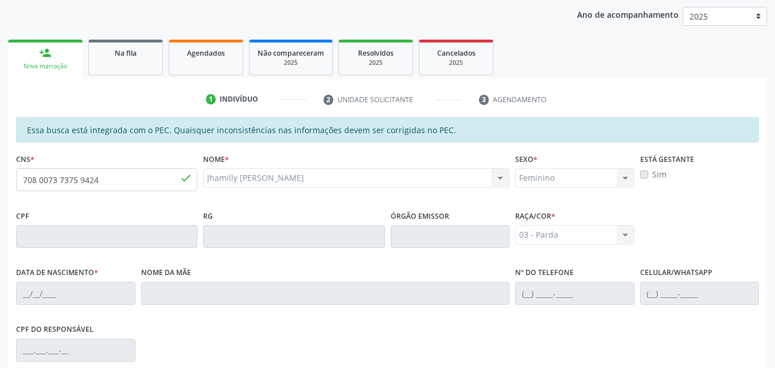
type input "1[DATE]"
type input "Janicleide dos Santos"
type input "[PHONE_NUMBER]"
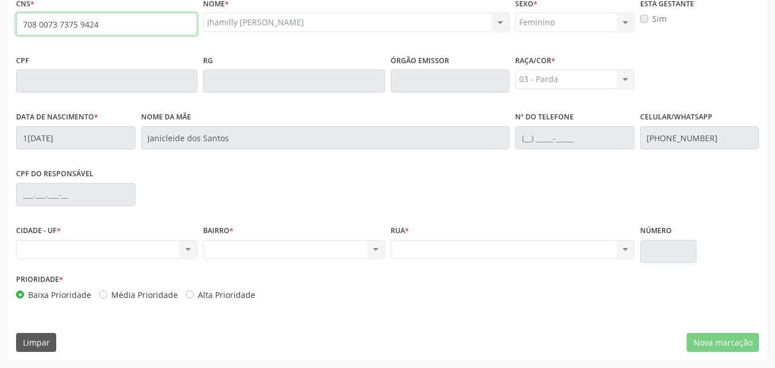
click at [119, 29] on input "708 0073 7375 9424" at bounding box center [106, 24] width 181 height 23
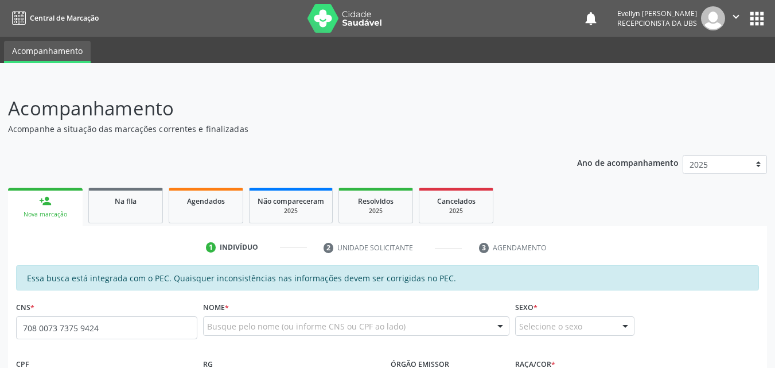
type input "708 0073 7375 9424"
type input "1[DATE]"
type input "Janicleide dos Santos"
type input "[PHONE_NUMBER]"
type input "S/N"
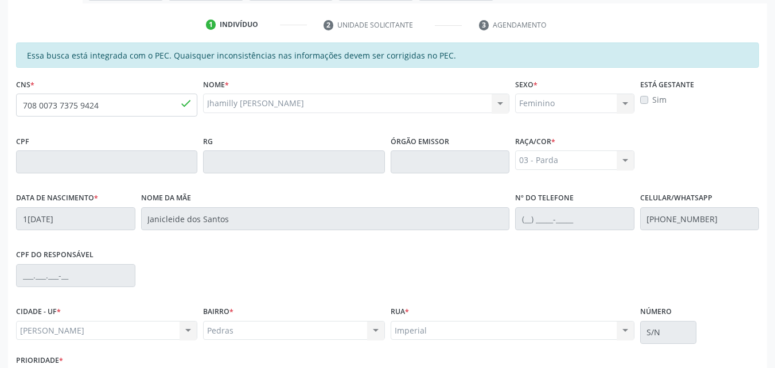
scroll to position [304, 0]
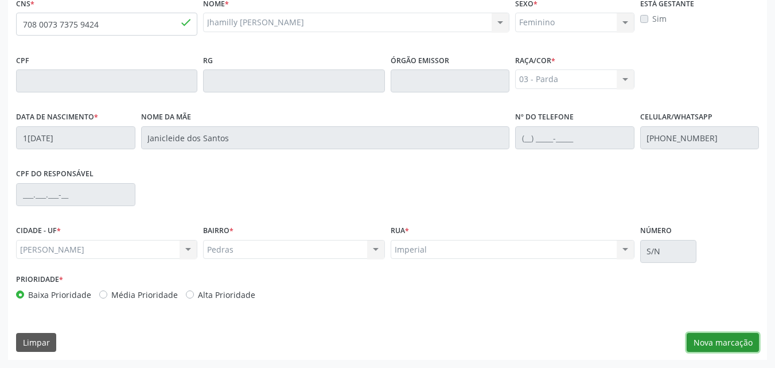
click at [712, 338] on button "Nova marcação" at bounding box center [723, 343] width 72 height 20
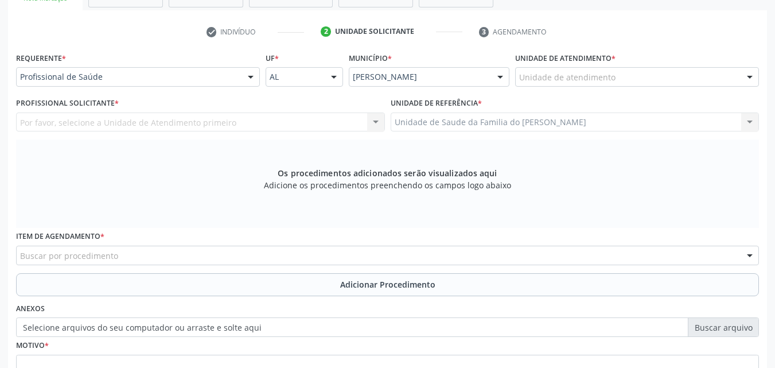
scroll to position [227, 0]
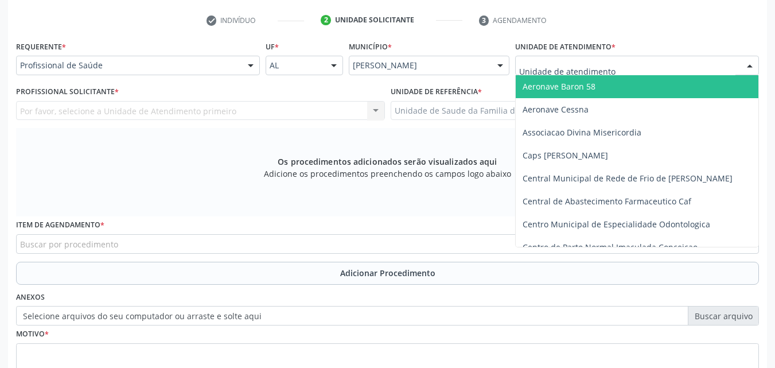
click at [670, 64] on div at bounding box center [637, 66] width 244 height 20
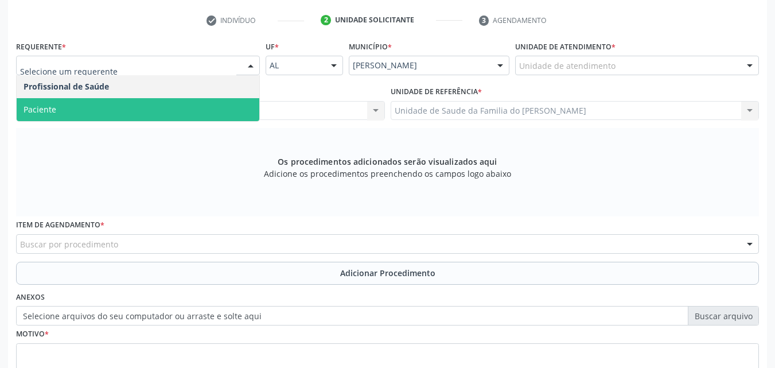
click at [156, 116] on span "Paciente" at bounding box center [138, 109] width 243 height 23
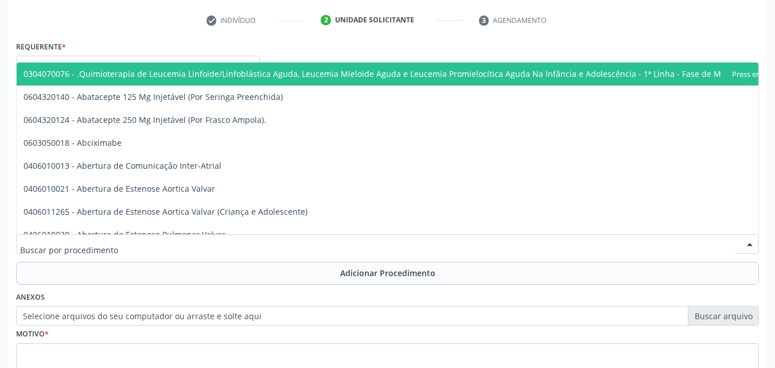
click at [331, 248] on div at bounding box center [387, 244] width 743 height 20
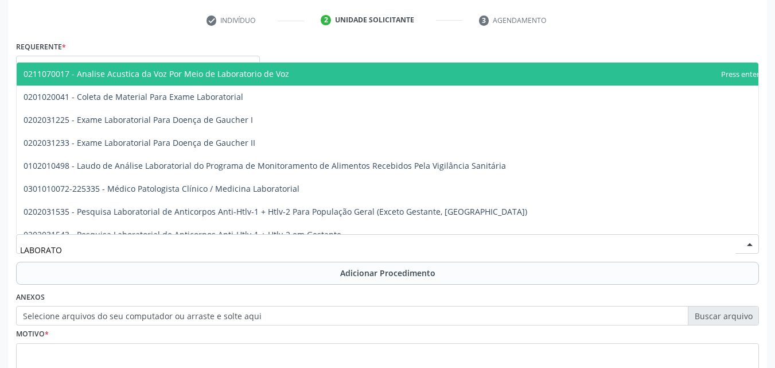
type input "LABORATOR"
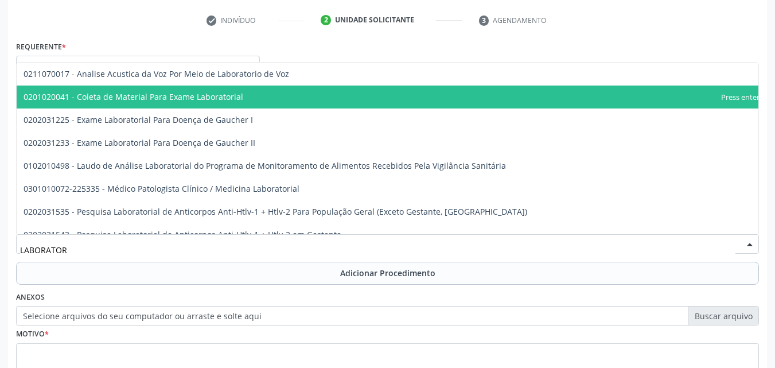
click at [282, 99] on span "0201020041 - Coleta de Material Para Exame Laboratorial" at bounding box center [407, 96] width 780 height 23
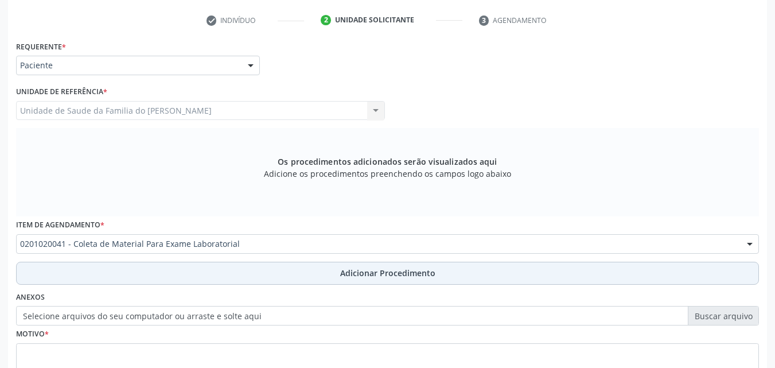
click at [298, 274] on button "Adicionar Procedimento" at bounding box center [387, 273] width 743 height 23
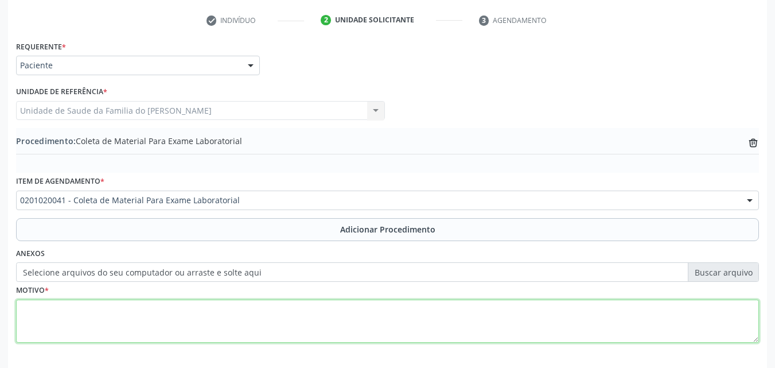
click at [296, 318] on textarea at bounding box center [387, 322] width 743 height 44
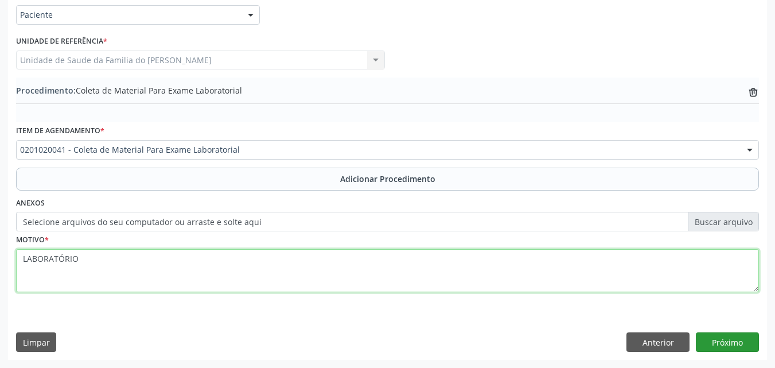
type textarea "LABORATÓRIO"
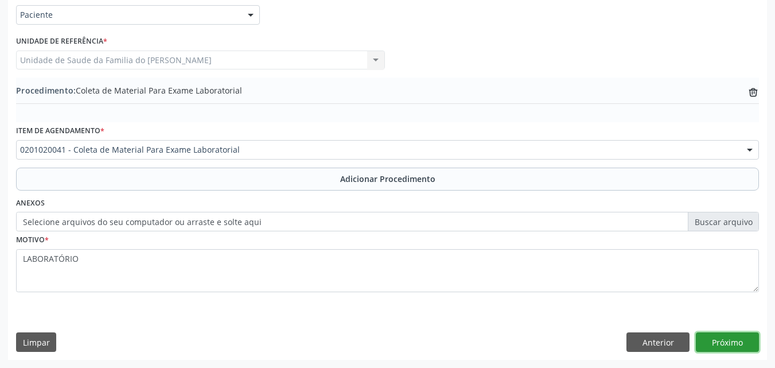
click at [717, 342] on button "Próximo" at bounding box center [727, 342] width 63 height 20
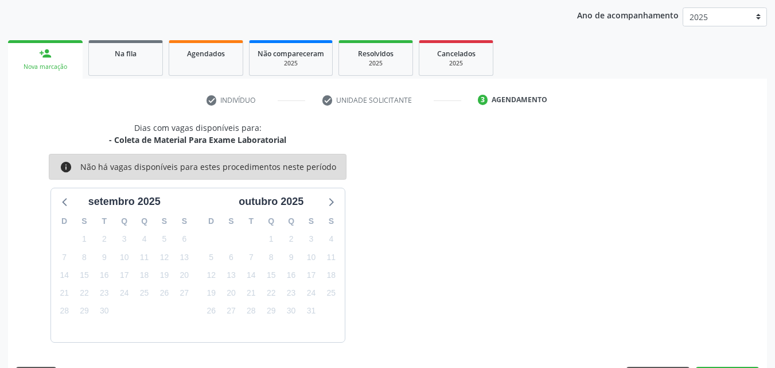
scroll to position [181, 0]
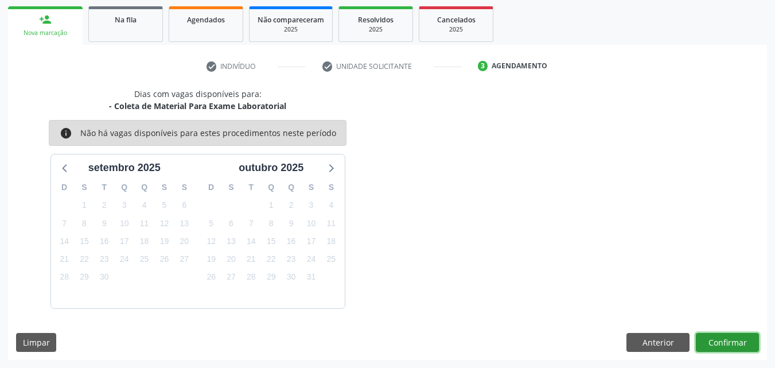
click at [728, 340] on button "Confirmar" at bounding box center [727, 343] width 63 height 20
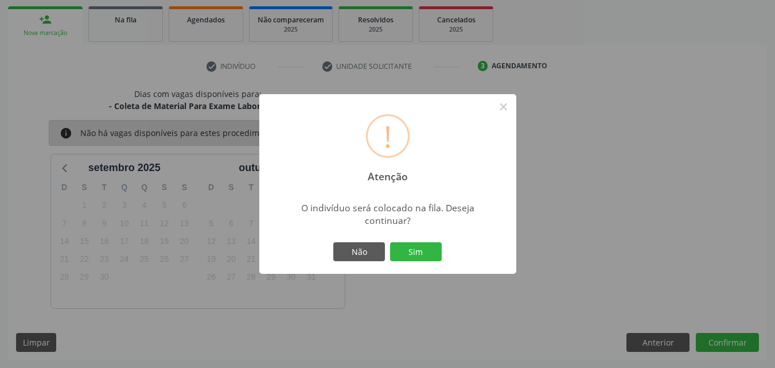
click at [409, 262] on div "Não Sim" at bounding box center [388, 252] width 114 height 24
click at [409, 256] on button "Sim" at bounding box center [416, 252] width 52 height 20
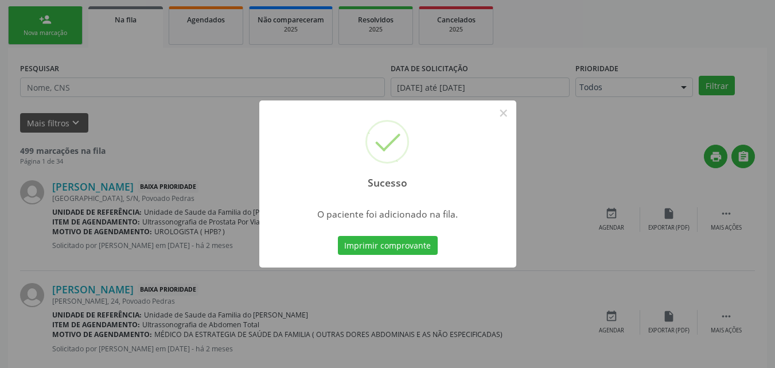
scroll to position [27, 0]
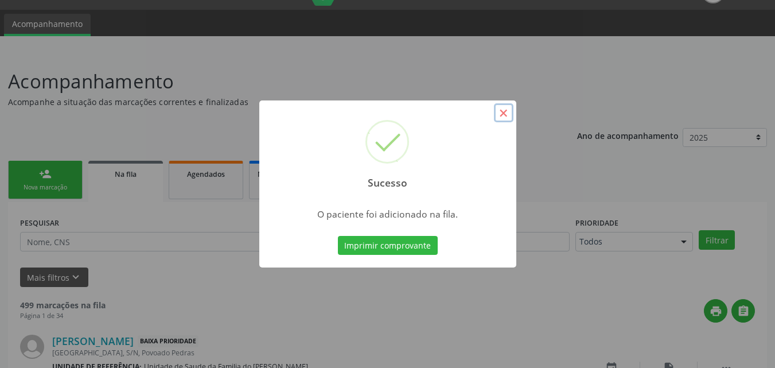
click at [499, 115] on button "×" at bounding box center [504, 113] width 20 height 20
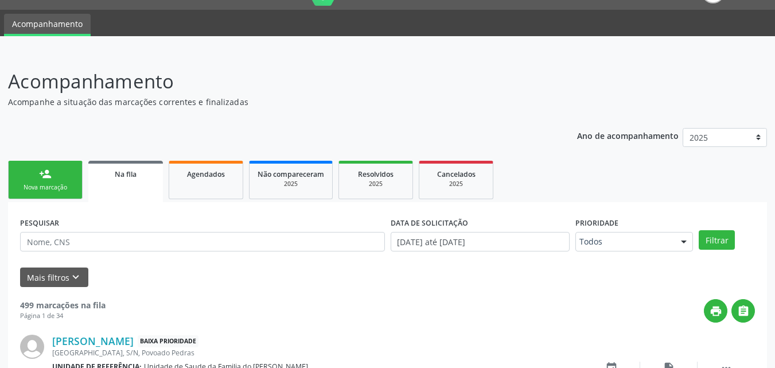
click at [74, 186] on link "person_add Nova marcação" at bounding box center [45, 180] width 75 height 38
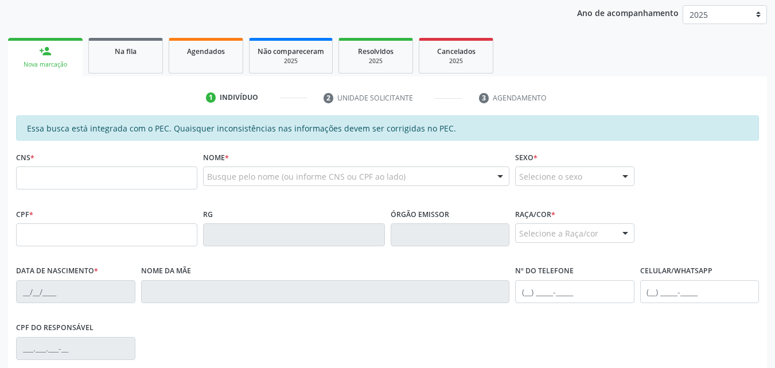
scroll to position [152, 0]
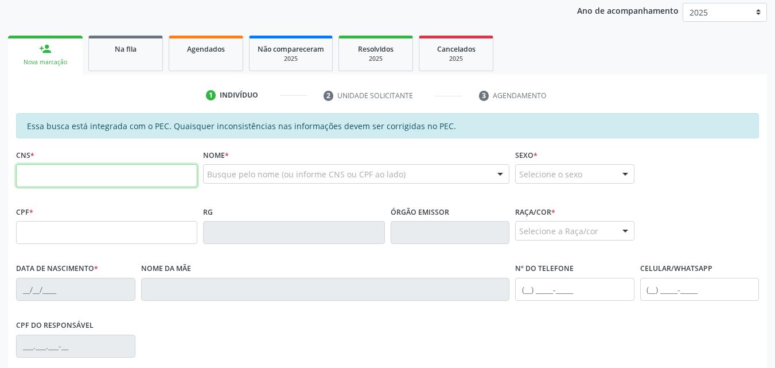
click at [131, 178] on input "text" at bounding box center [106, 175] width 181 height 23
type input "898 0062 3363 6398"
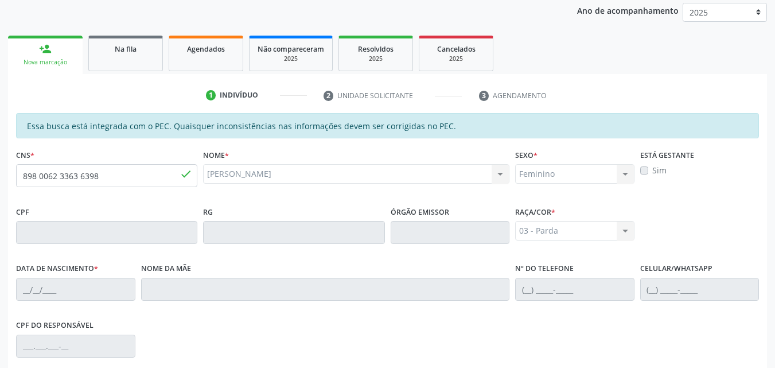
type input "[DATE]"
type input "[PERSON_NAME]"
type input "[PHONE_NUMBER]"
type input "S/N"
drag, startPoint x: 772, startPoint y: 150, endPoint x: 783, endPoint y: 170, distance: 23.4
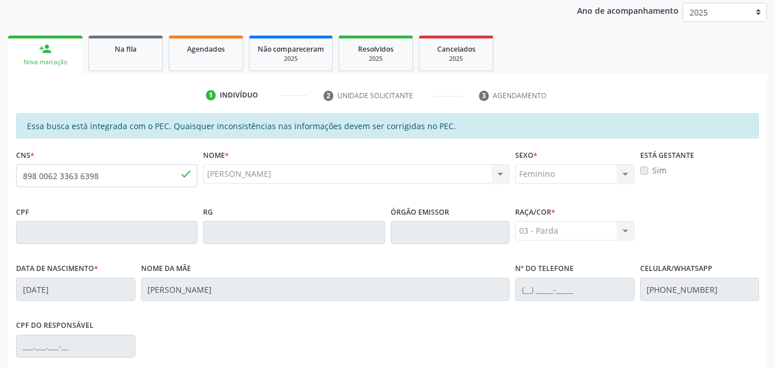
click at [775, 170] on html "Central de Marcação notifications [PERSON_NAME] Recepcionista da UBS  Configur…" at bounding box center [387, 32] width 775 height 368
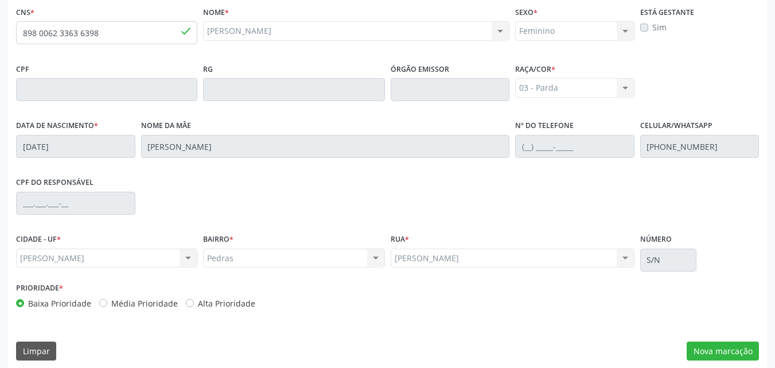
scroll to position [304, 0]
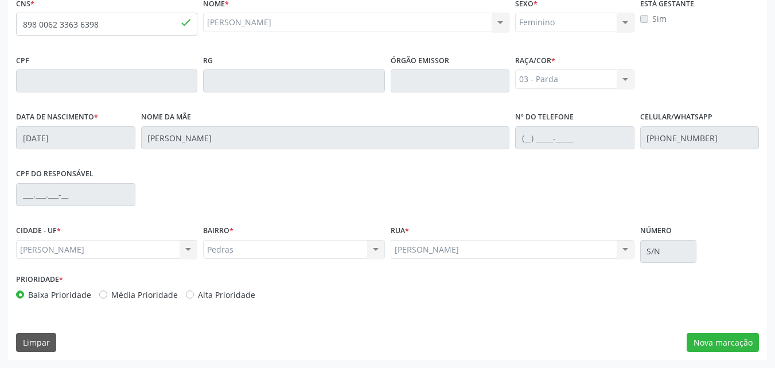
click at [735, 284] on div "Prioridade * Baixa Prioridade Média Prioridade Alta Prioridade" at bounding box center [387, 290] width 749 height 38
click at [730, 345] on button "Nova marcação" at bounding box center [723, 343] width 72 height 20
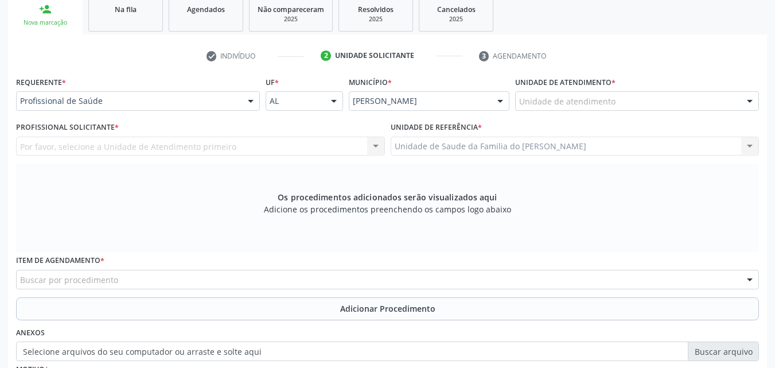
scroll to position [181, 0]
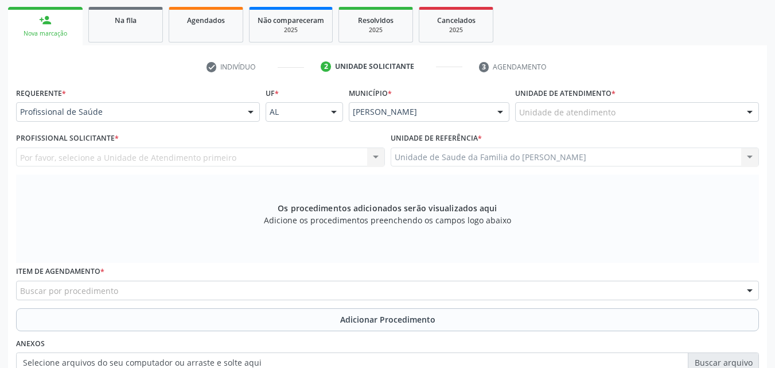
click at [691, 117] on div "Unidade de atendimento" at bounding box center [637, 112] width 244 height 20
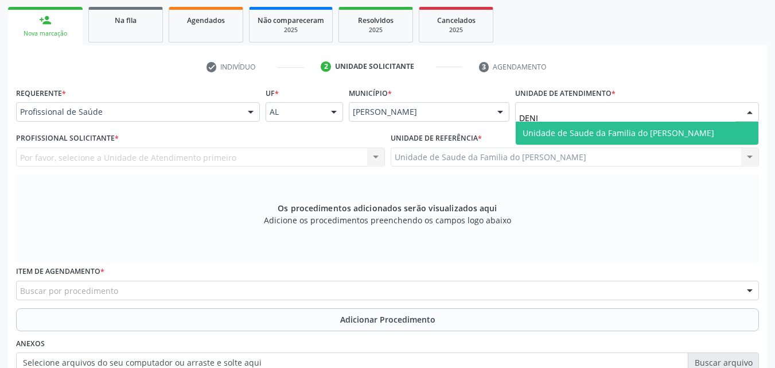
type input "[PERSON_NAME]"
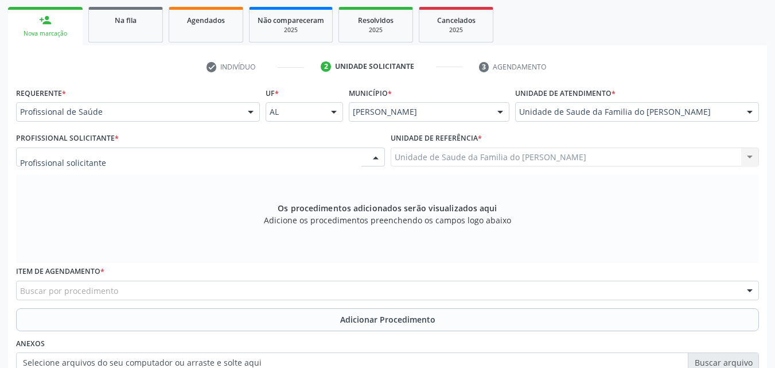
click at [179, 166] on div "Assistente Administrativo - [PERSON_NAME] Assistente Administrativo - [PERSON_N…" at bounding box center [200, 157] width 369 height 20
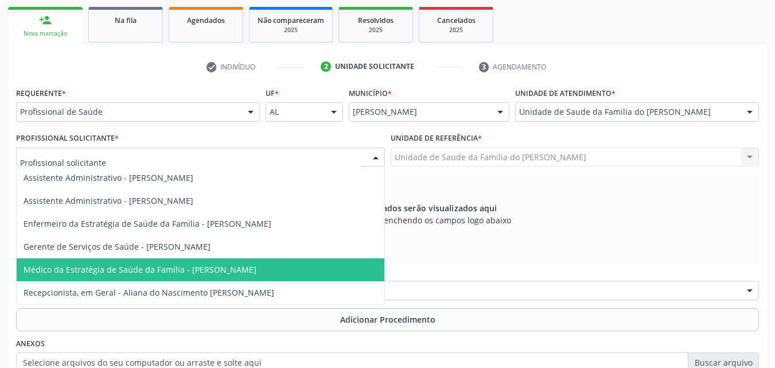
click at [166, 267] on span "Médico da Estratégia de Saúde da Família - [PERSON_NAME]" at bounding box center [140, 269] width 233 height 11
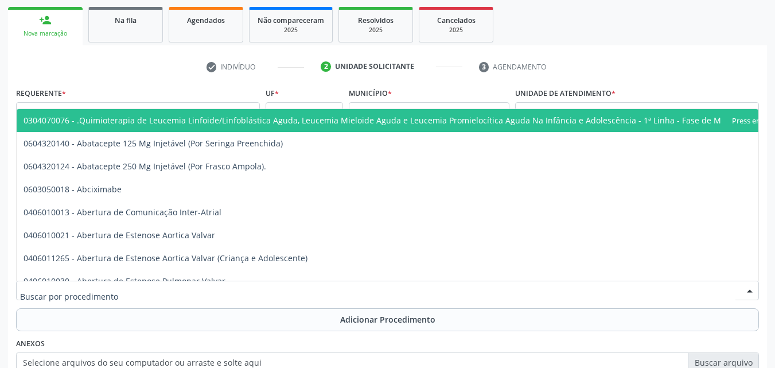
click at [164, 291] on div at bounding box center [387, 291] width 743 height 20
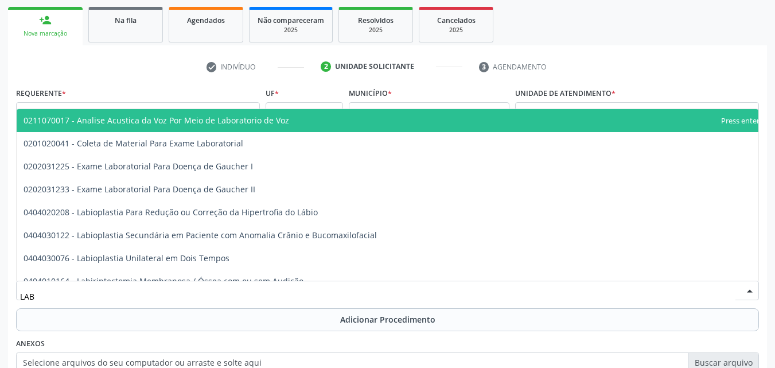
type input "LABO"
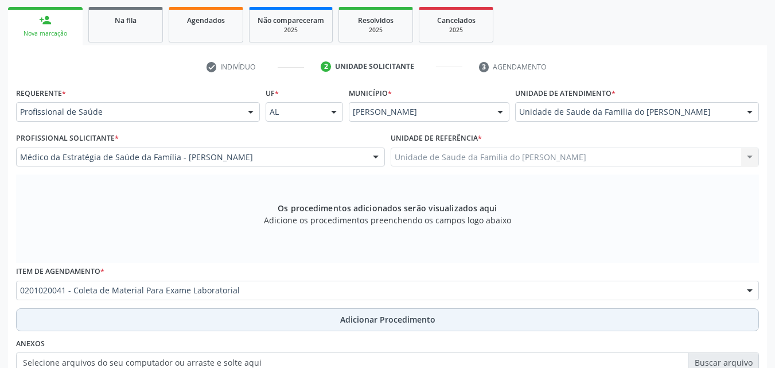
click at [156, 321] on button "Adicionar Procedimento" at bounding box center [387, 319] width 743 height 23
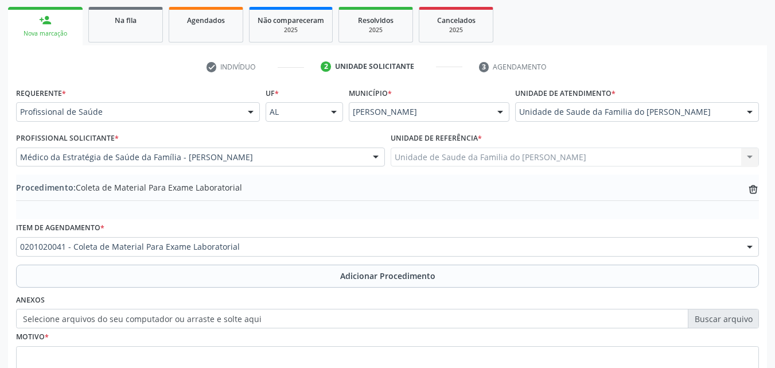
scroll to position [278, 0]
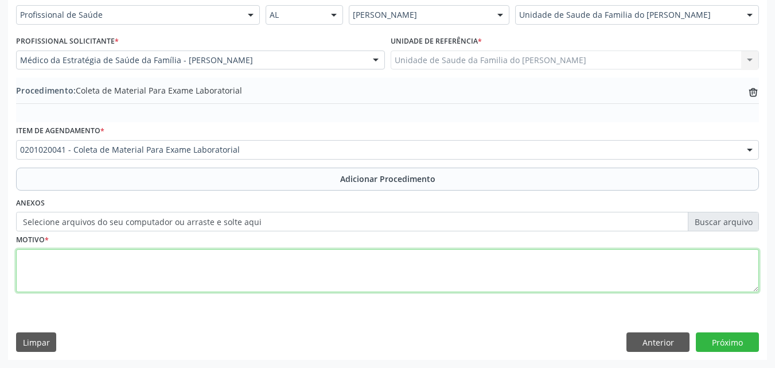
click at [508, 268] on textarea at bounding box center [387, 271] width 743 height 44
type textarea "LABORATORIAL"
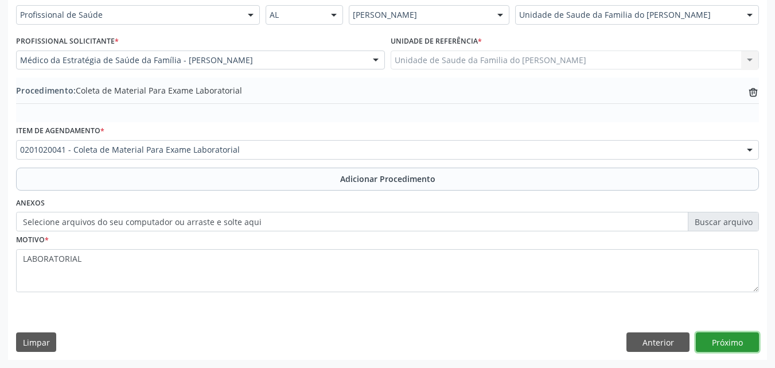
click at [733, 339] on button "Próximo" at bounding box center [727, 342] width 63 height 20
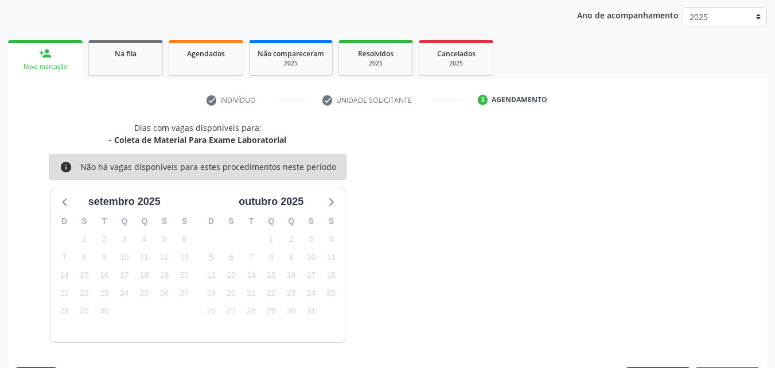
scroll to position [181, 0]
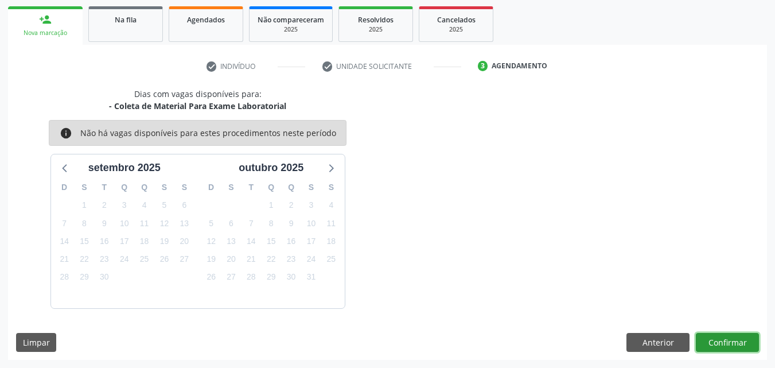
click at [718, 339] on button "Confirmar" at bounding box center [727, 343] width 63 height 20
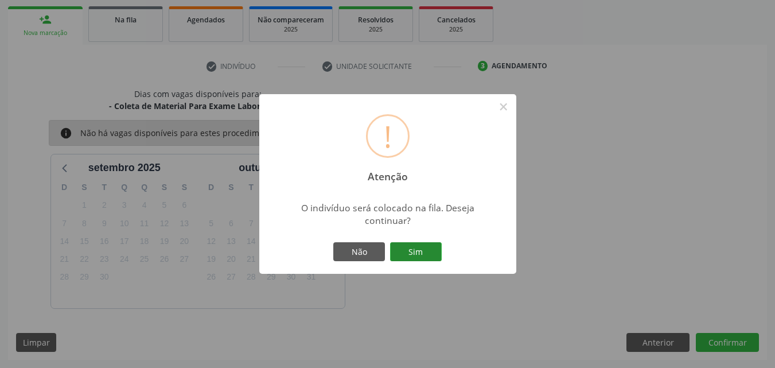
click at [415, 247] on button "Sim" at bounding box center [416, 252] width 52 height 20
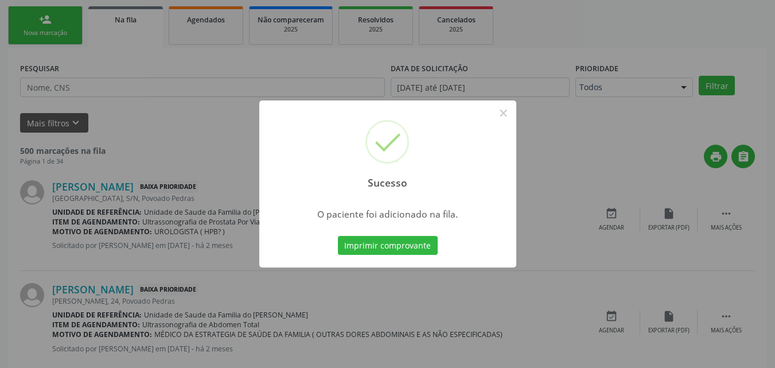
scroll to position [27, 0]
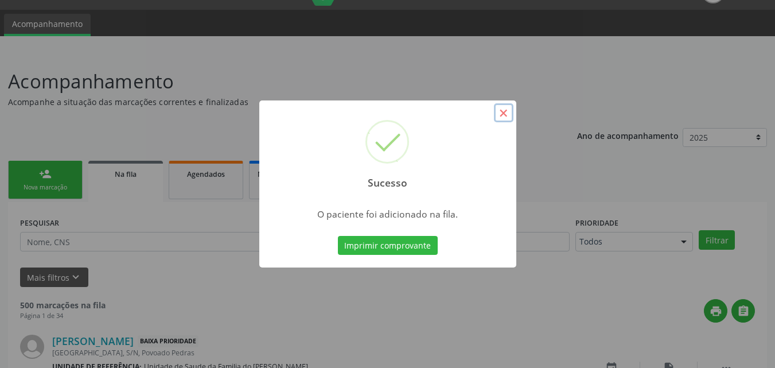
click at [508, 111] on button "×" at bounding box center [504, 113] width 20 height 20
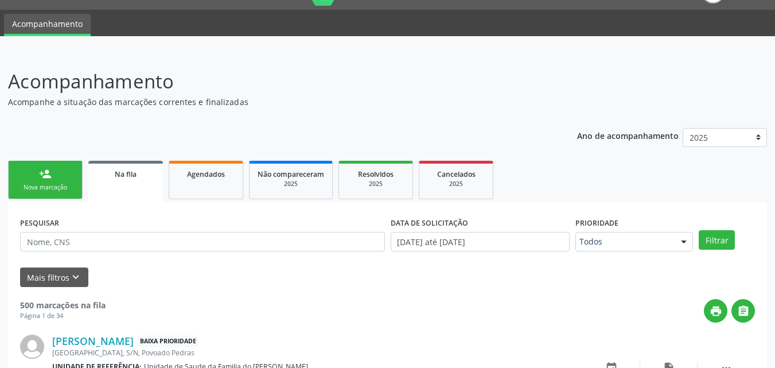
click at [77, 182] on link "person_add Nova marcação" at bounding box center [45, 180] width 75 height 38
click at [48, 173] on div "person_add" at bounding box center [45, 174] width 13 height 13
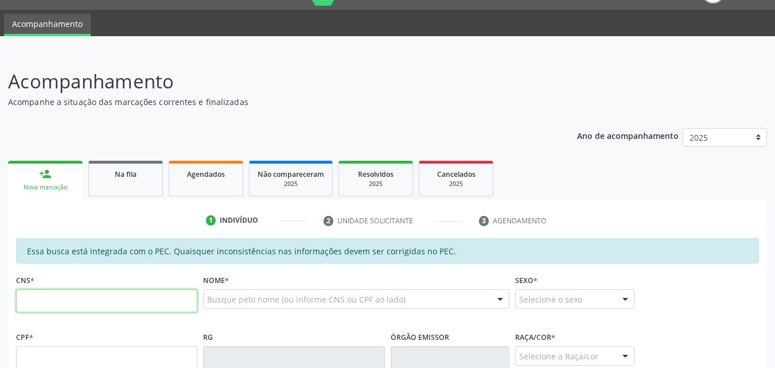
click at [44, 308] on input "text" at bounding box center [106, 300] width 181 height 23
type input "709 8060 9180 6395"
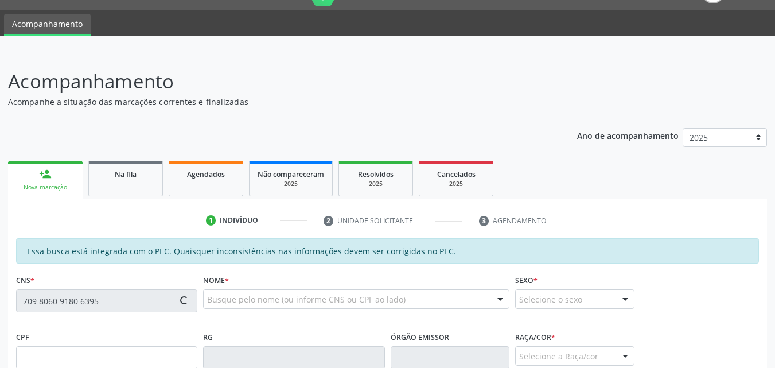
type input "089.195.944-06"
type input "[DATE]"
type input "Cicera Zacarias dos Santos"
type input "[PHONE_NUMBER]"
type input "12"
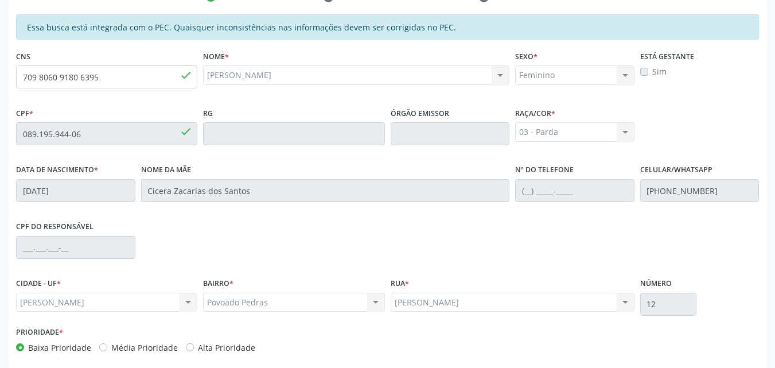
scroll to position [304, 0]
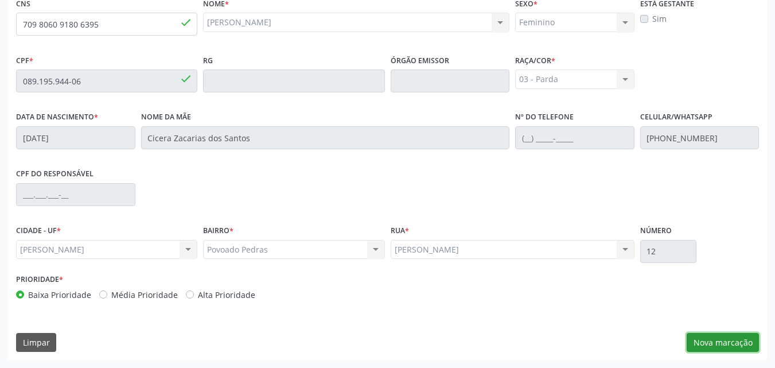
click at [709, 345] on button "Nova marcação" at bounding box center [723, 343] width 72 height 20
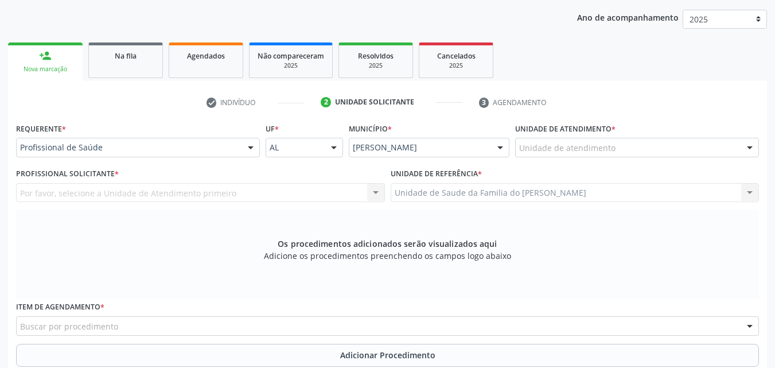
scroll to position [144, 0]
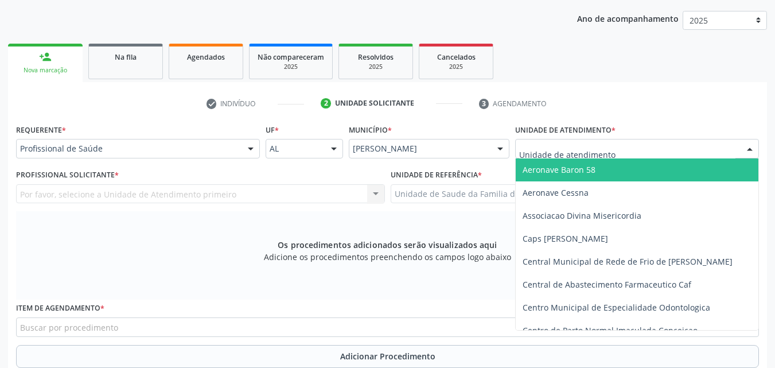
click at [662, 146] on div at bounding box center [637, 149] width 244 height 20
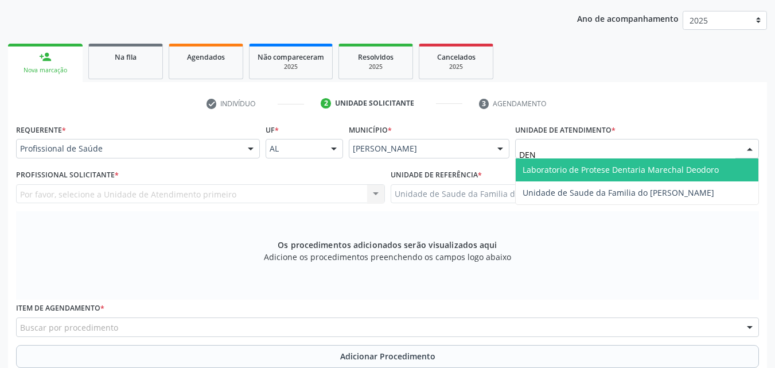
type input "DENI"
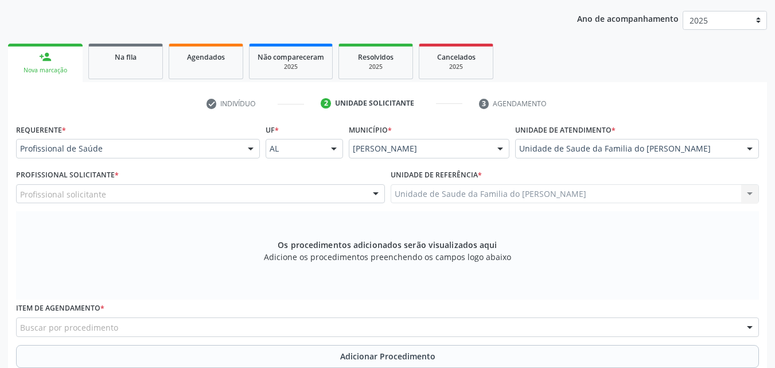
click at [193, 187] on div "Profissional solicitante" at bounding box center [200, 194] width 369 height 20
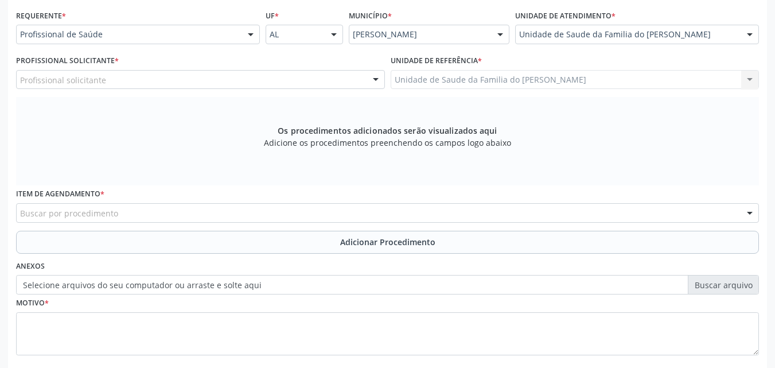
scroll to position [262, 0]
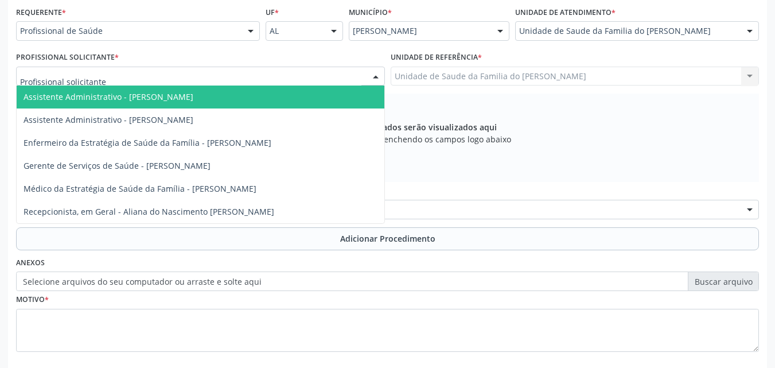
click at [190, 73] on div at bounding box center [200, 77] width 369 height 20
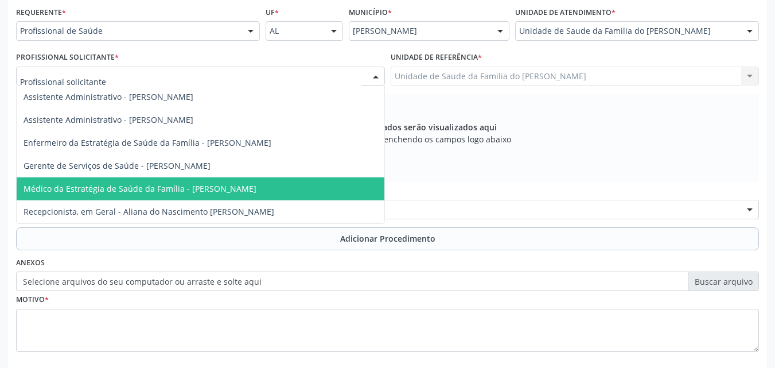
click at [168, 192] on span "Médico da Estratégia de Saúde da Família - [PERSON_NAME]" at bounding box center [140, 188] width 233 height 11
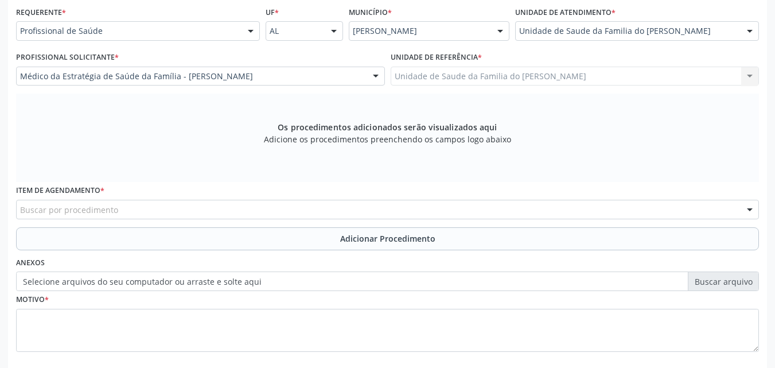
click at [170, 212] on div "Buscar por procedimento" at bounding box center [387, 210] width 743 height 20
type input "LABORAT"
click at [180, 250] on div "Requerente * Profissional de Saúde Profissional de Saúde Paciente Nenhum result…" at bounding box center [387, 185] width 743 height 364
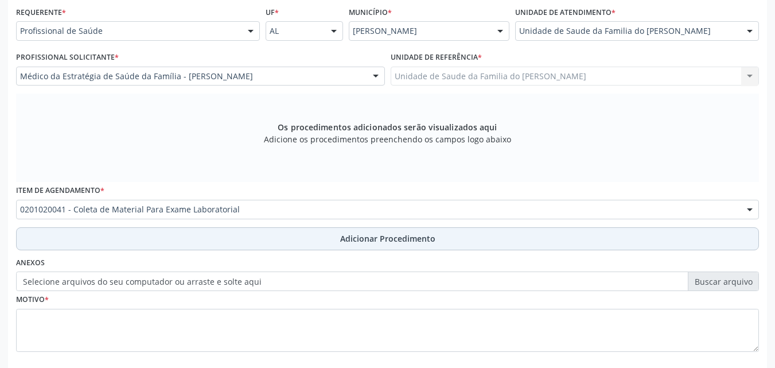
click at [191, 246] on button "Adicionar Procedimento" at bounding box center [387, 238] width 743 height 23
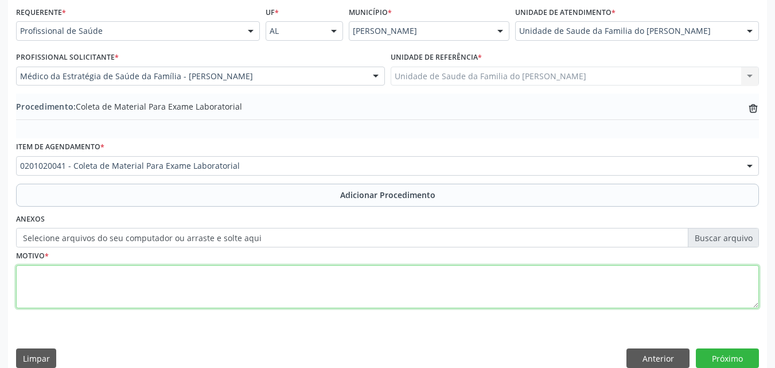
click at [191, 266] on textarea at bounding box center [387, 287] width 743 height 44
type textarea "LABORATÓRIO"
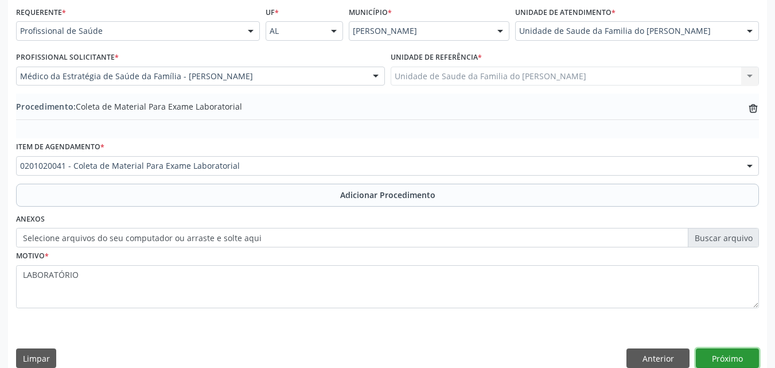
click at [720, 358] on button "Próximo" at bounding box center [727, 358] width 63 height 20
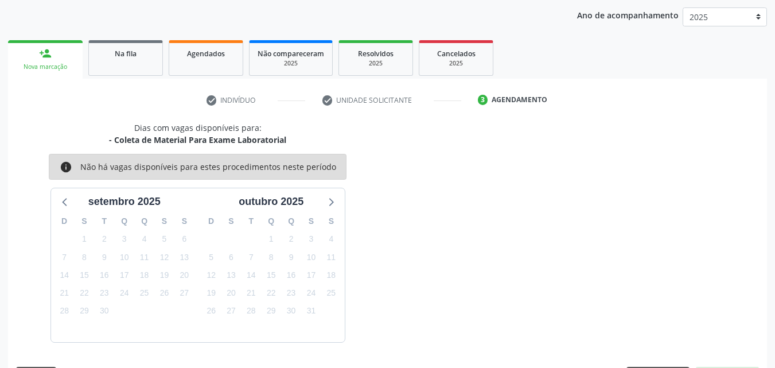
scroll to position [181, 0]
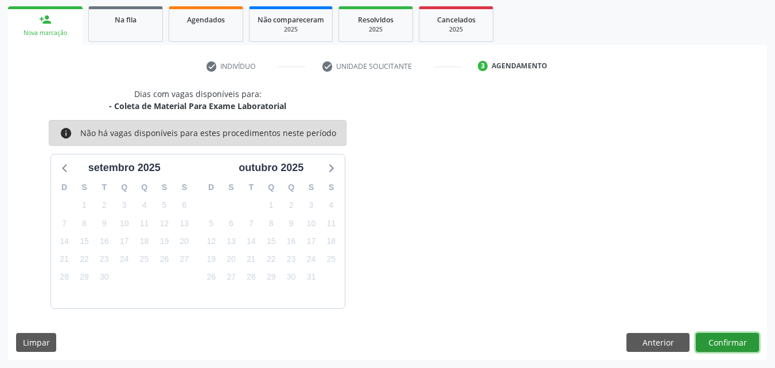
click at [710, 342] on button "Confirmar" at bounding box center [727, 343] width 63 height 20
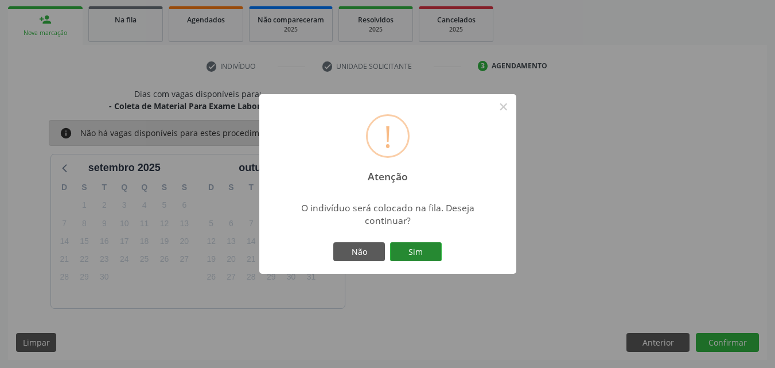
click at [429, 258] on button "Sim" at bounding box center [416, 252] width 52 height 20
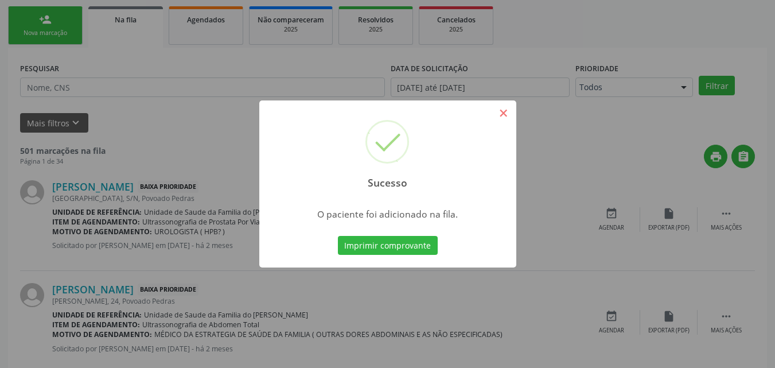
scroll to position [27, 0]
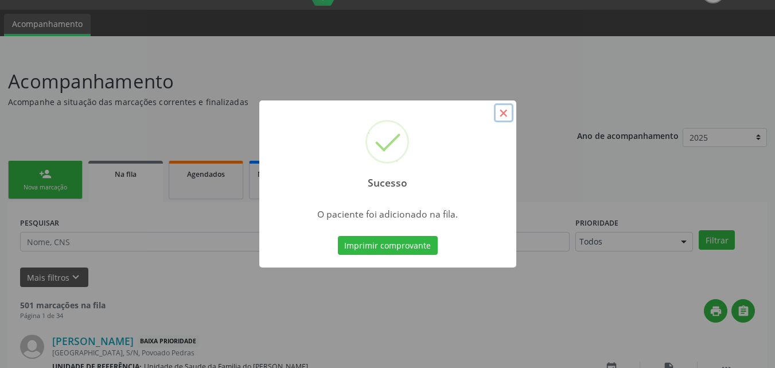
click at [506, 111] on button "×" at bounding box center [504, 113] width 20 height 20
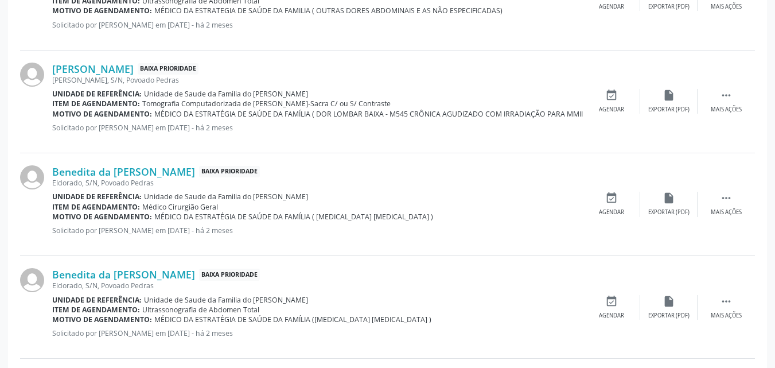
scroll to position [0, 0]
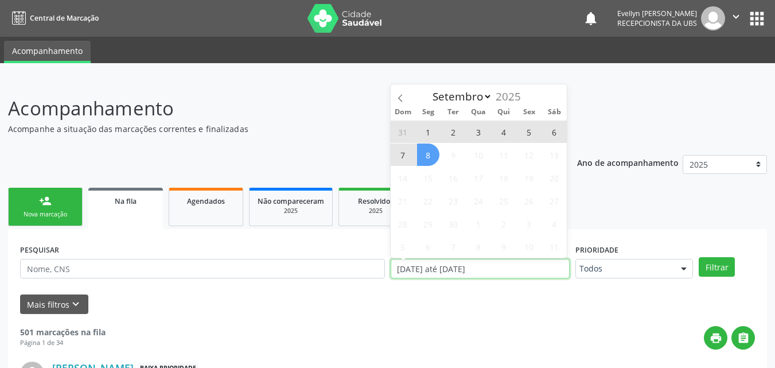
click at [524, 261] on input "[DATE] até [DATE]" at bounding box center [481, 269] width 180 height 20
click at [430, 150] on span "8" at bounding box center [428, 154] width 22 height 22
type input "[DATE]"
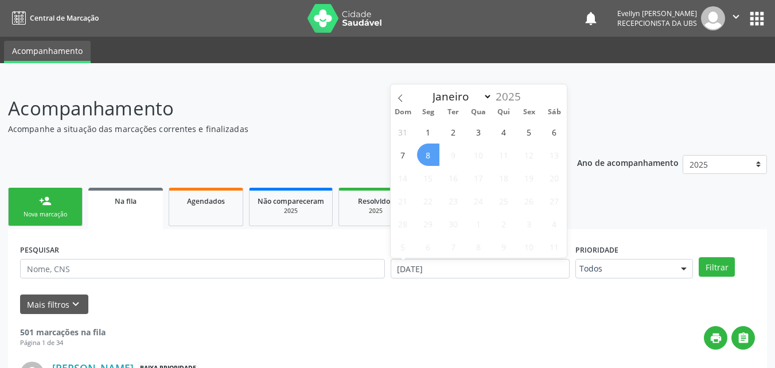
click at [430, 150] on span "8" at bounding box center [428, 154] width 22 height 22
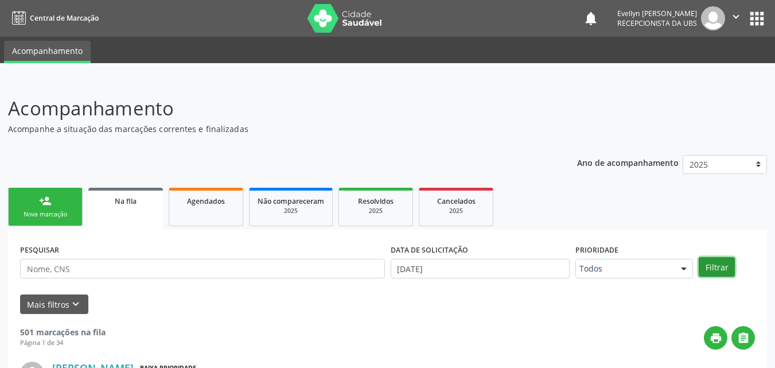
click at [718, 267] on button "Filtrar" at bounding box center [717, 267] width 36 height 20
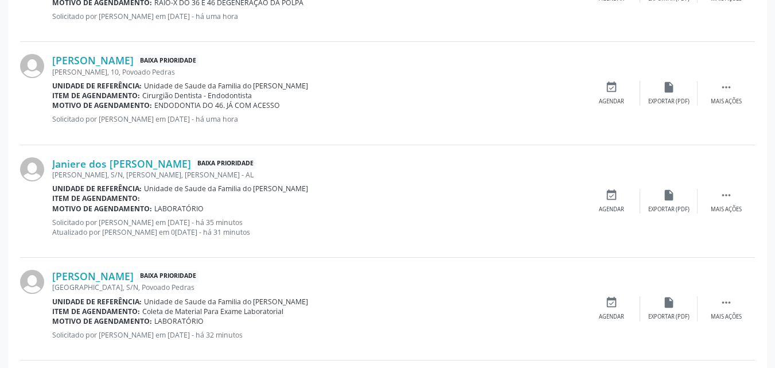
scroll to position [521, 0]
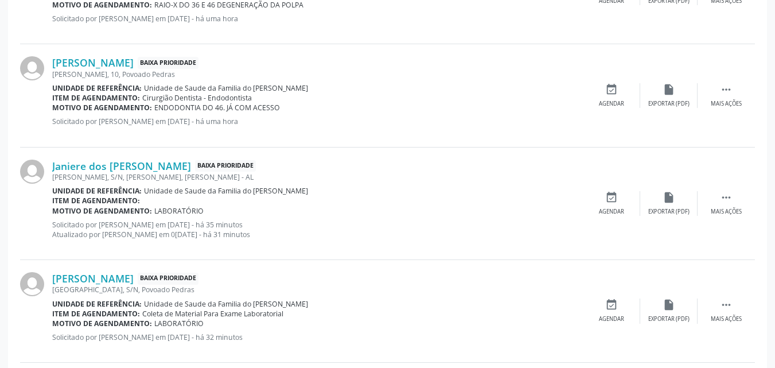
click at [730, 183] on div "Janiere dos [PERSON_NAME] Baixa Prioridade [PERSON_NAME], S/N, [PERSON_NAME], […" at bounding box center [387, 203] width 735 height 112
click at [729, 200] on icon "" at bounding box center [726, 197] width 13 height 13
click at [662, 208] on div "Editar" at bounding box center [669, 212] width 18 height 8
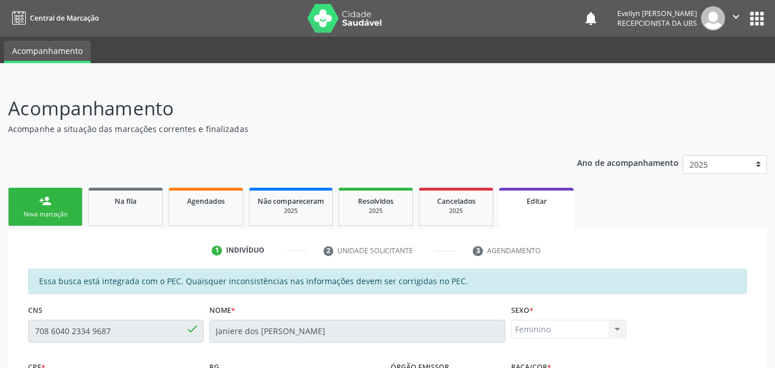
scroll to position [319, 0]
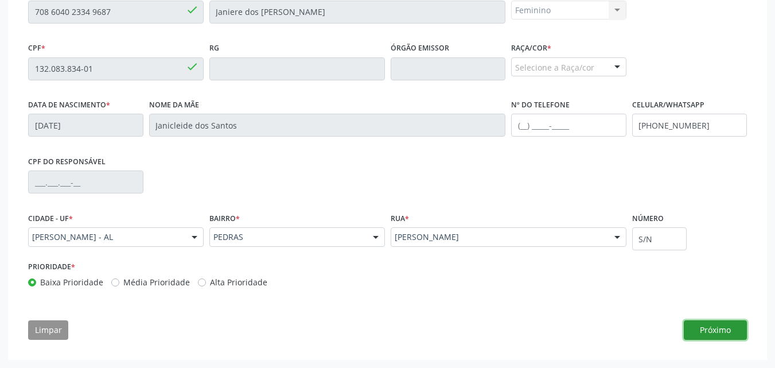
click at [702, 325] on button "Próximo" at bounding box center [715, 330] width 63 height 20
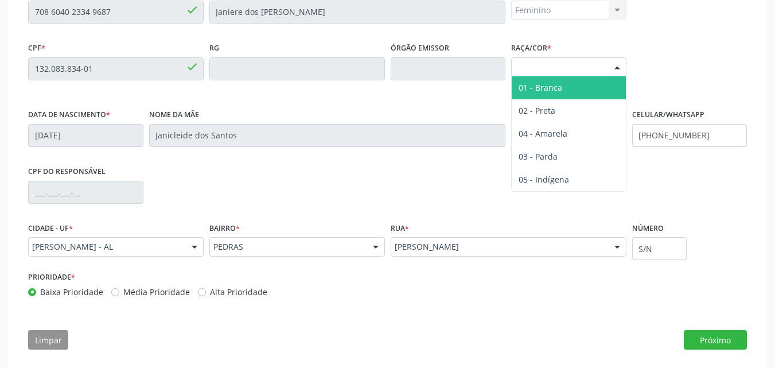
click at [597, 76] on div "Selecione a Raça/cor" at bounding box center [568, 67] width 115 height 20
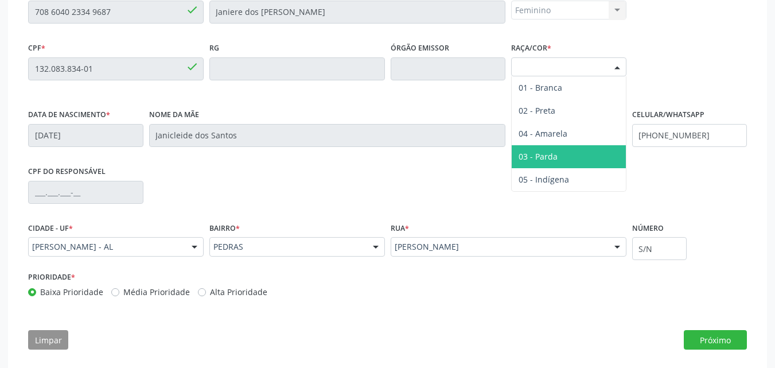
click at [555, 150] on span "03 - Parda" at bounding box center [569, 156] width 114 height 23
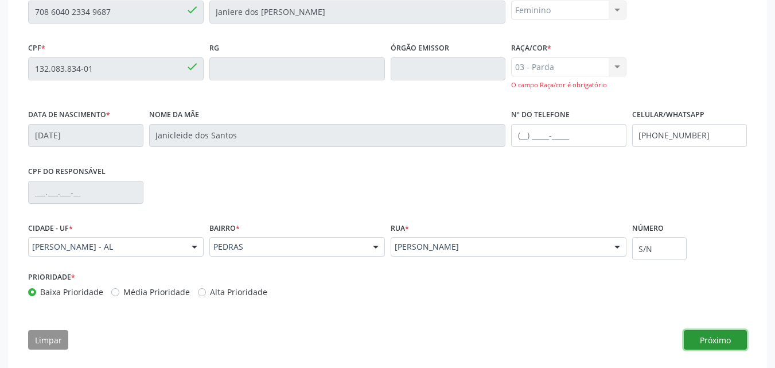
click at [713, 346] on button "Próximo" at bounding box center [715, 340] width 63 height 20
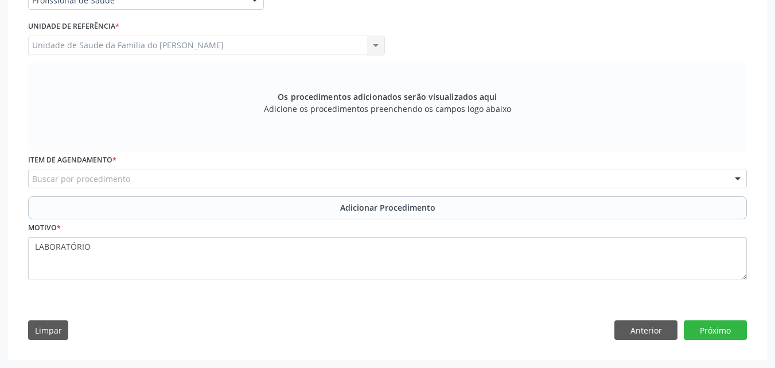
scroll to position [296, 0]
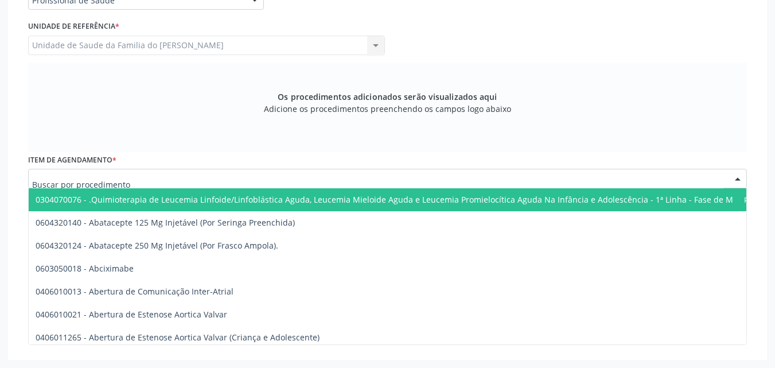
click at [644, 181] on div at bounding box center [387, 179] width 719 height 20
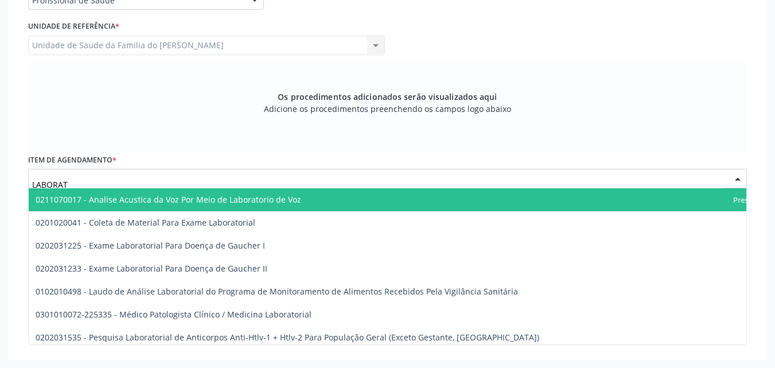
type input "LABORATO"
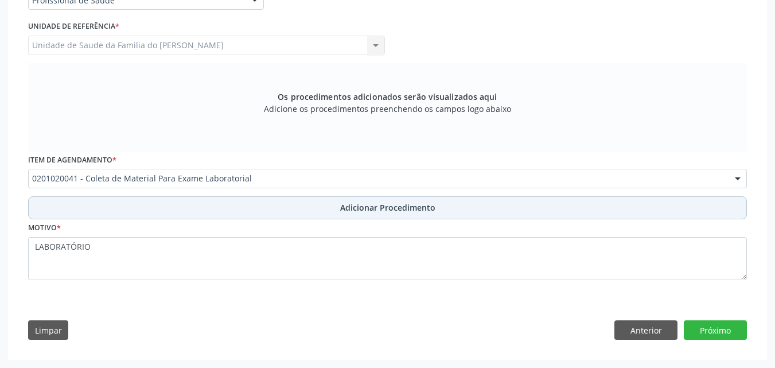
click at [603, 198] on button "Adicionar Procedimento" at bounding box center [387, 207] width 719 height 23
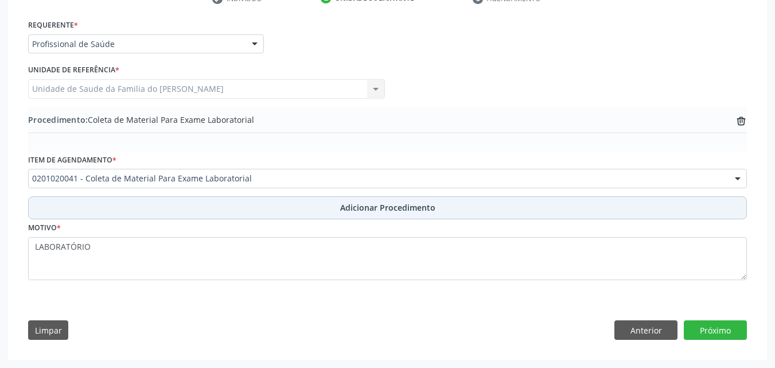
scroll to position [252, 0]
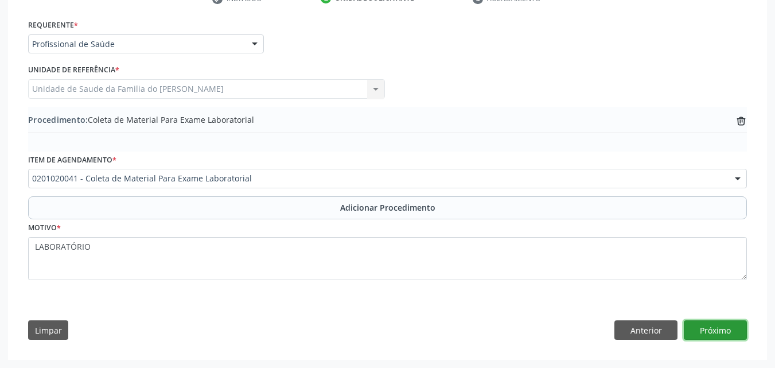
click at [707, 337] on button "Próximo" at bounding box center [715, 330] width 63 height 20
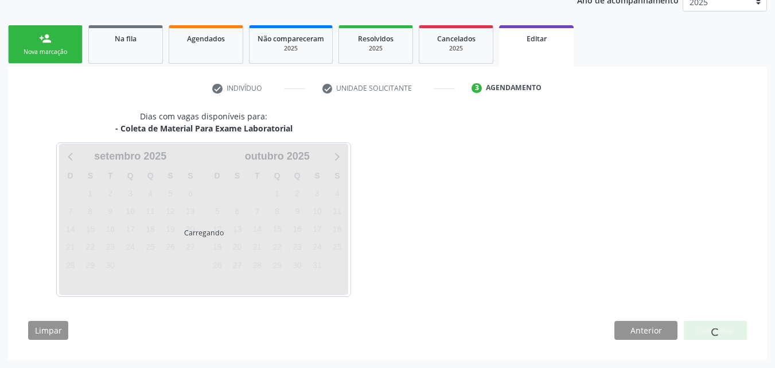
scroll to position [196, 0]
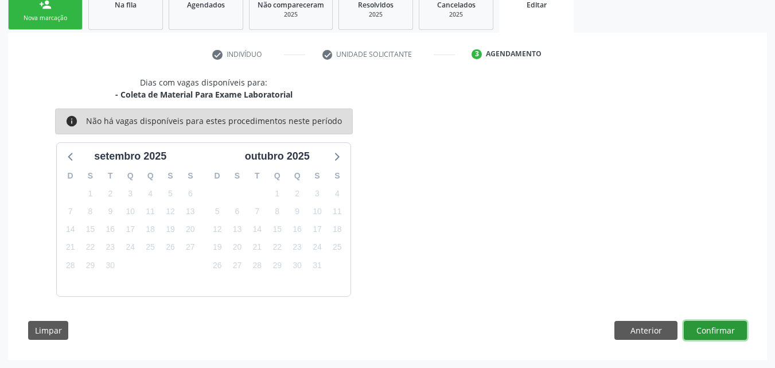
click at [711, 327] on button "Confirmar" at bounding box center [715, 331] width 63 height 20
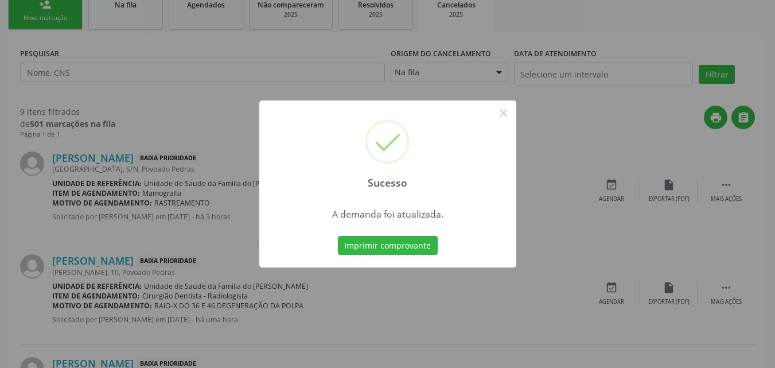
scroll to position [0, 0]
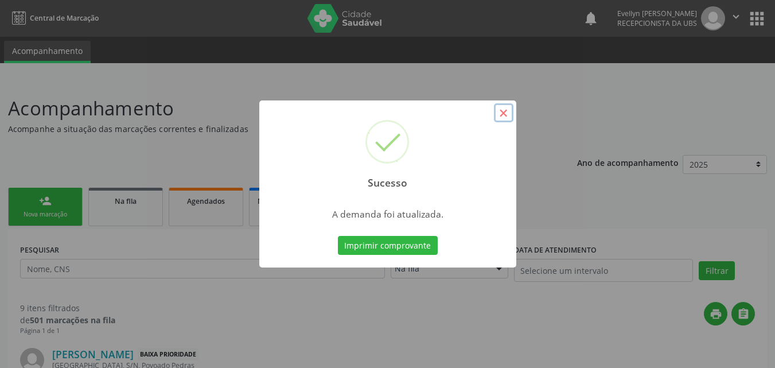
click at [508, 114] on button "×" at bounding box center [504, 113] width 20 height 20
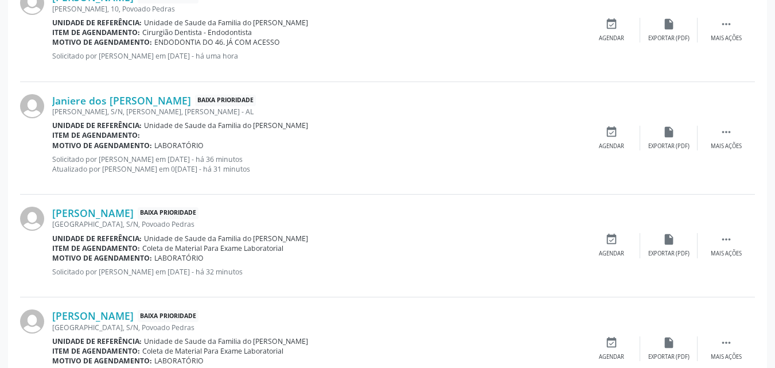
scroll to position [569, 0]
